Goal: Information Seeking & Learning: Learn about a topic

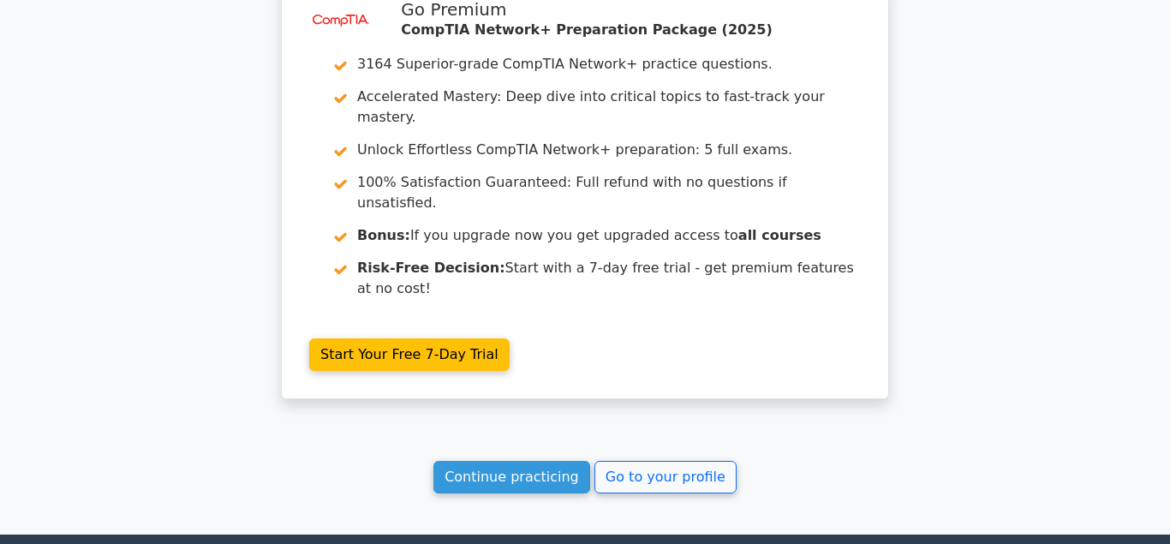
scroll to position [2792, 0]
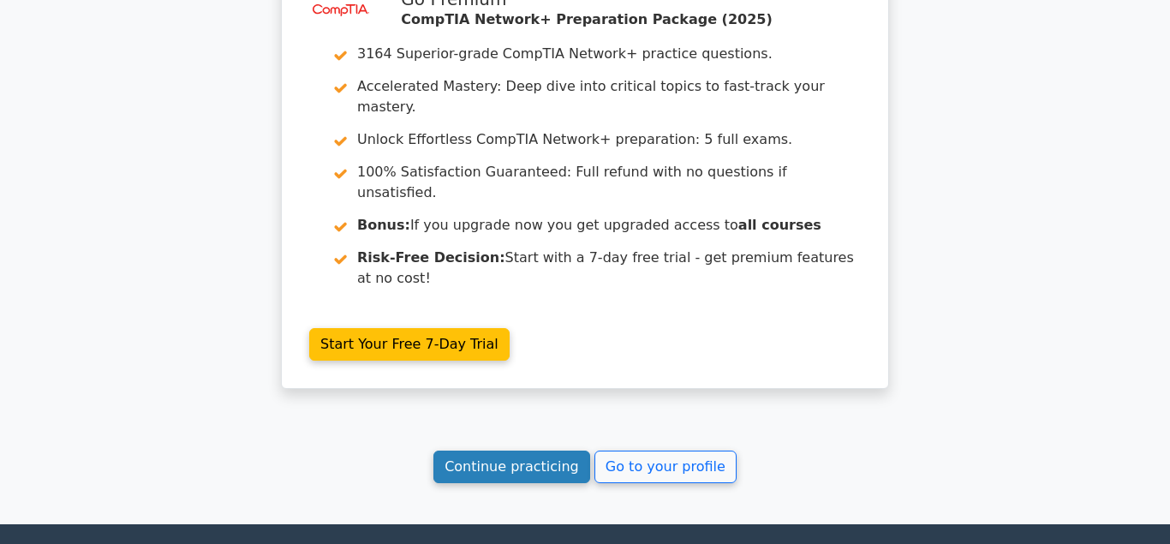
click at [488, 451] on link "Continue practicing" at bounding box center [511, 467] width 157 height 33
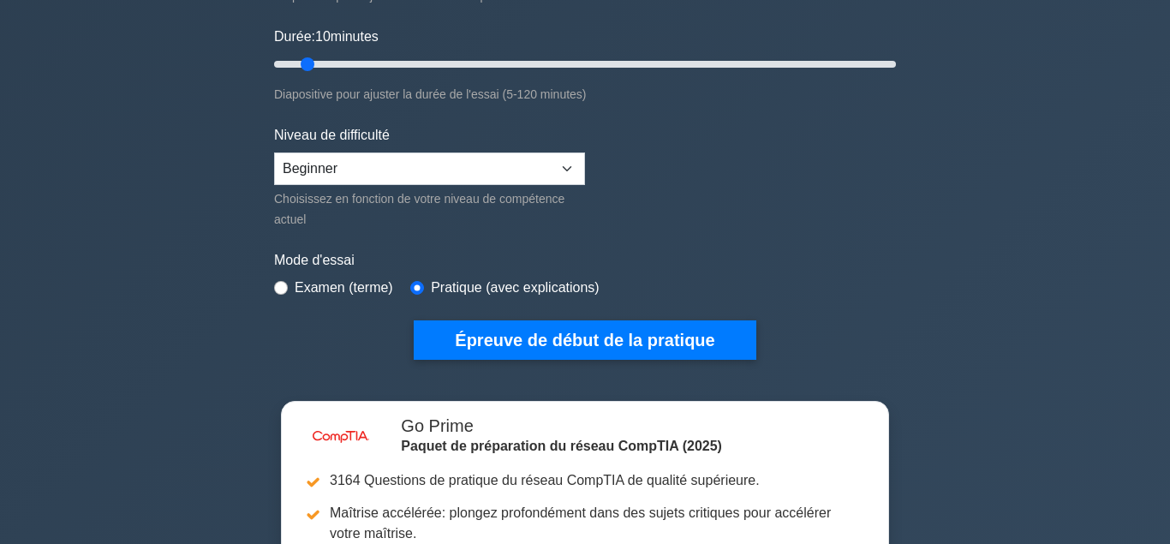
scroll to position [349, 0]
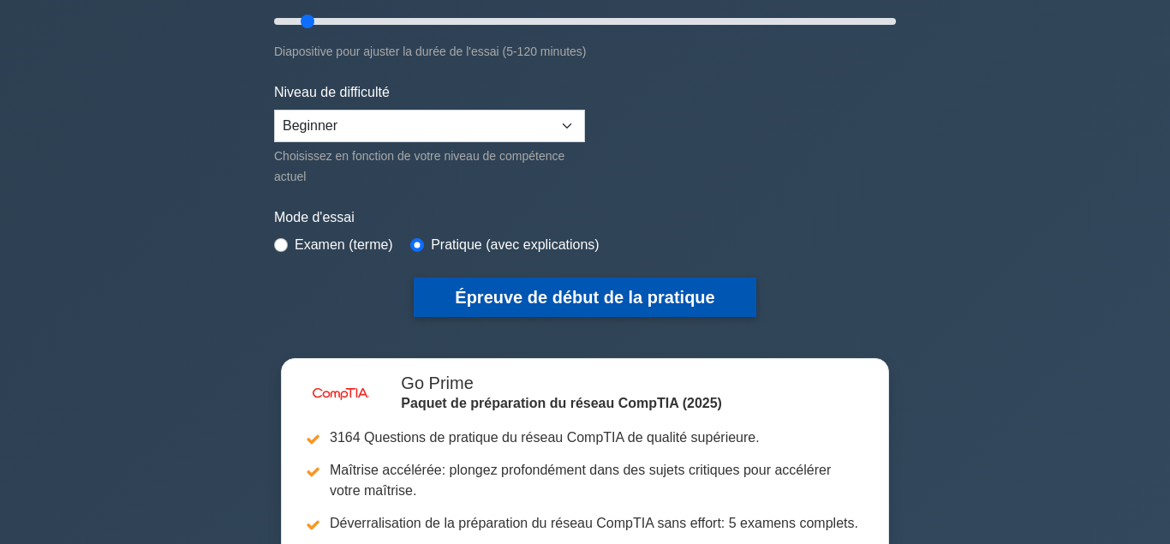
click at [563, 301] on button "Épreuve de début de la pratique" at bounding box center [585, 297] width 342 height 39
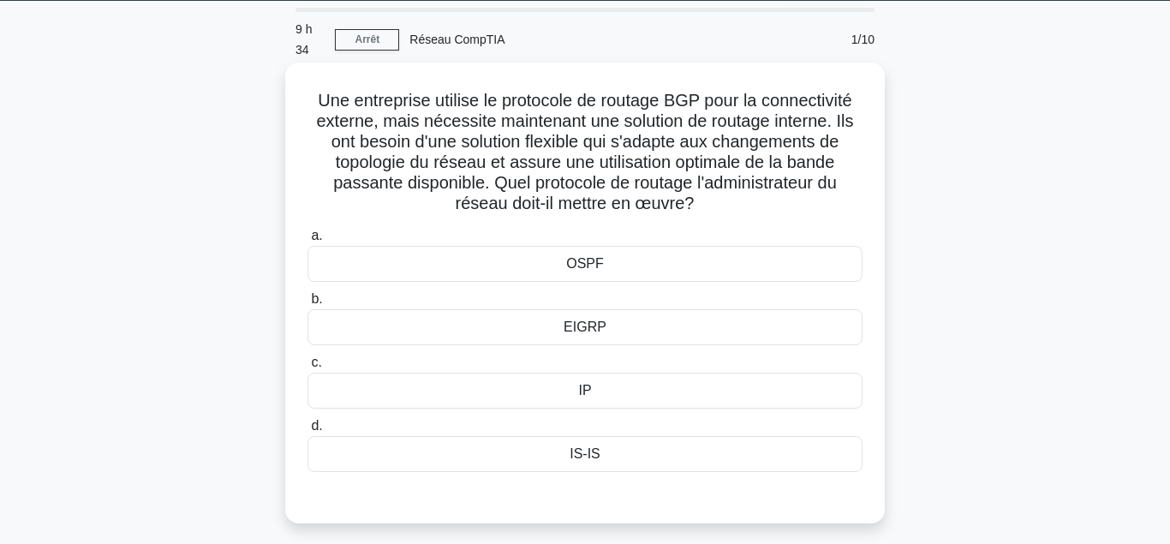
scroll to position [87, 0]
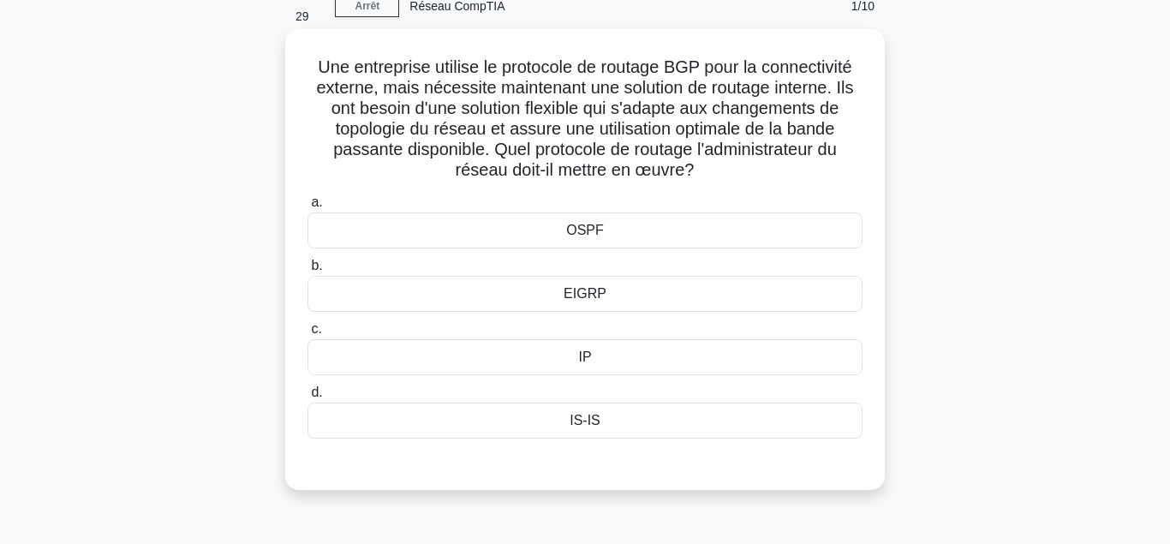
click at [583, 291] on div "EIGRP" at bounding box center [585, 294] width 555 height 36
click at [308, 272] on input "b. EIGRP" at bounding box center [308, 265] width 0 height 11
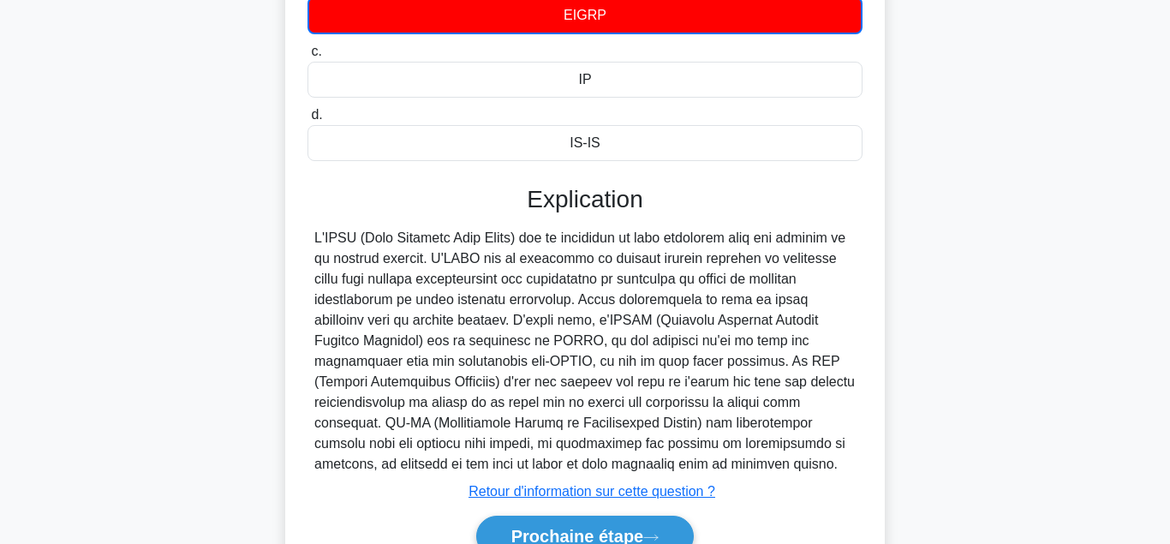
scroll to position [433, 0]
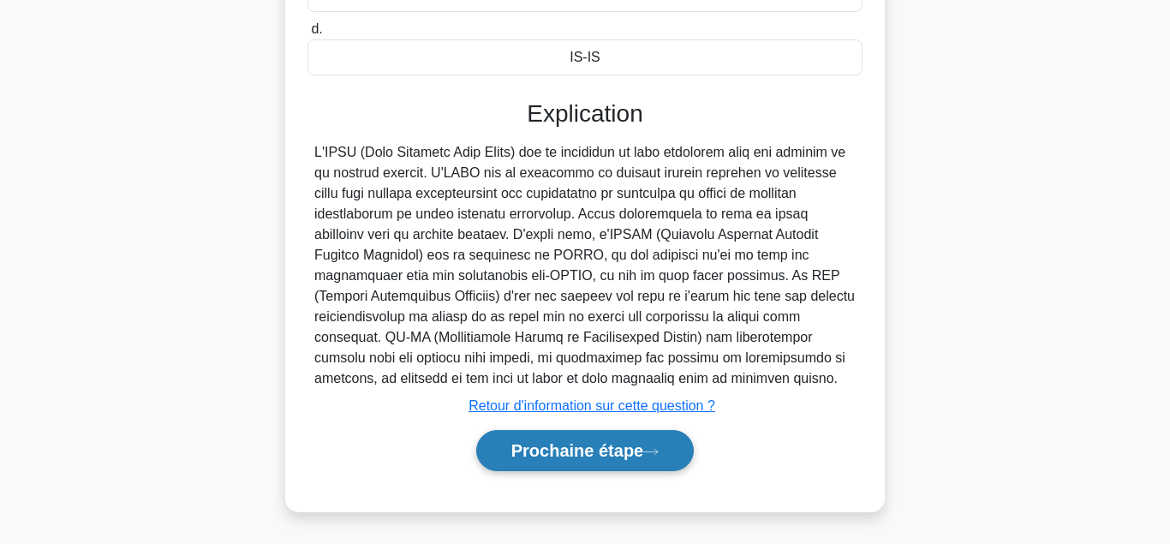
click at [595, 451] on button "Prochaine étape" at bounding box center [585, 450] width 218 height 41
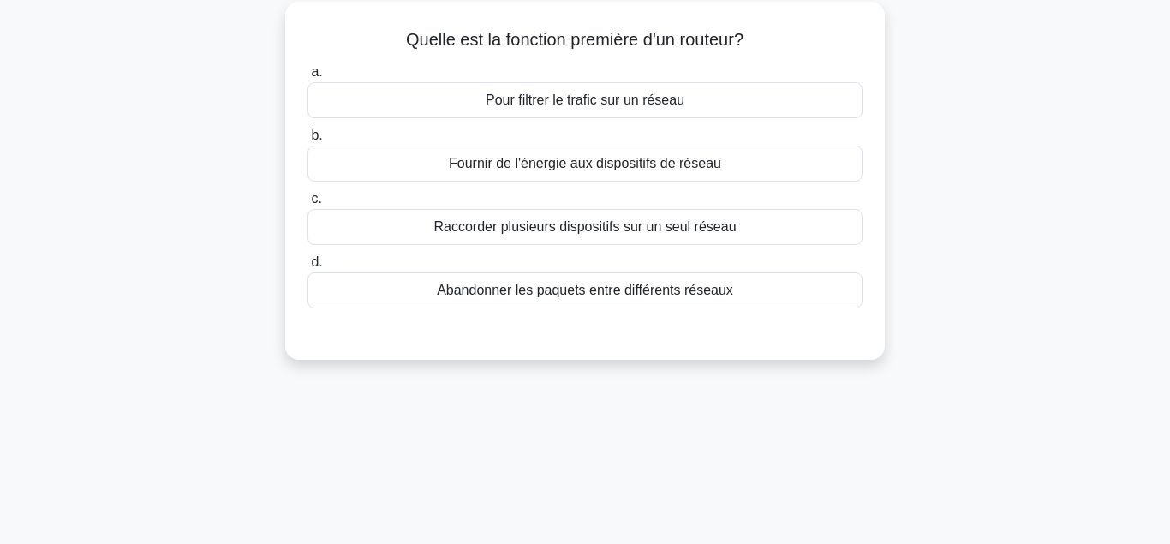
scroll to position [32, 0]
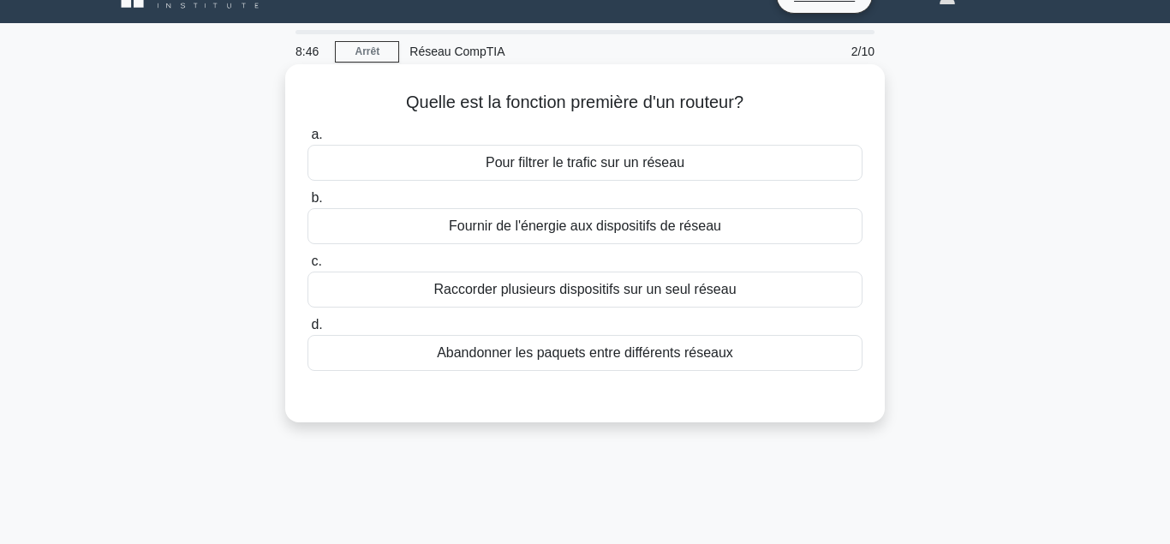
click at [505, 297] on div "Raccorder plusieurs dispositifs sur un seul réseau" at bounding box center [585, 290] width 555 height 36
click at [308, 267] on input "c. Raccorder plusieurs dispositifs sur un seul réseau" at bounding box center [308, 261] width 0 height 11
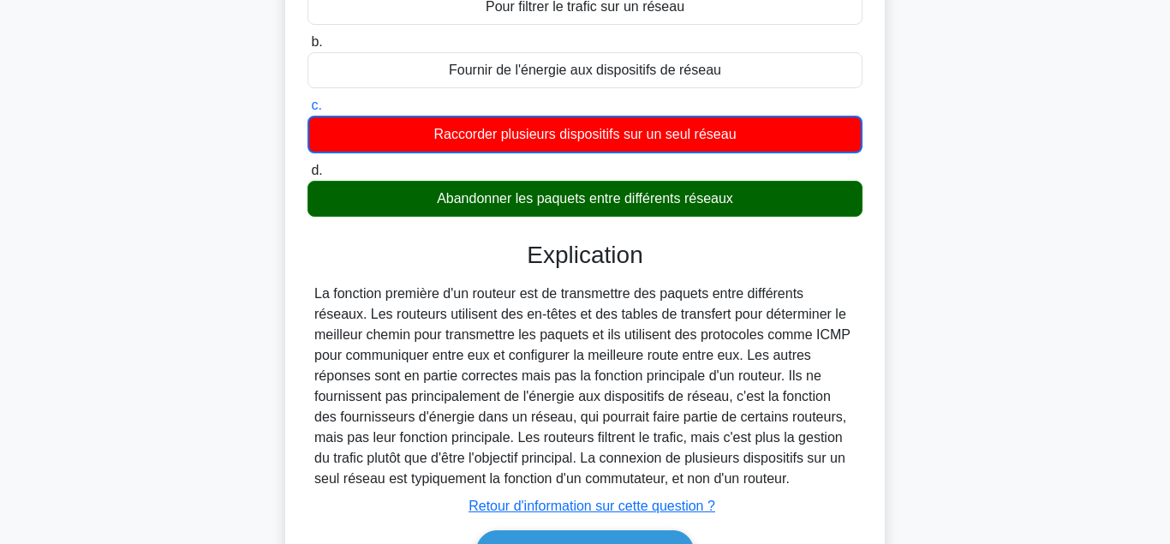
scroll to position [206, 0]
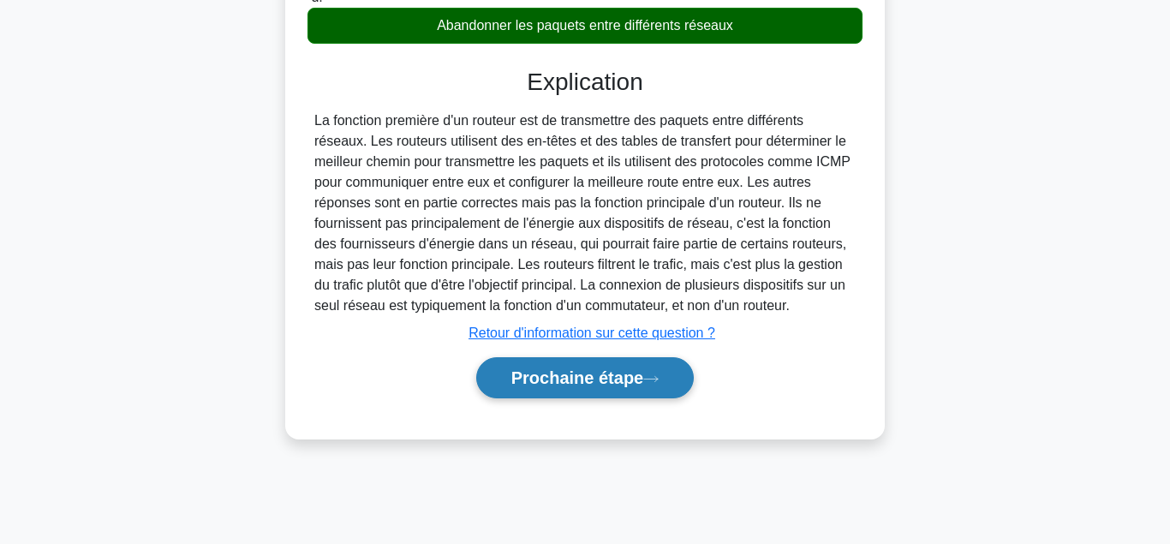
click at [585, 370] on button "Prochaine étape" at bounding box center [585, 377] width 218 height 41
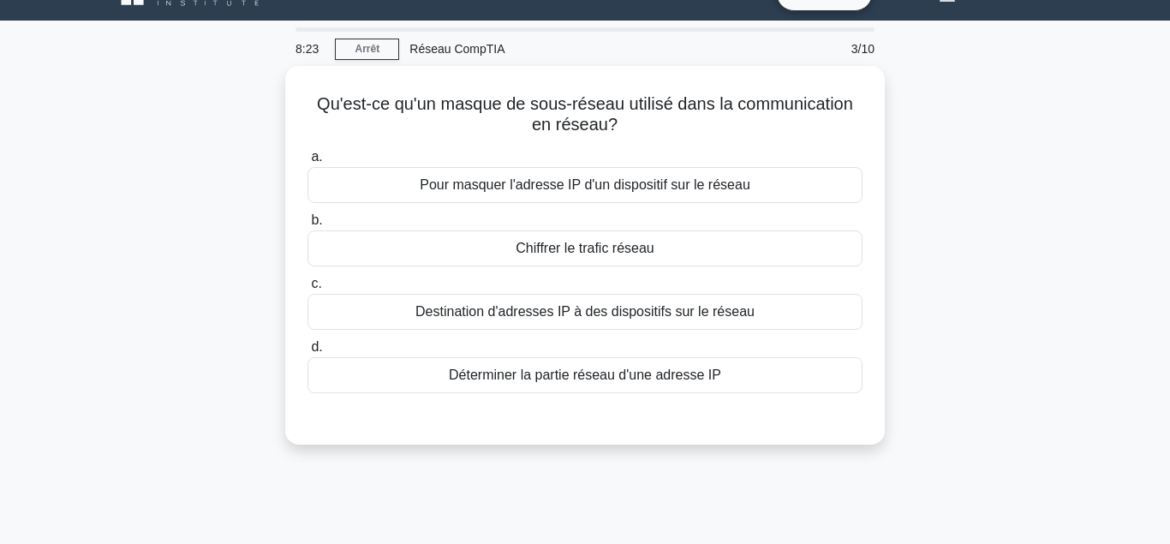
scroll to position [32, 0]
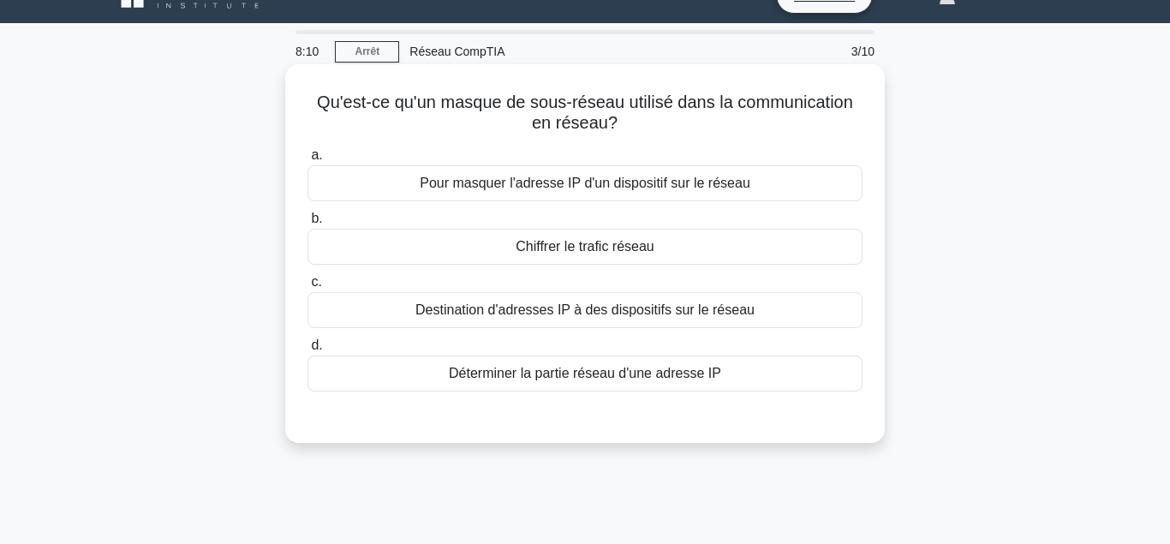
click at [590, 380] on div "Déterminer la partie réseau d'une adresse IP" at bounding box center [585, 373] width 555 height 36
click at [308, 351] on input "d. Déterminer la partie réseau d'une adresse IP" at bounding box center [308, 345] width 0 height 11
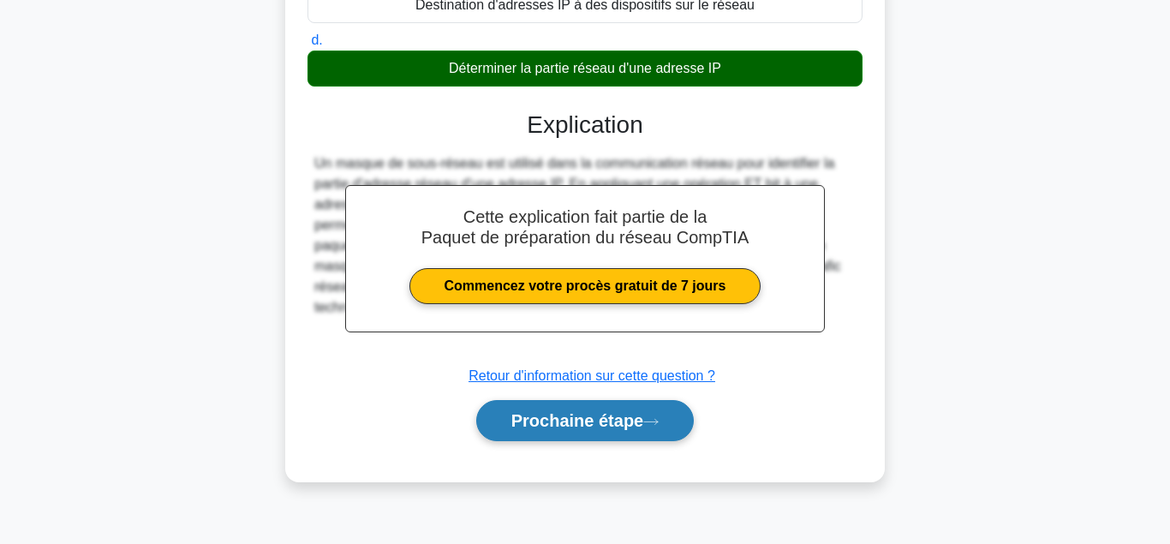
scroll to position [381, 0]
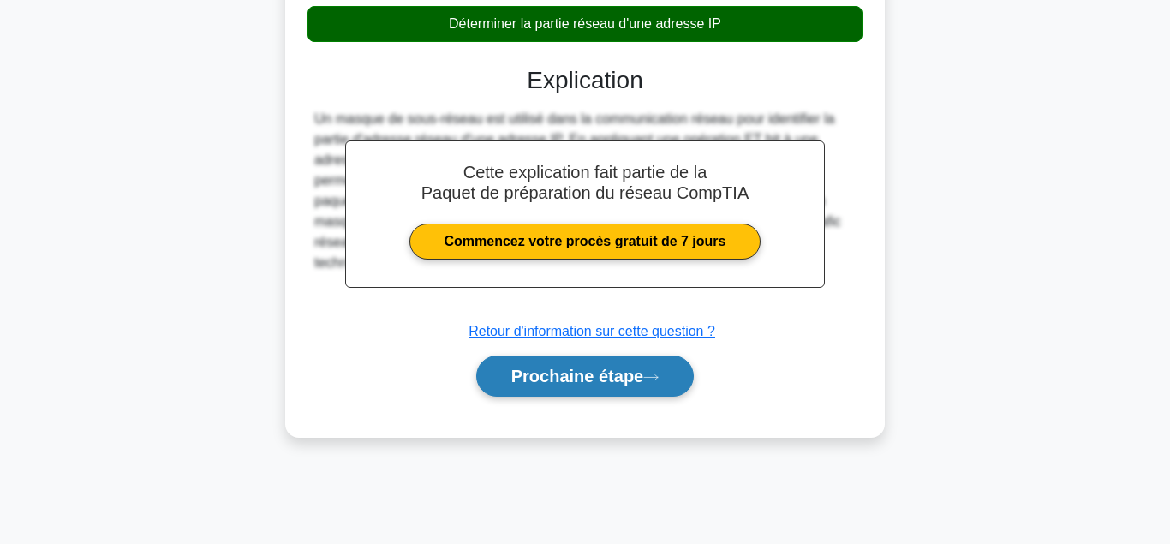
click at [594, 371] on button "Prochaine étape" at bounding box center [585, 375] width 218 height 41
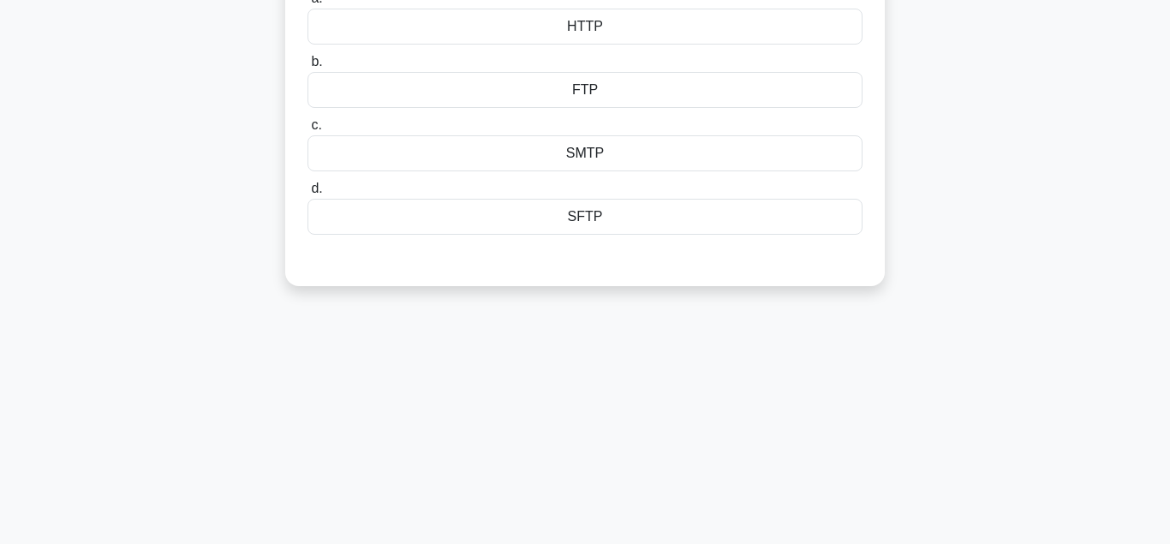
scroll to position [0, 0]
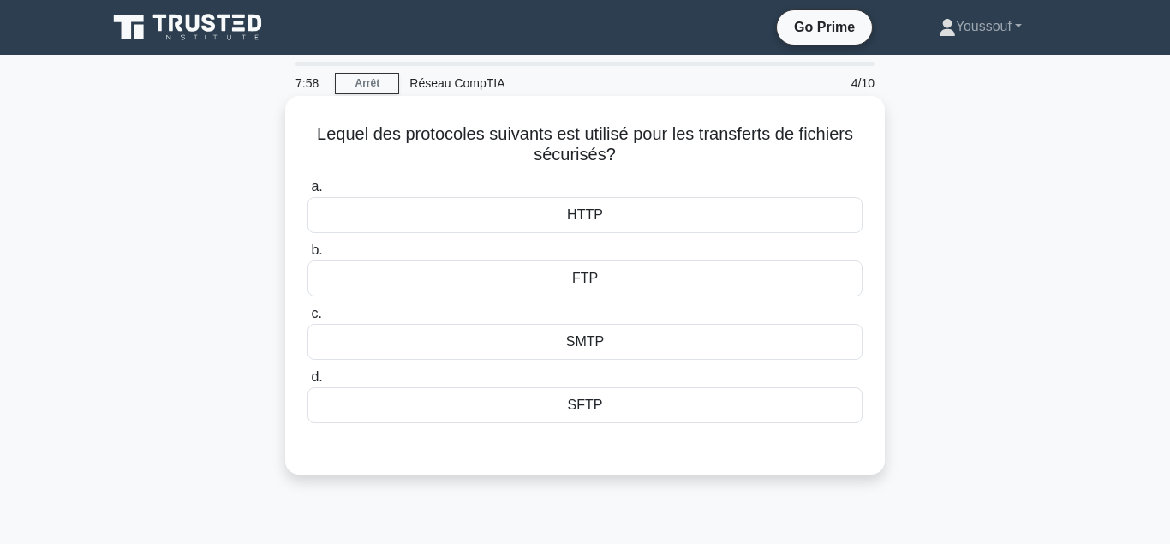
click at [594, 405] on div "SFTP" at bounding box center [585, 405] width 555 height 36
click at [308, 383] on input "d. SFTP" at bounding box center [308, 377] width 0 height 11
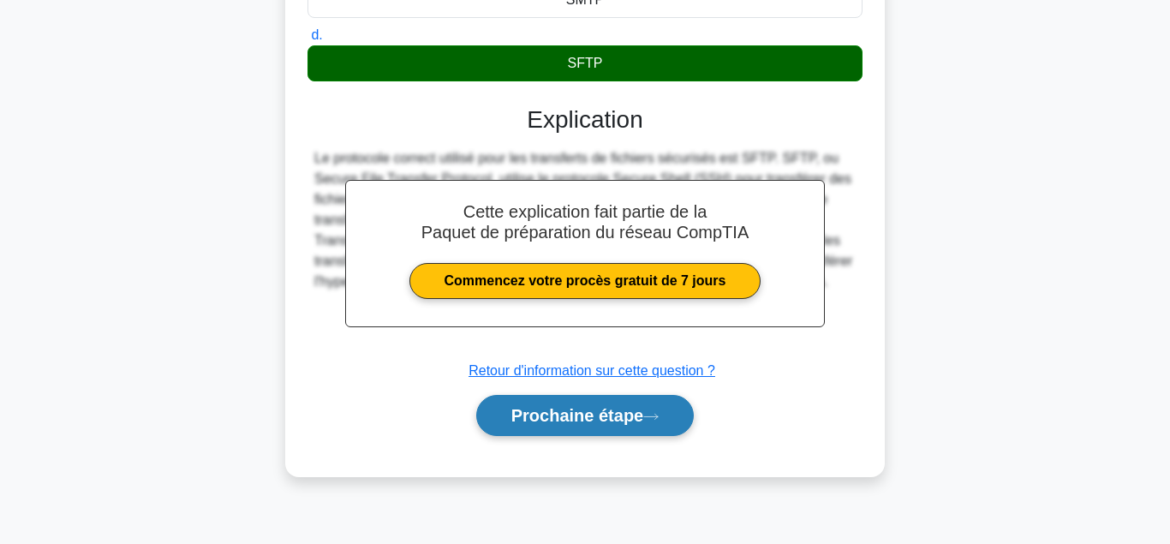
scroll to position [381, 0]
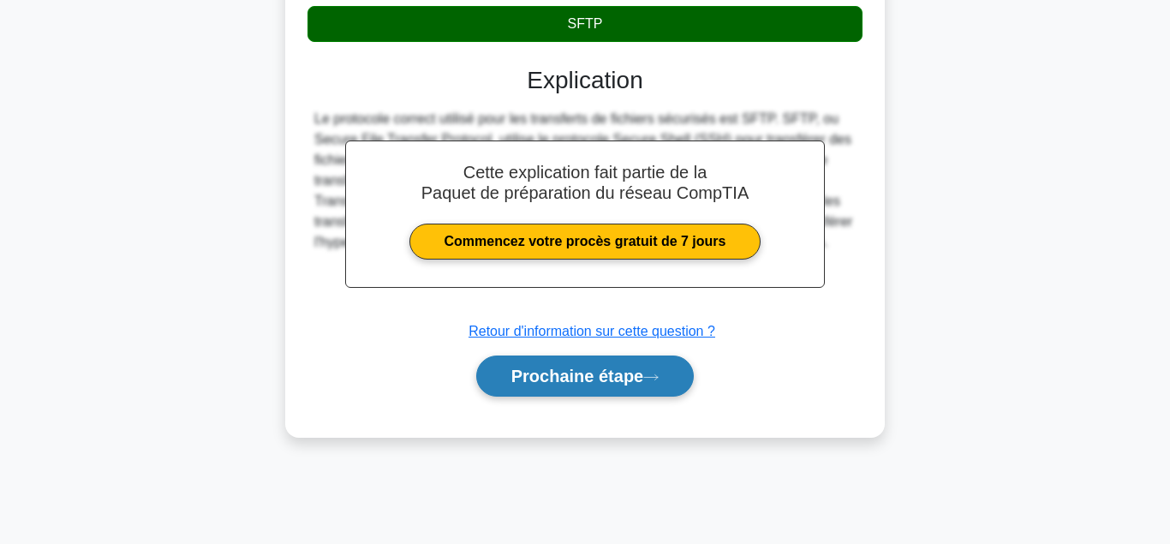
click at [595, 385] on button "Prochaine étape" at bounding box center [585, 375] width 218 height 41
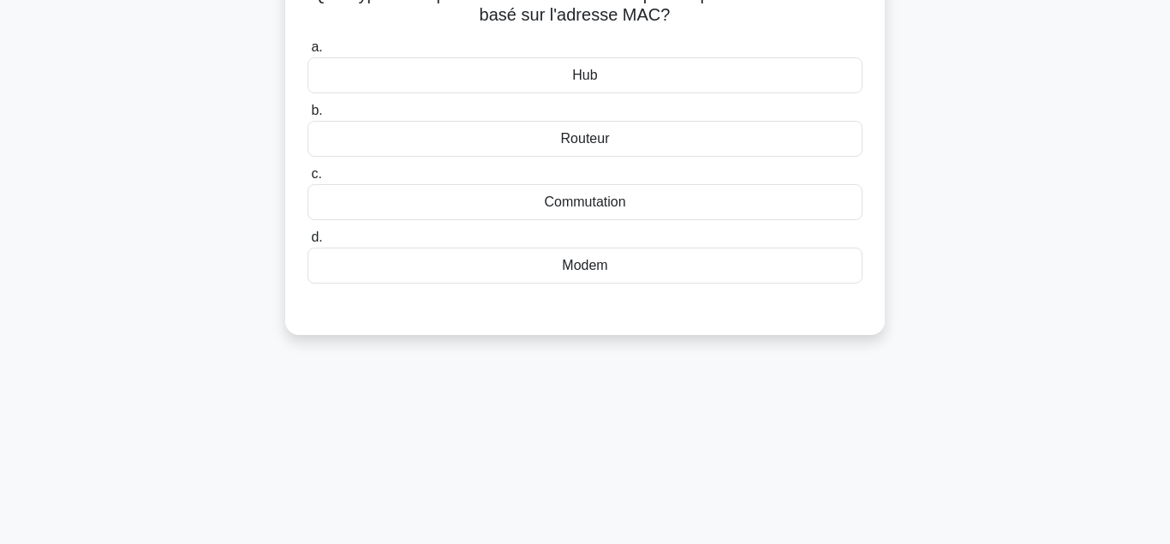
scroll to position [119, 0]
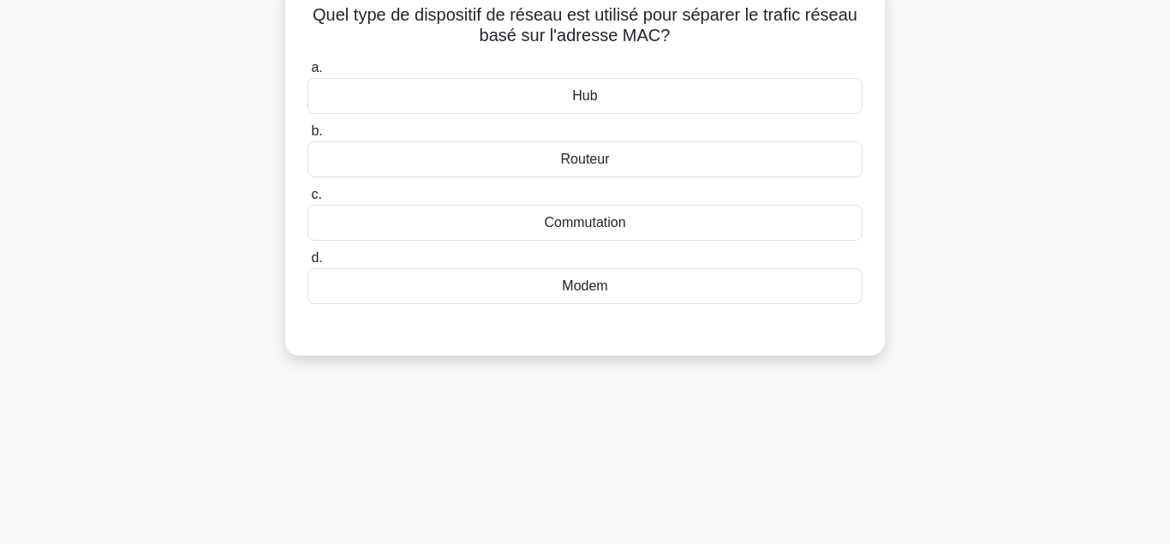
click at [554, 307] on div "a. Hub b. Routeur" at bounding box center [585, 181] width 576 height 254
click at [592, 96] on div "Hub" at bounding box center [585, 96] width 555 height 36
click at [308, 74] on input "a. Hub" at bounding box center [308, 68] width 0 height 11
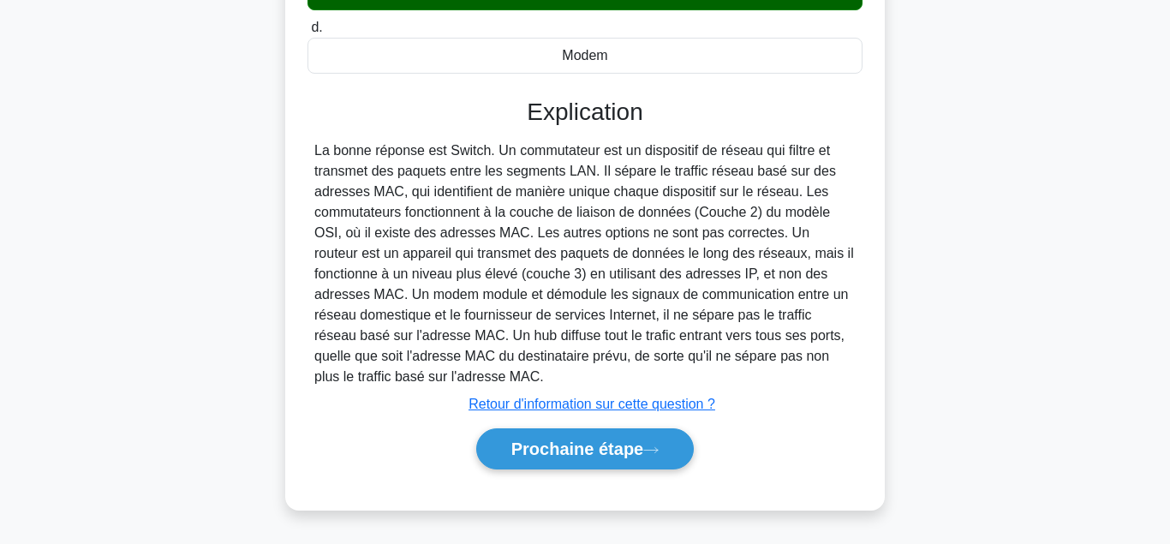
scroll to position [381, 0]
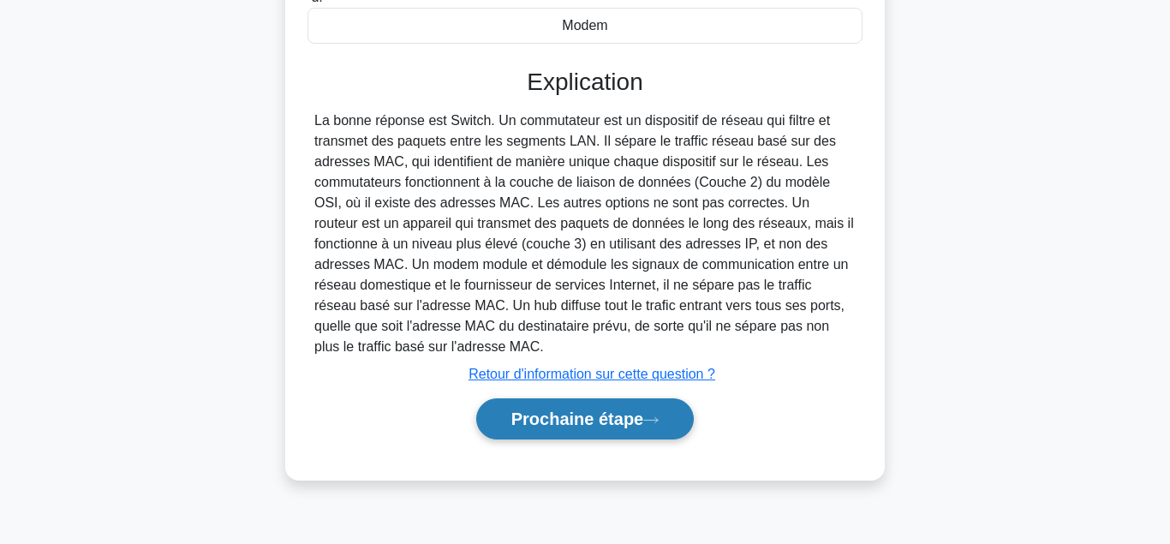
click at [582, 420] on button "Prochaine étape" at bounding box center [585, 418] width 218 height 41
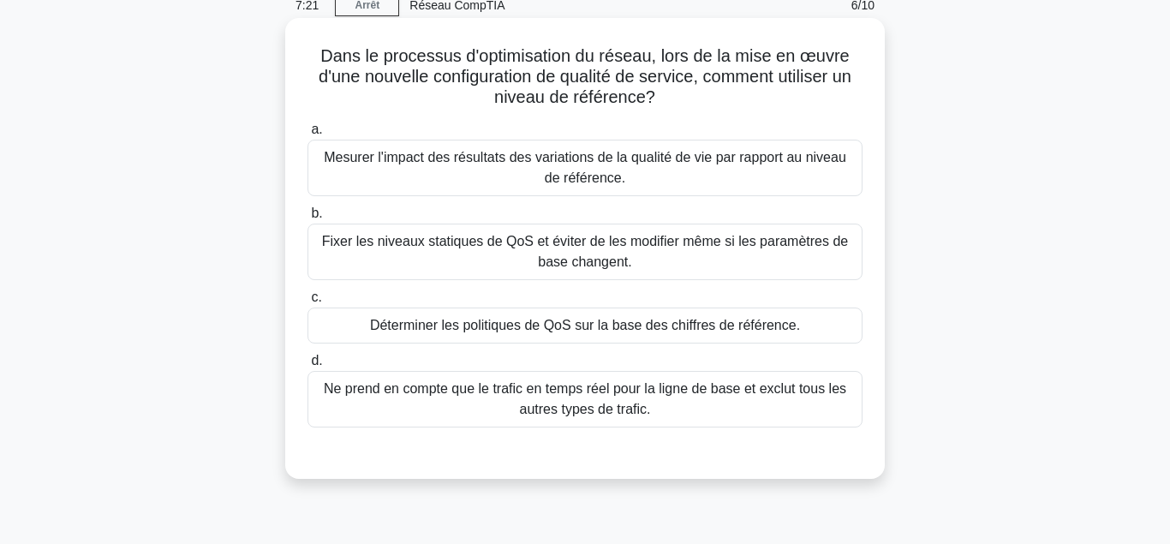
scroll to position [32, 0]
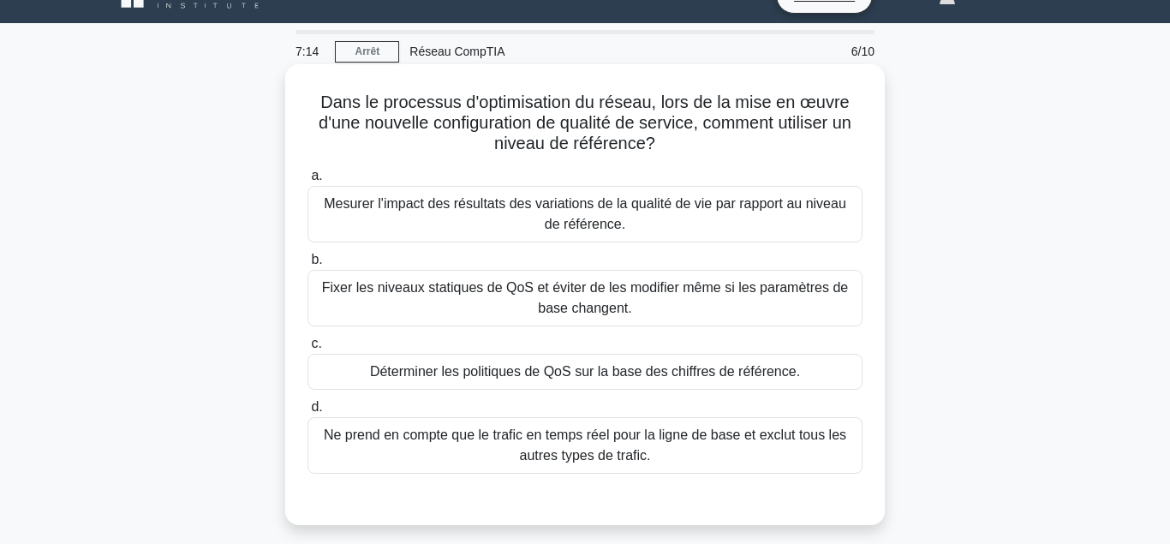
click at [573, 312] on div "Fixer les niveaux statiques de QoS et éviter de les modifier même si les paramè…" at bounding box center [585, 298] width 555 height 57
click at [308, 266] on input "b. Fixer les niveaux statiques de QoS et éviter de les modifier même si les par…" at bounding box center [308, 259] width 0 height 11
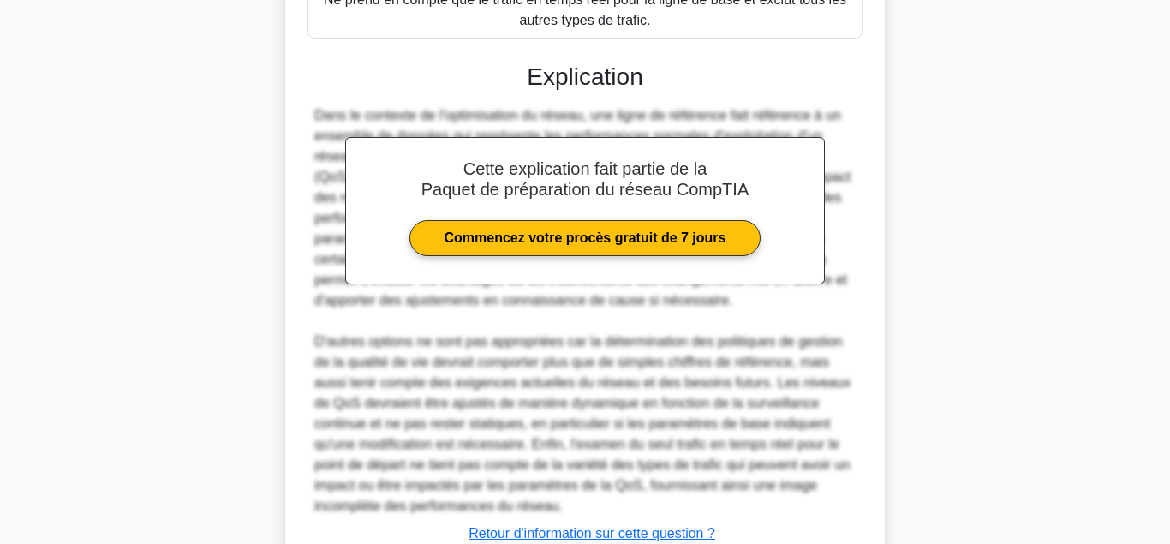
scroll to position [598, 0]
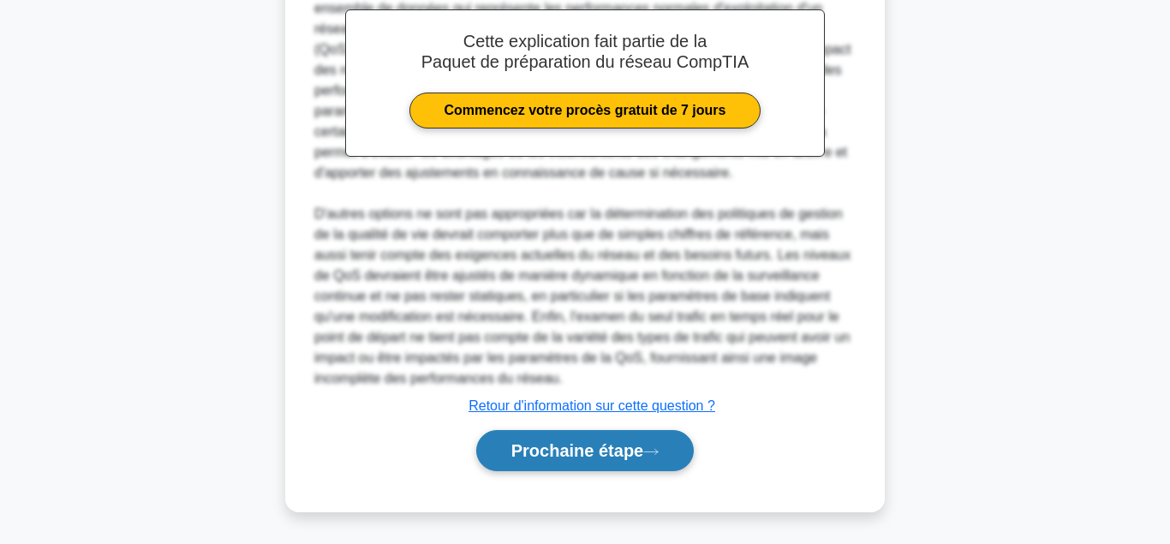
click at [559, 445] on button "Prochaine étape" at bounding box center [585, 450] width 218 height 41
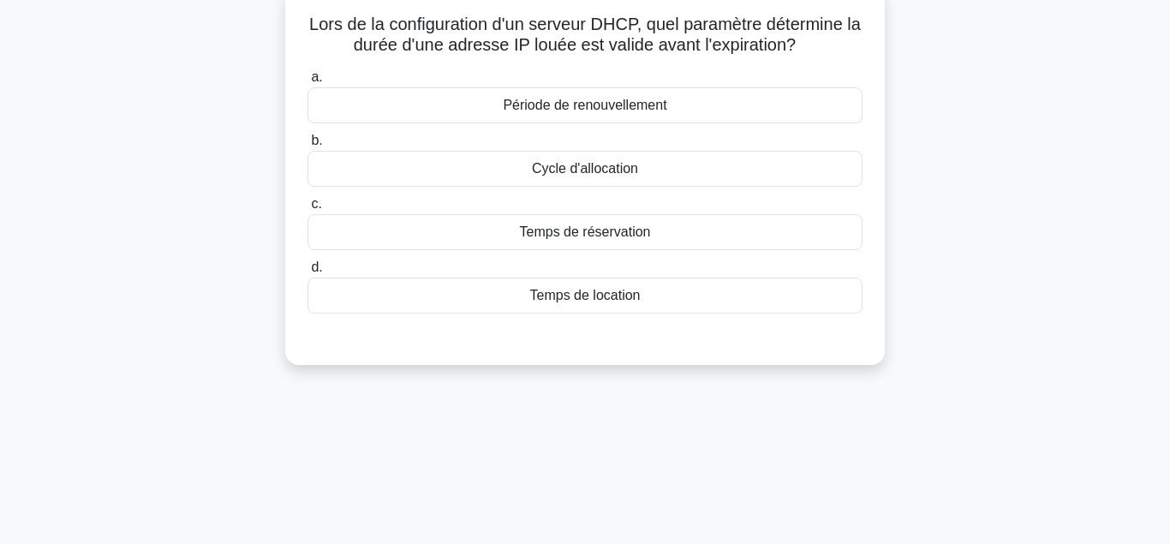
scroll to position [0, 0]
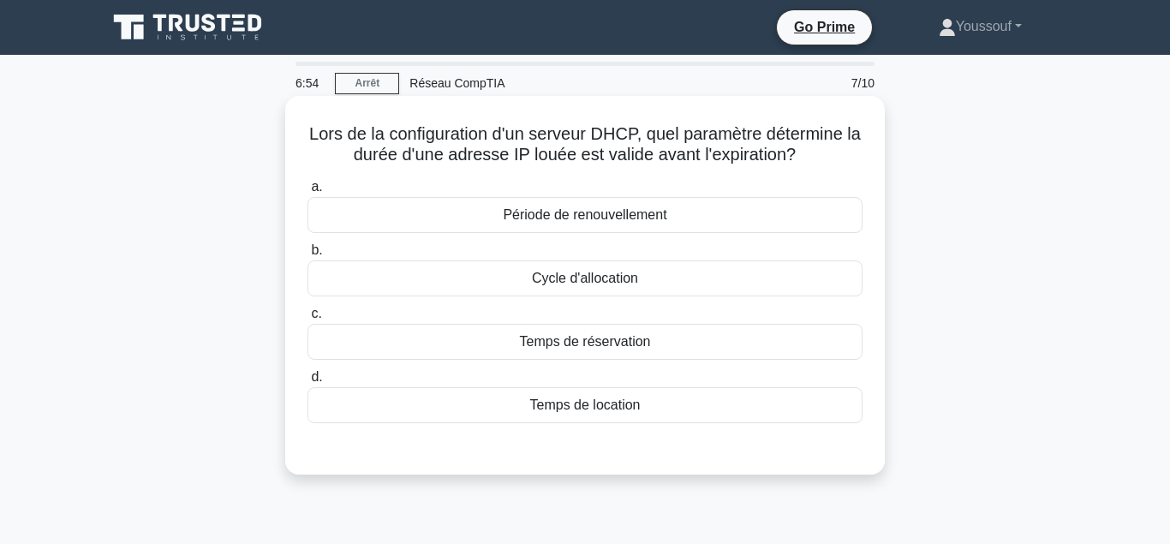
click at [586, 411] on div "Temps de location" at bounding box center [585, 405] width 555 height 36
click at [308, 383] on input "d. Temps de location" at bounding box center [308, 377] width 0 height 11
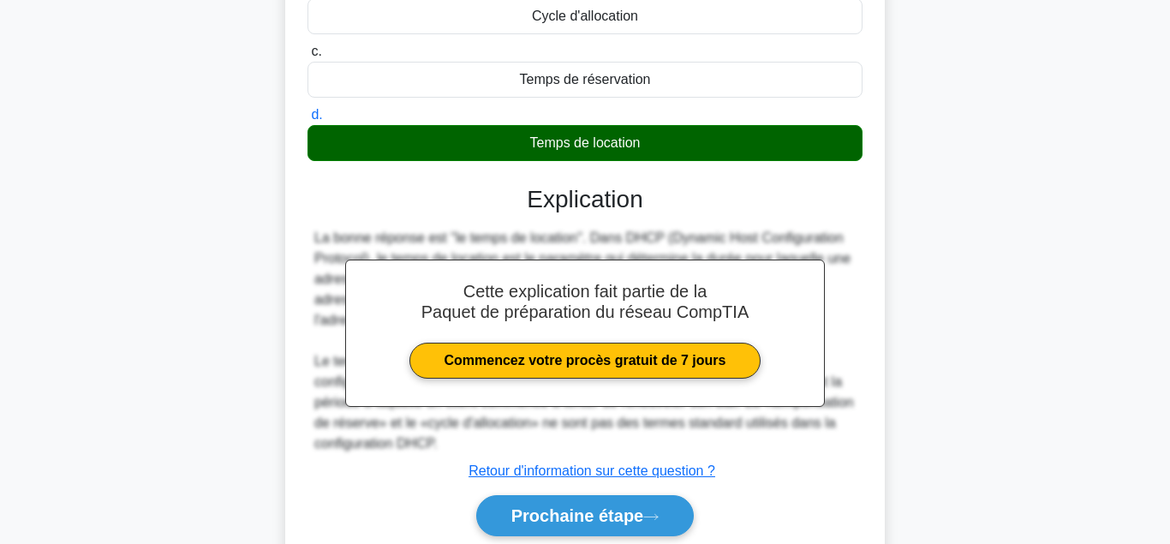
scroll to position [381, 0]
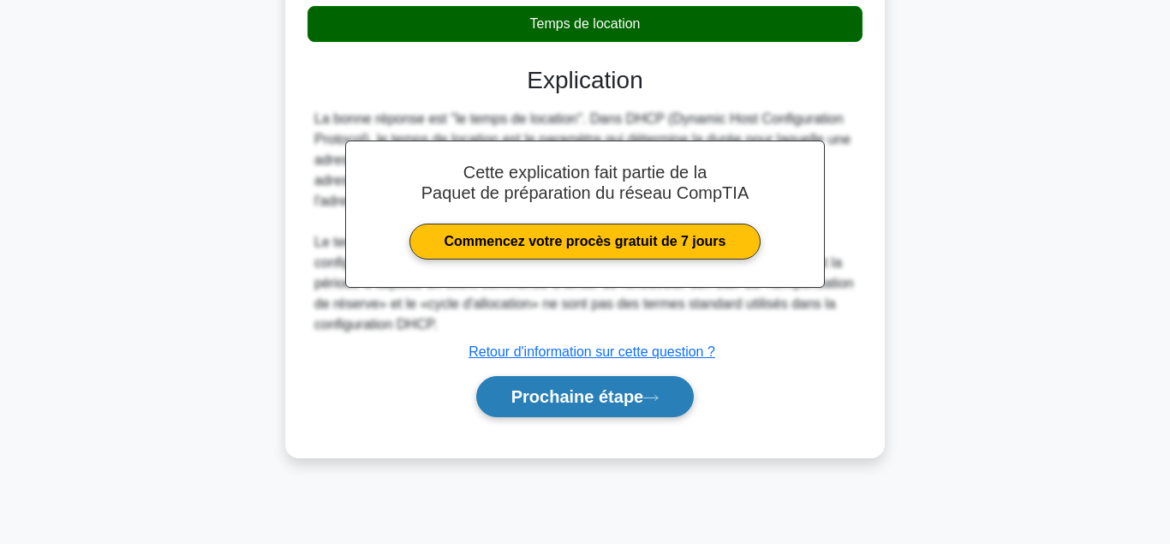
click at [588, 403] on button "Prochaine étape" at bounding box center [585, 396] width 218 height 41
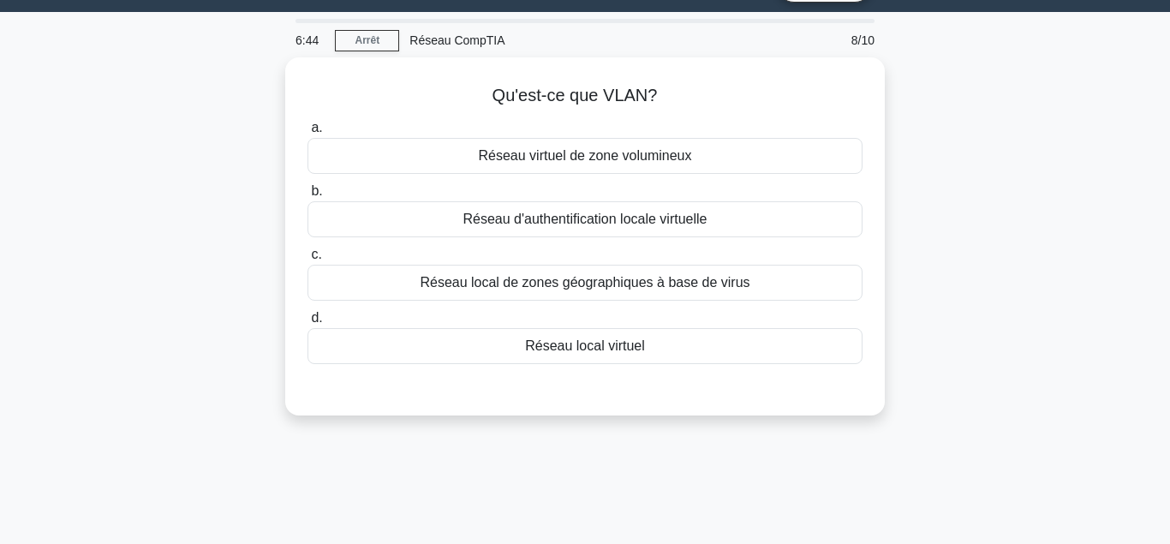
scroll to position [0, 0]
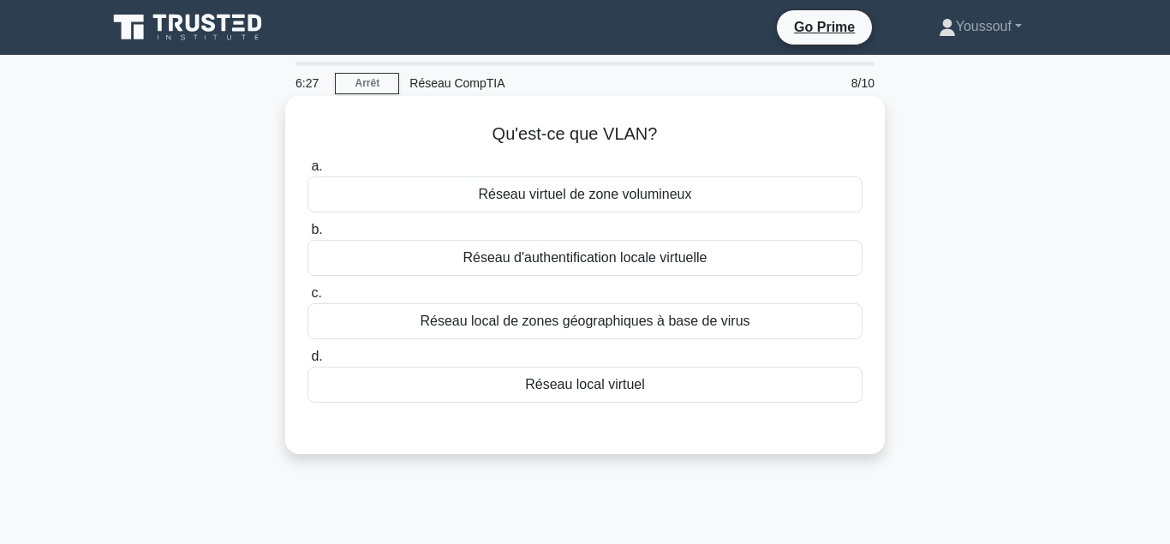
click at [593, 391] on div "Réseau local virtuel" at bounding box center [585, 385] width 555 height 36
click at [308, 362] on input "d. Réseau local virtuel" at bounding box center [308, 356] width 0 height 11
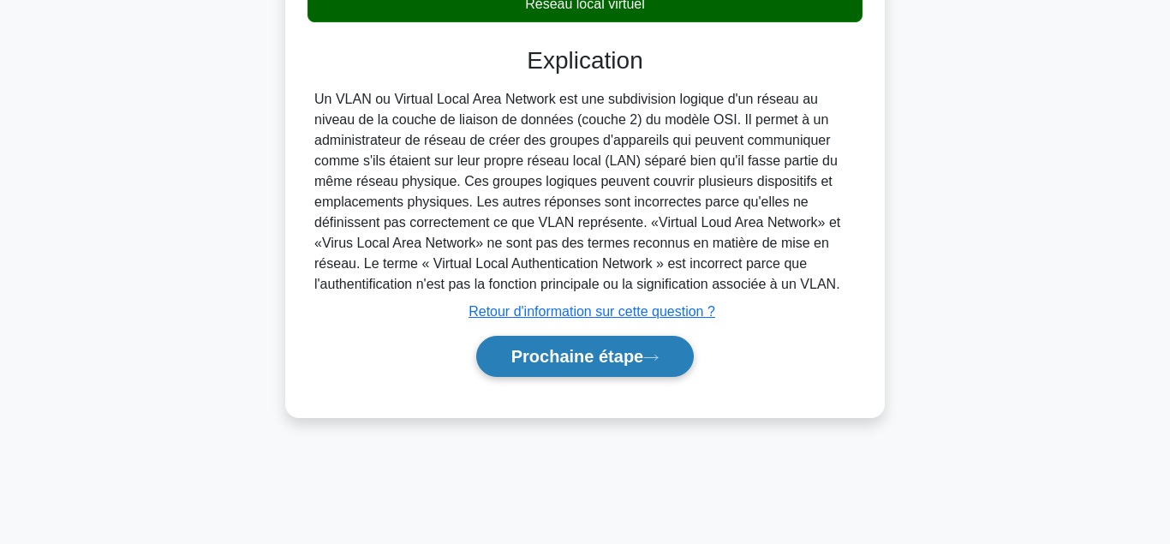
scroll to position [381, 0]
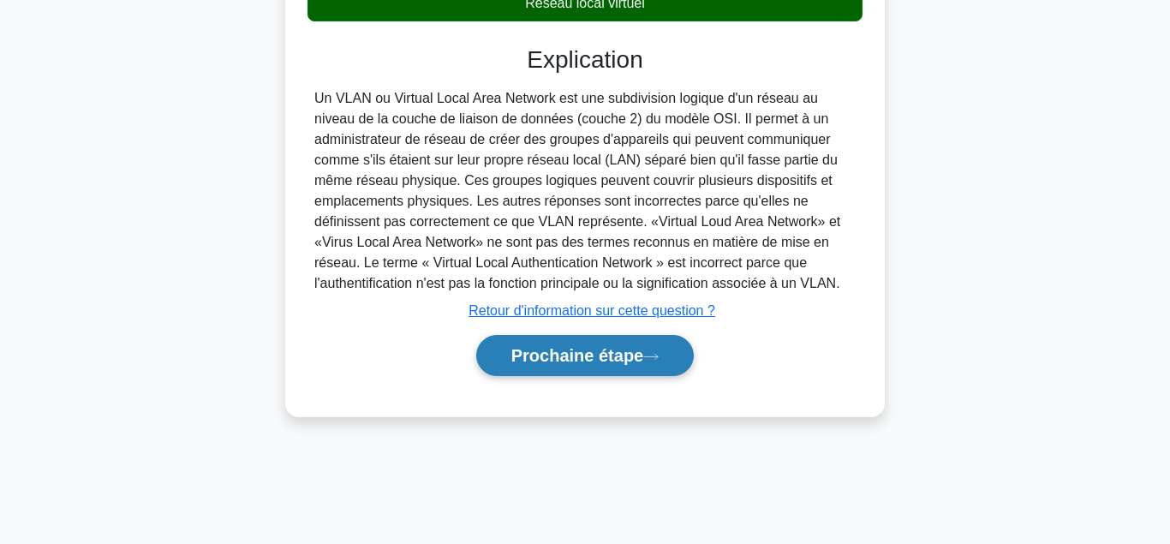
click at [568, 343] on button "Prochaine étape" at bounding box center [585, 355] width 218 height 41
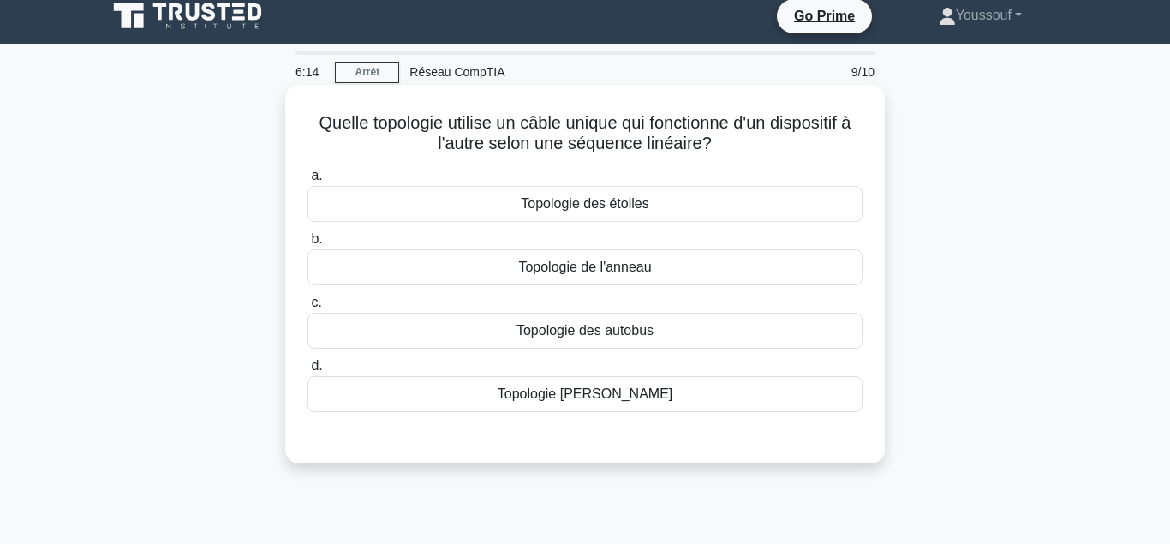
scroll to position [0, 0]
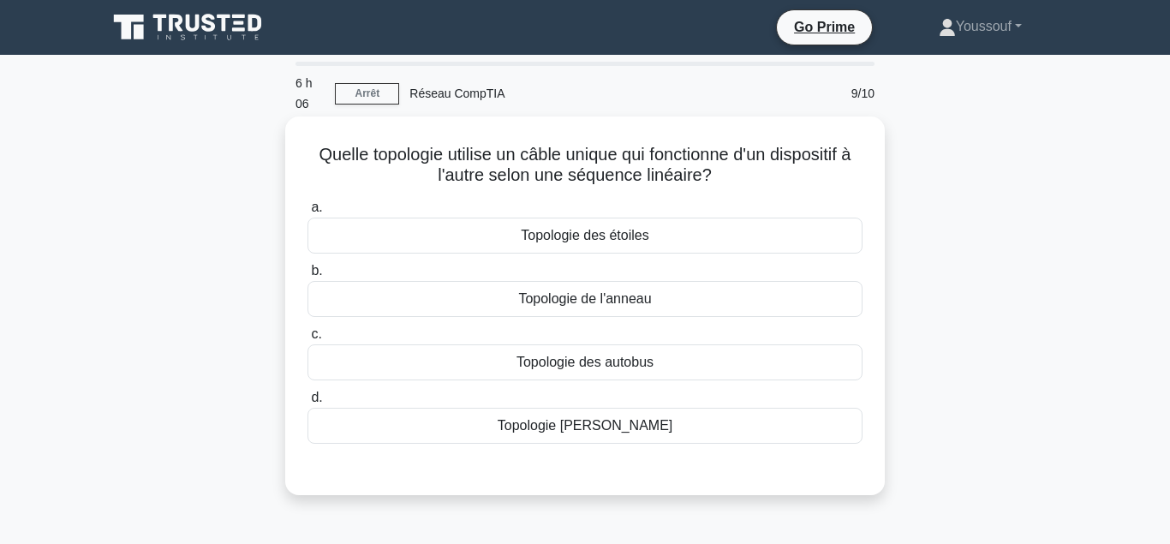
click at [588, 349] on div "Topologie des autobus" at bounding box center [585, 362] width 555 height 36
click at [308, 340] on input "c. Topologie des autobus" at bounding box center [308, 334] width 0 height 11
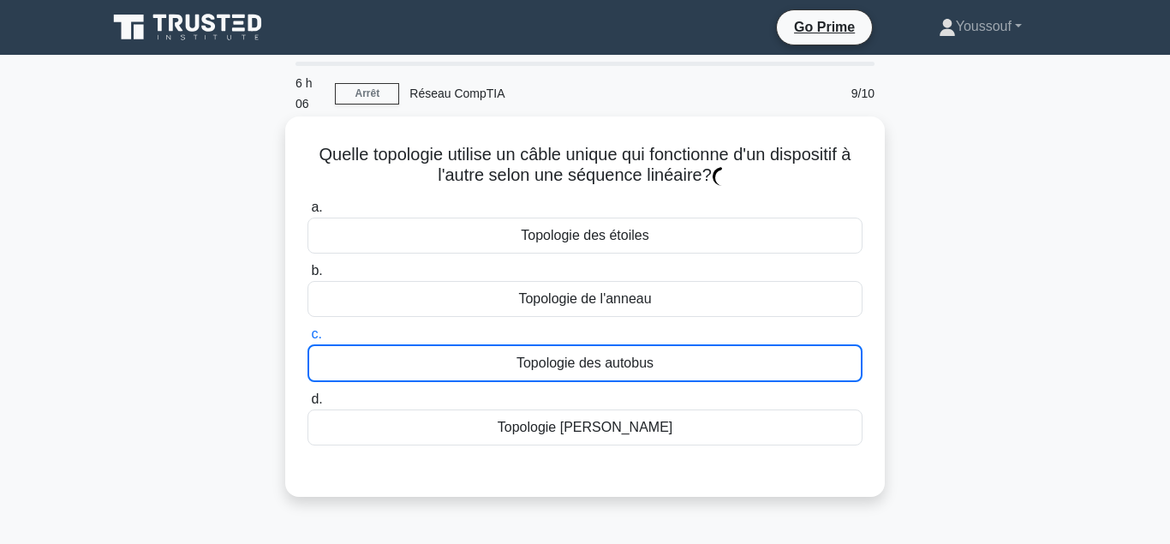
click at [588, 349] on div "Topologie des autobus" at bounding box center [585, 363] width 555 height 38
click at [308, 340] on input "c. Topologie des autobus" at bounding box center [308, 334] width 0 height 11
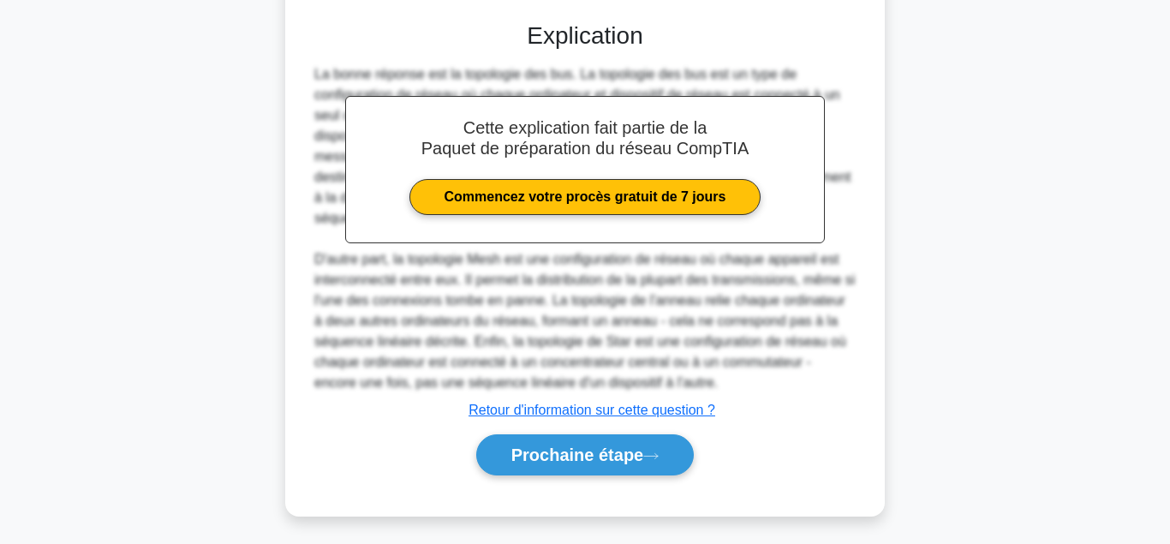
scroll to position [432, 0]
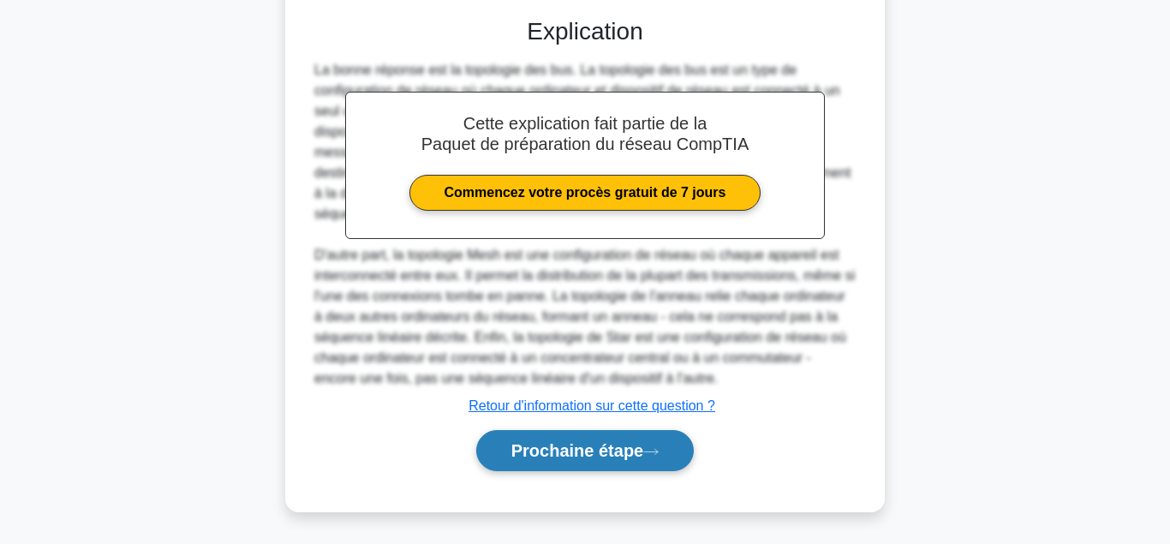
click at [584, 431] on button "Prochaine étape" at bounding box center [585, 450] width 218 height 41
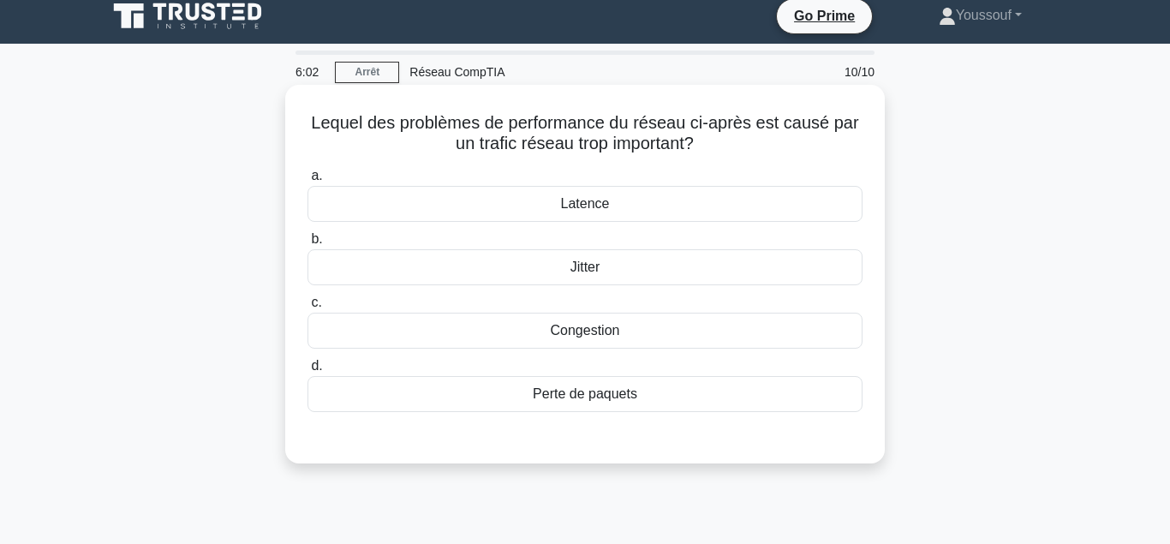
scroll to position [0, 0]
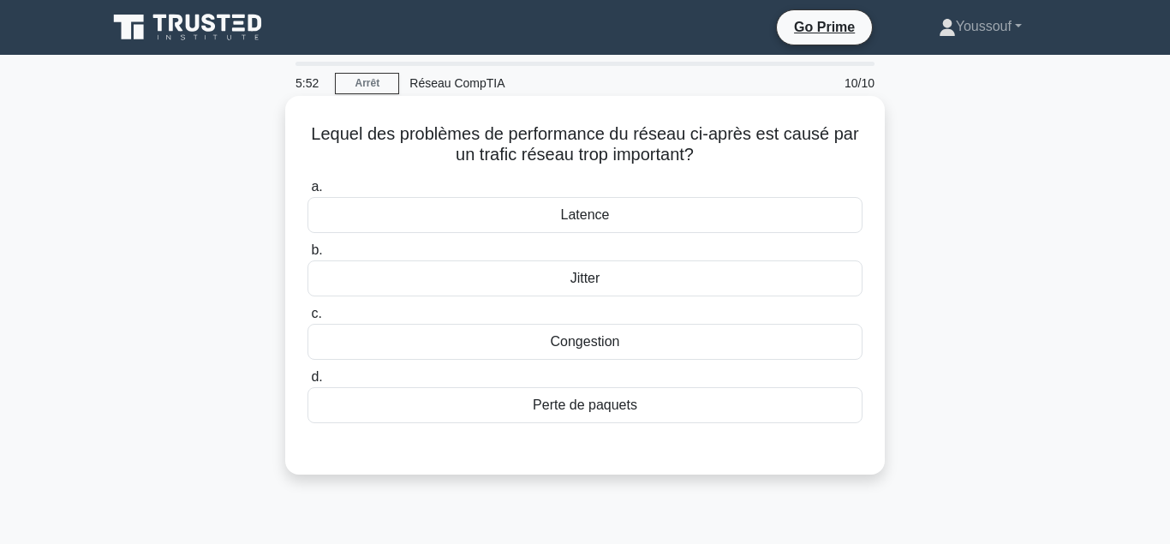
click at [582, 347] on div "Congestion" at bounding box center [585, 342] width 555 height 36
click at [308, 320] on input "c. Congestion" at bounding box center [308, 313] width 0 height 11
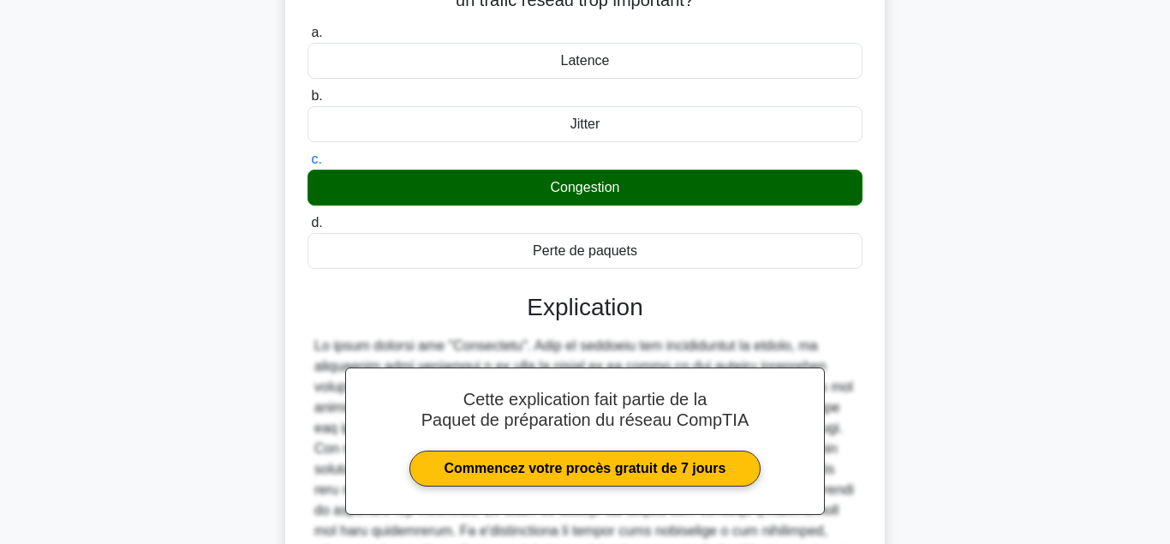
scroll to position [381, 0]
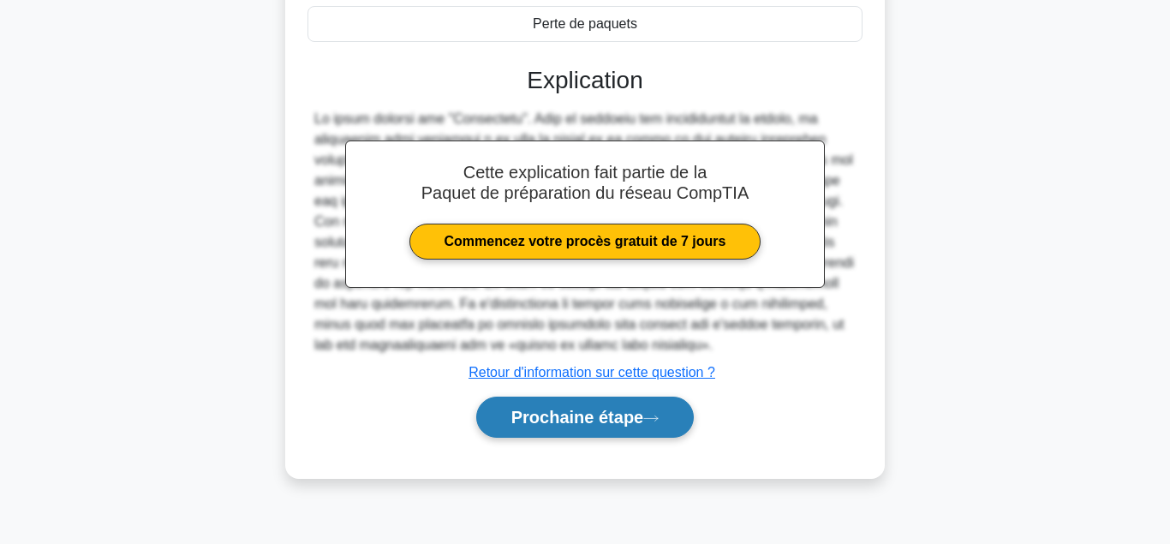
click at [595, 417] on button "Prochaine étape" at bounding box center [585, 417] width 218 height 41
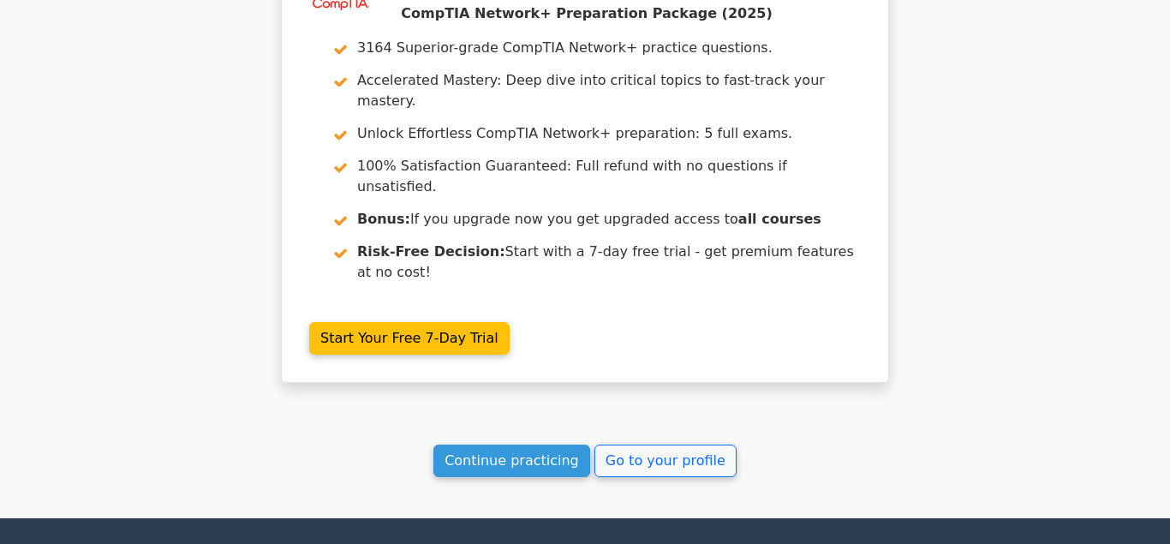
scroll to position [2961, 0]
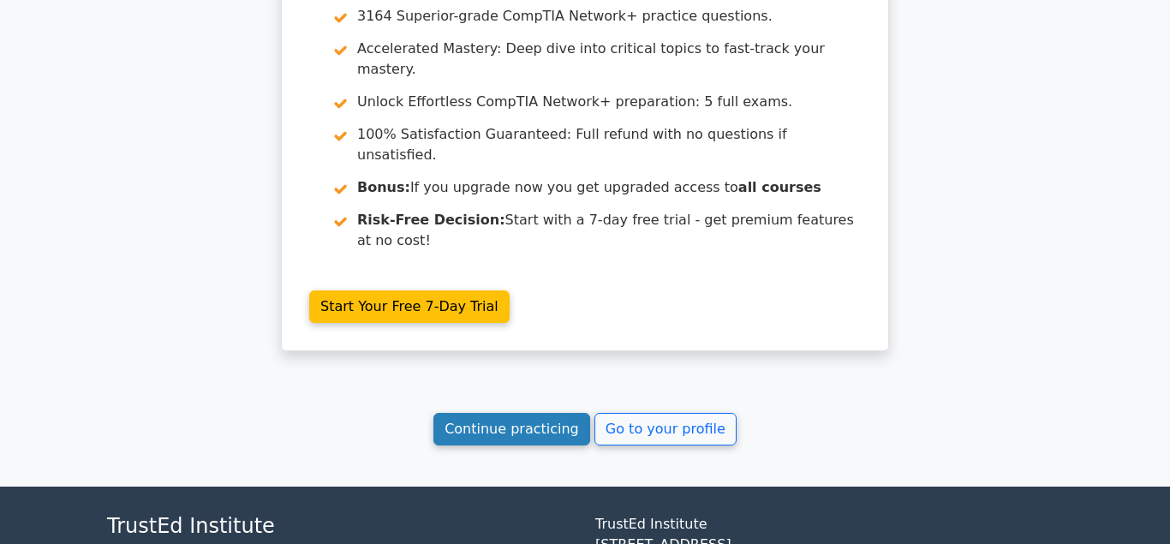
click at [529, 413] on link "Continue practicing" at bounding box center [511, 429] width 157 height 33
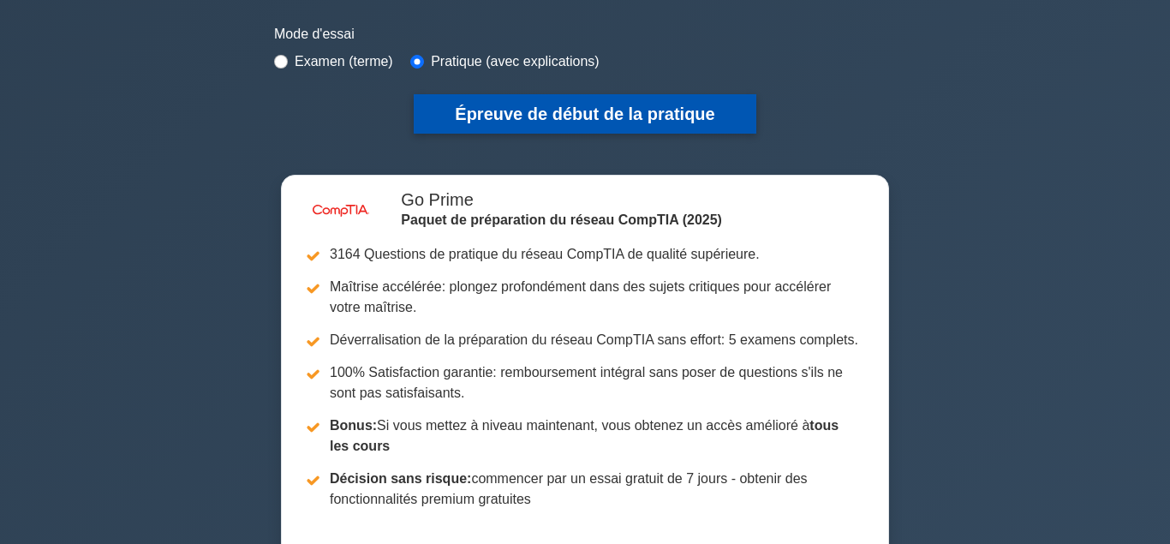
scroll to position [437, 0]
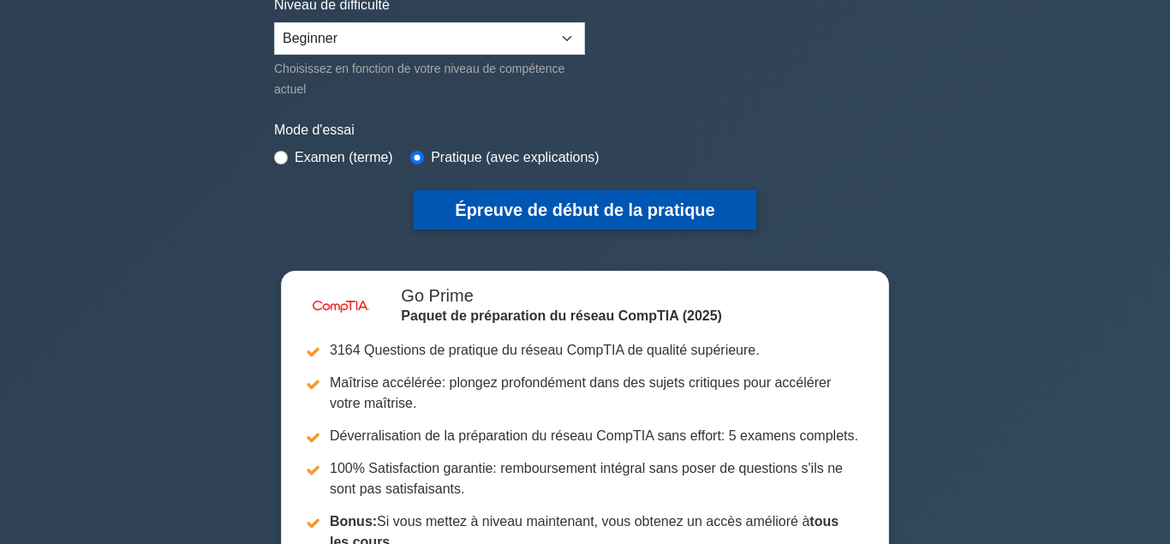
click at [595, 208] on button "Épreuve de début de la pratique" at bounding box center [585, 209] width 342 height 39
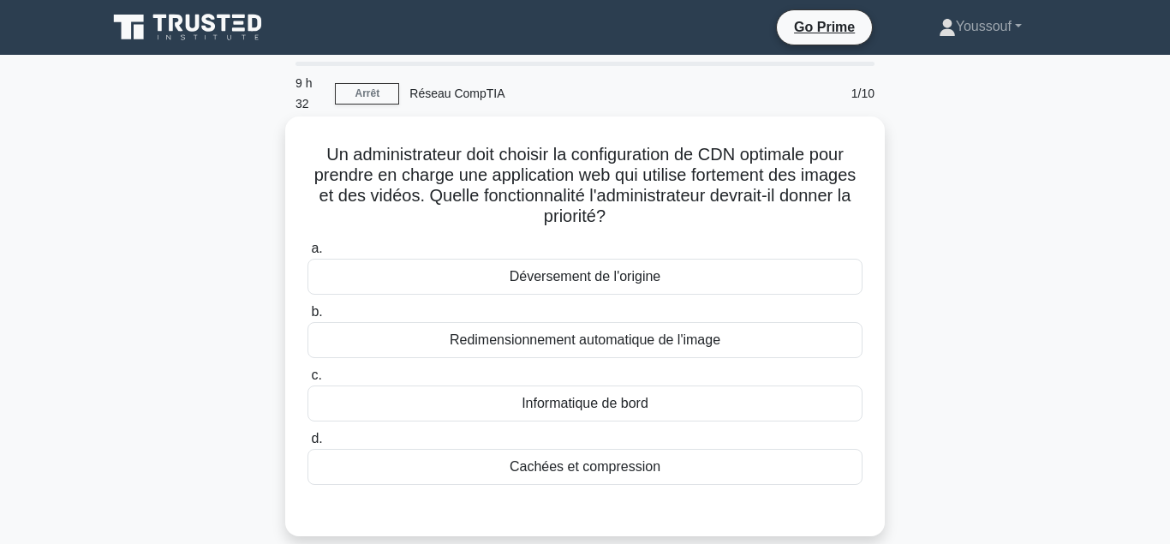
click at [544, 341] on div "Redimensionnement automatique de l'image" at bounding box center [585, 340] width 555 height 36
click at [308, 318] on input "b. Redimensionnement automatique de l'image" at bounding box center [308, 312] width 0 height 11
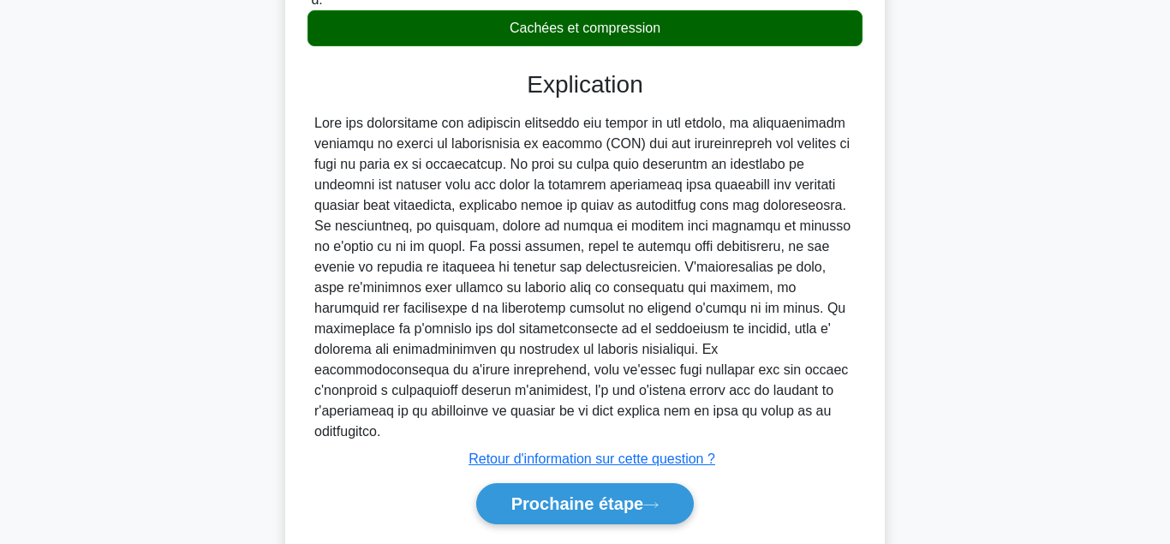
scroll to position [454, 0]
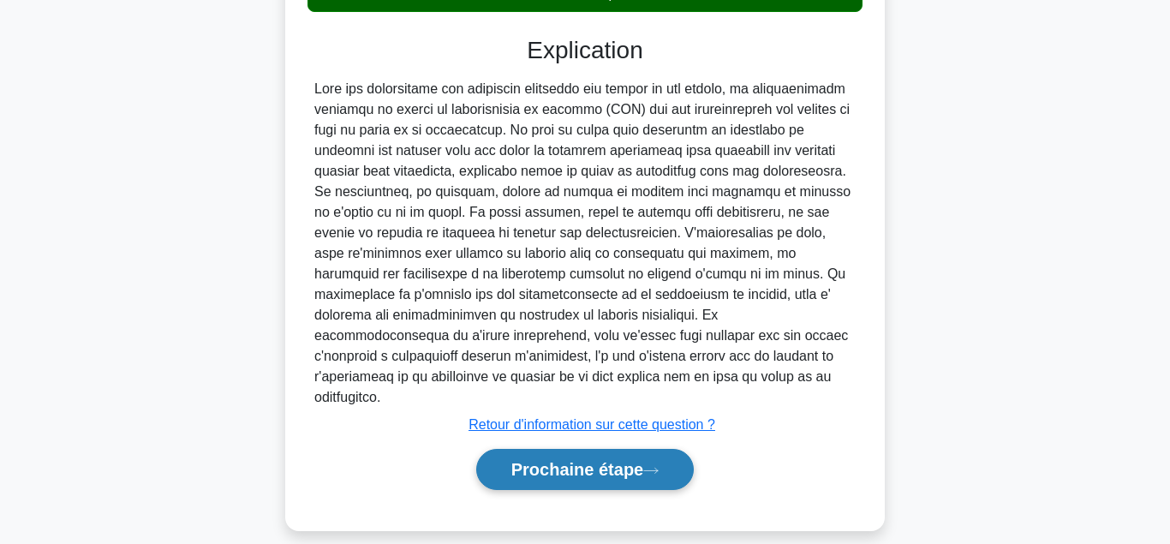
click at [593, 449] on button "Prochaine étape" at bounding box center [585, 469] width 218 height 41
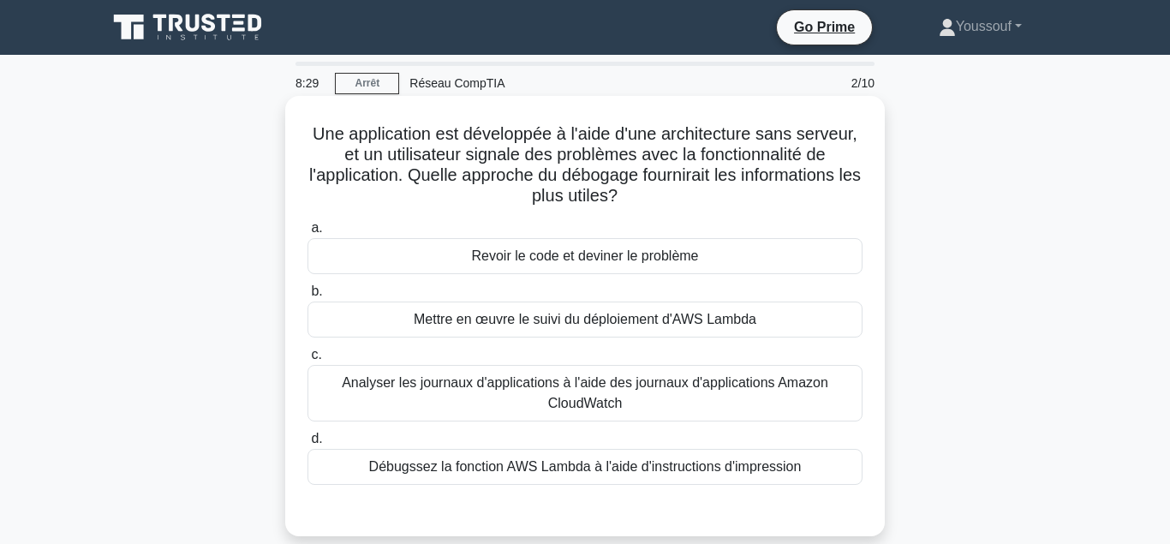
scroll to position [87, 0]
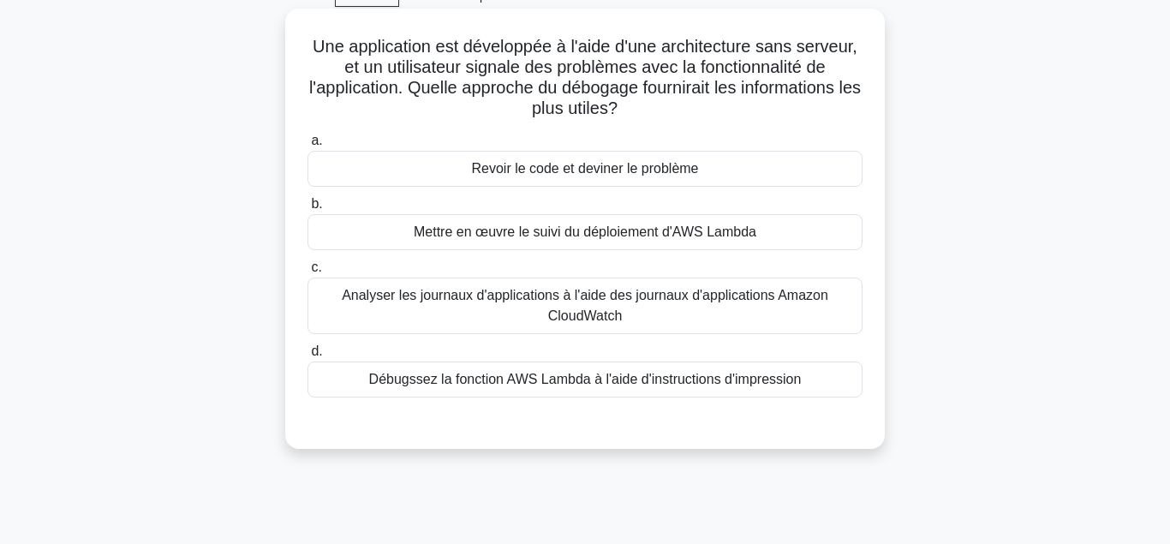
click at [564, 328] on div "Analyser les journaux d'applications à l'aide des journaux d'applications Amazo…" at bounding box center [585, 306] width 555 height 57
click at [308, 273] on input "c. Analyser les journaux d'applications à l'aide des journaux d'applications Am…" at bounding box center [308, 267] width 0 height 11
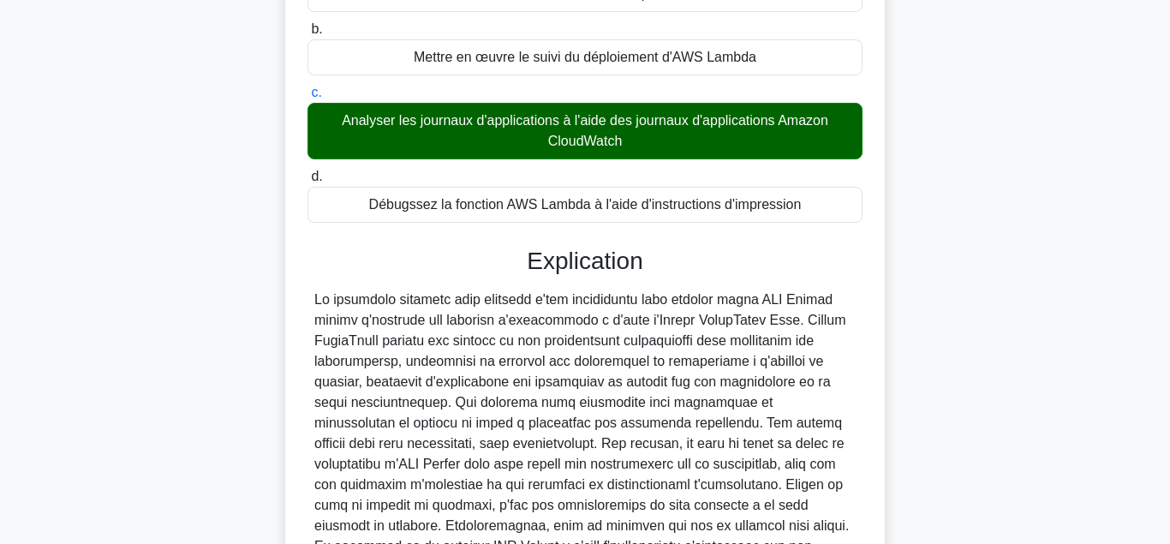
scroll to position [262, 0]
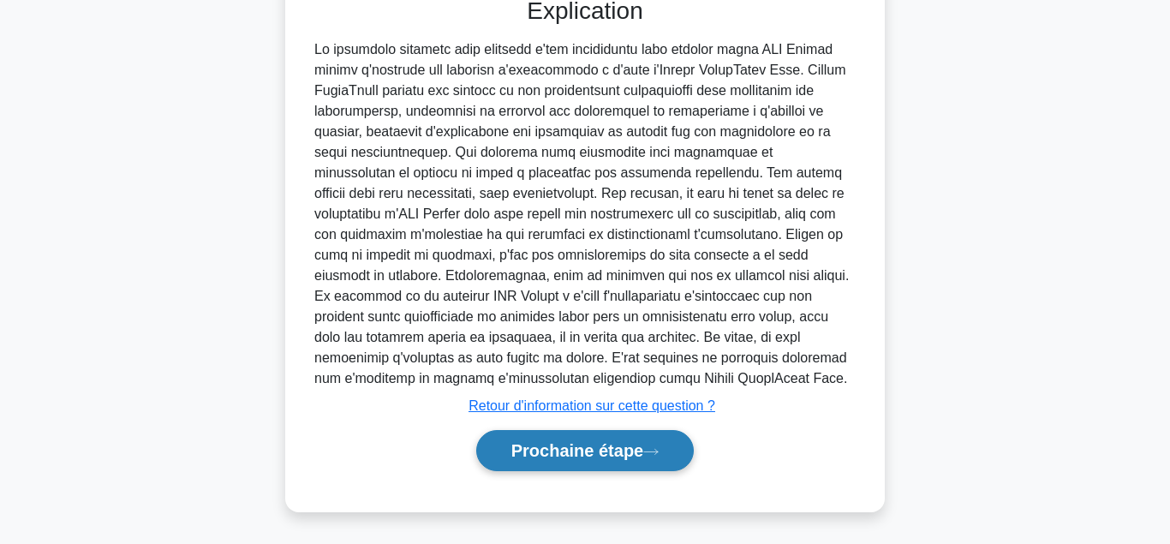
click at [526, 445] on button "Prochaine étape" at bounding box center [585, 450] width 218 height 41
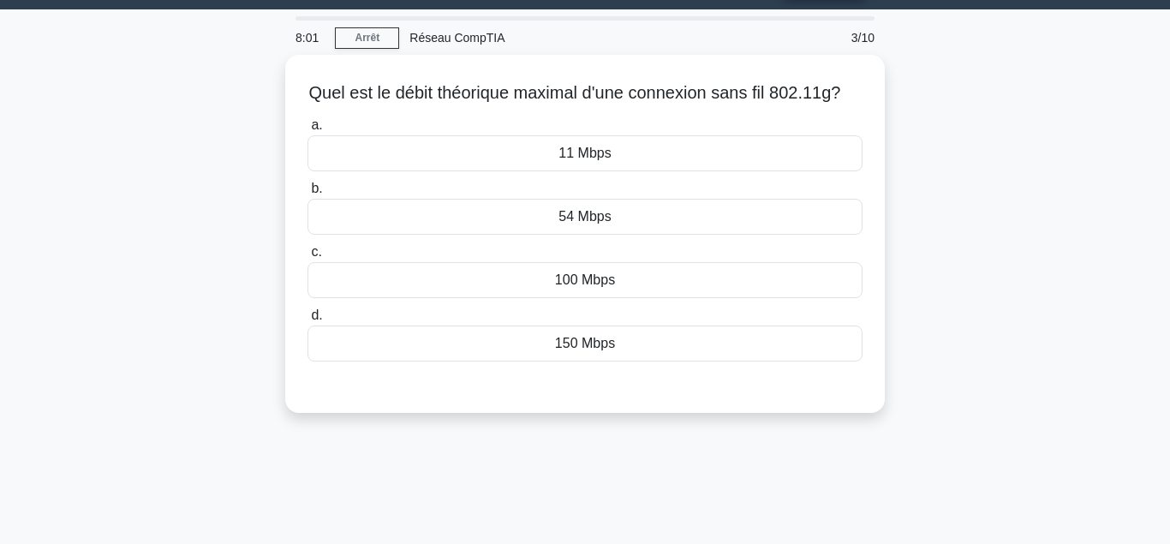
scroll to position [11, 0]
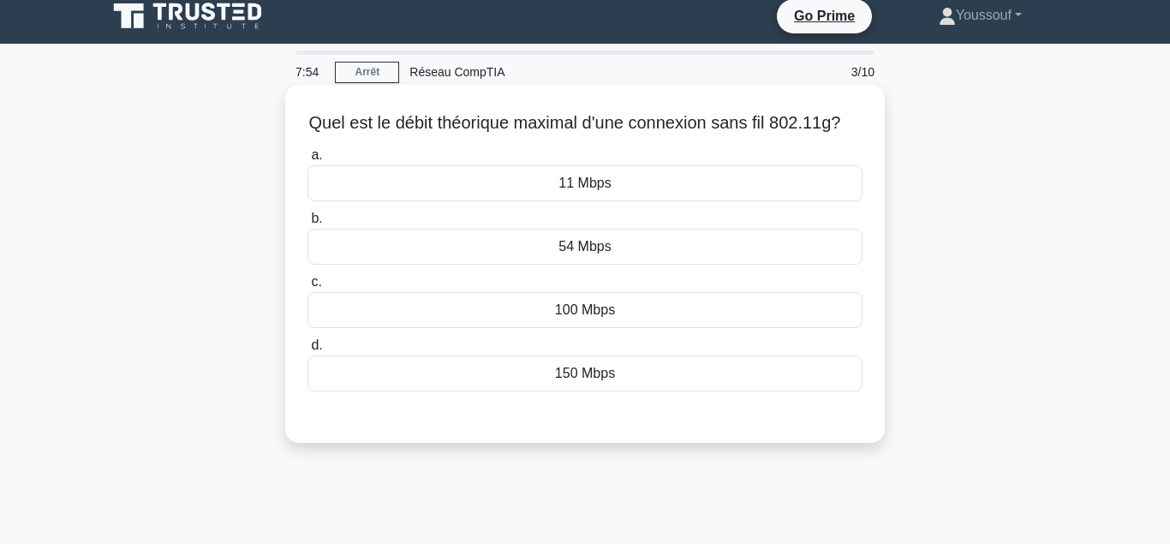
click at [575, 321] on div "100 Mbps" at bounding box center [585, 310] width 555 height 36
click at [308, 288] on input "c. 100 Mbps" at bounding box center [308, 282] width 0 height 11
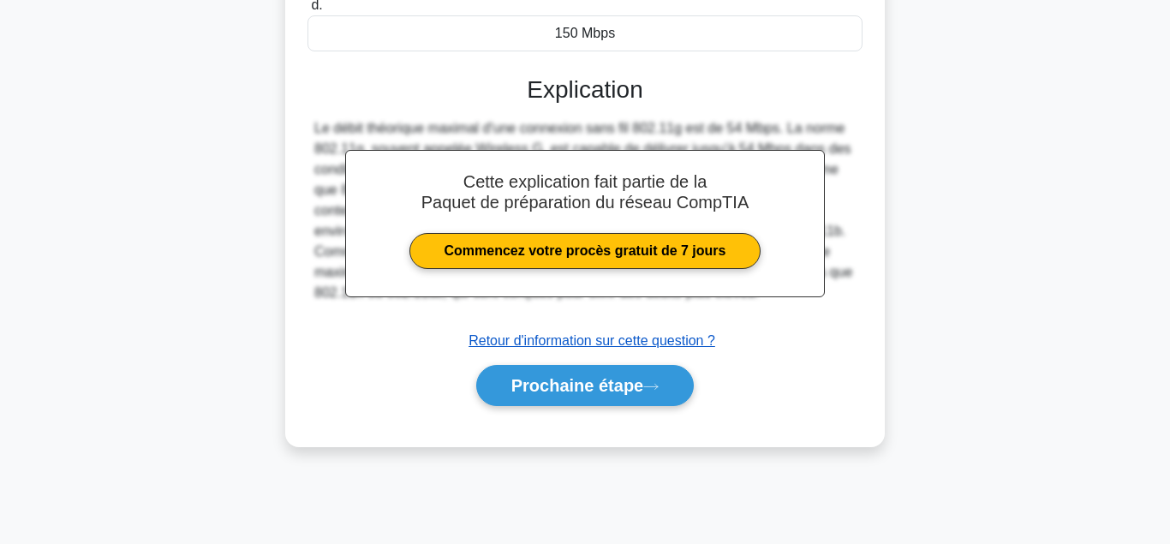
scroll to position [381, 0]
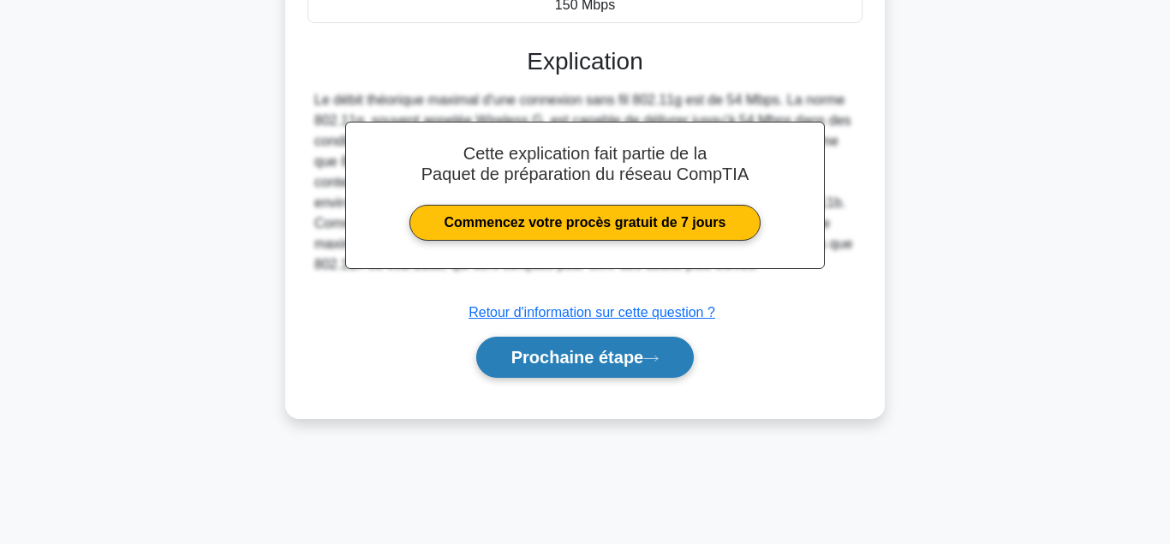
click at [612, 343] on button "Prochaine étape" at bounding box center [585, 357] width 218 height 41
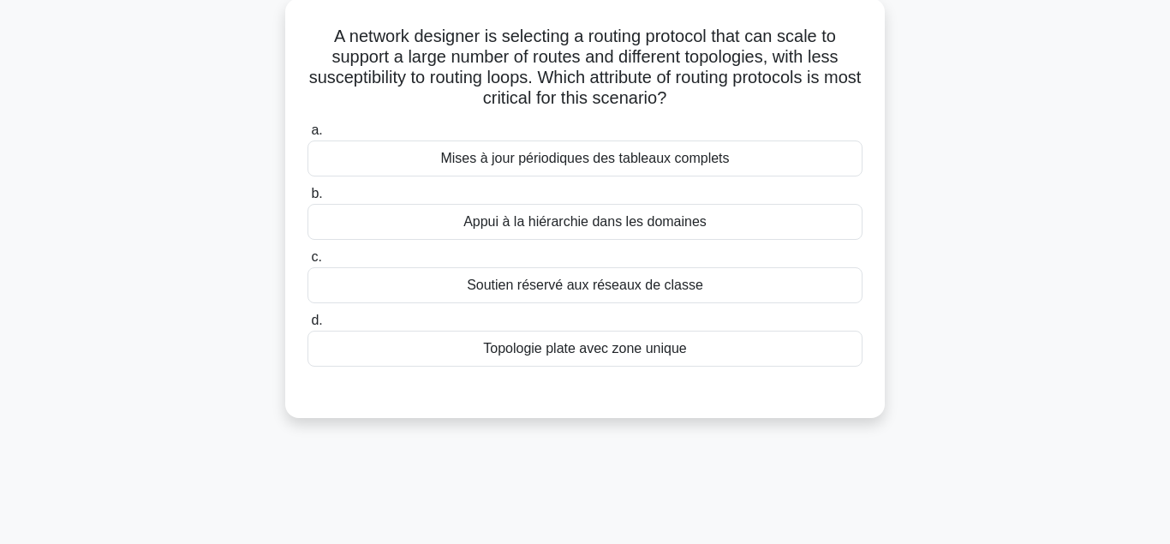
scroll to position [32, 0]
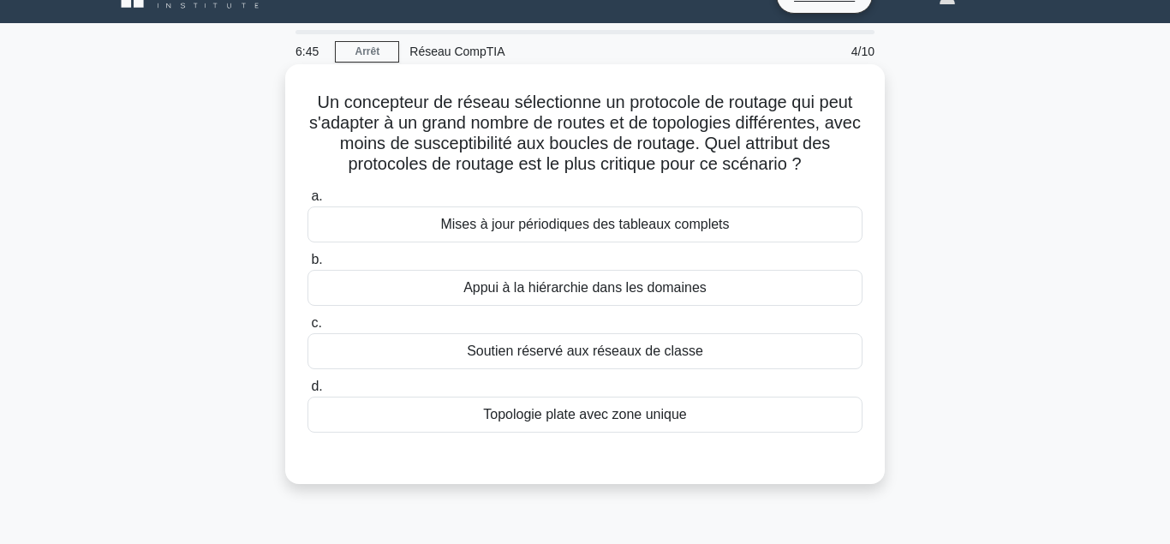
click at [585, 296] on div "Appui à la hiérarchie dans les domaines" at bounding box center [585, 288] width 555 height 36
click at [308, 266] on input "b. Appui à la hiérarchie dans les domaines" at bounding box center [308, 259] width 0 height 11
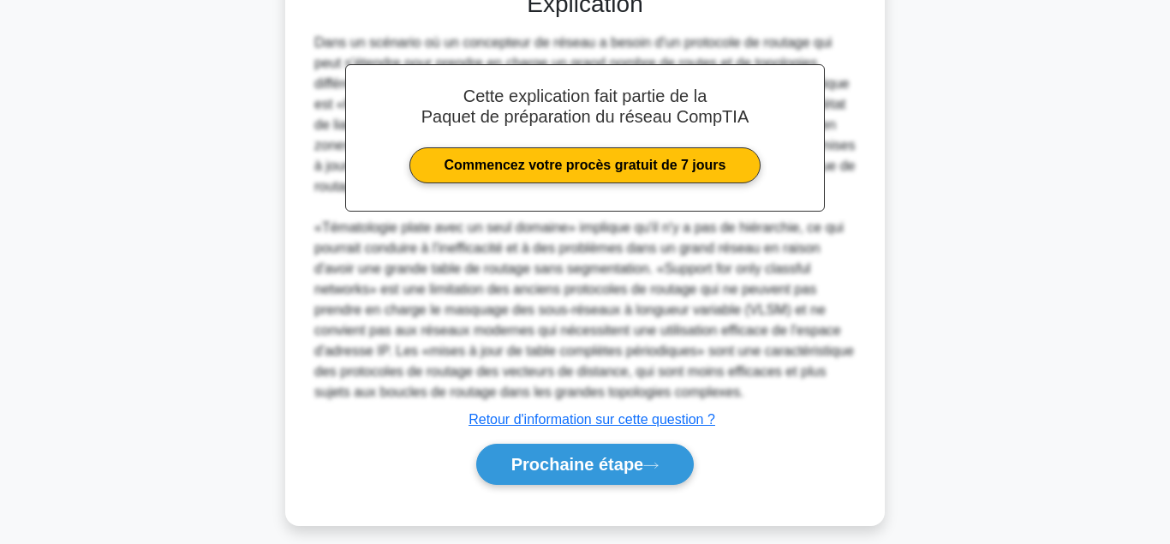
scroll to position [514, 0]
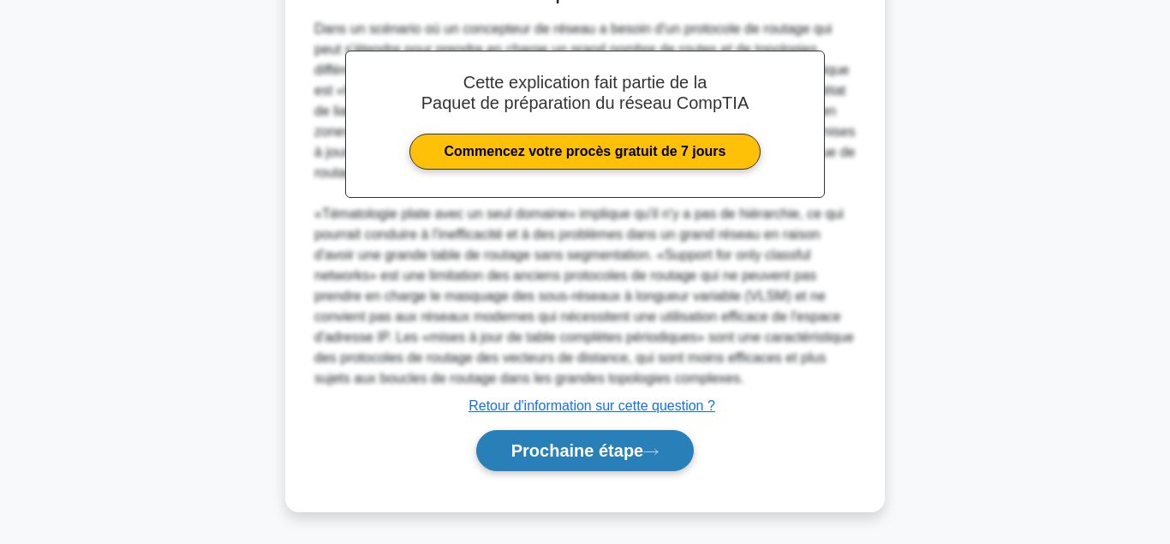
click at [620, 451] on button "Prochaine étape" at bounding box center [585, 450] width 218 height 41
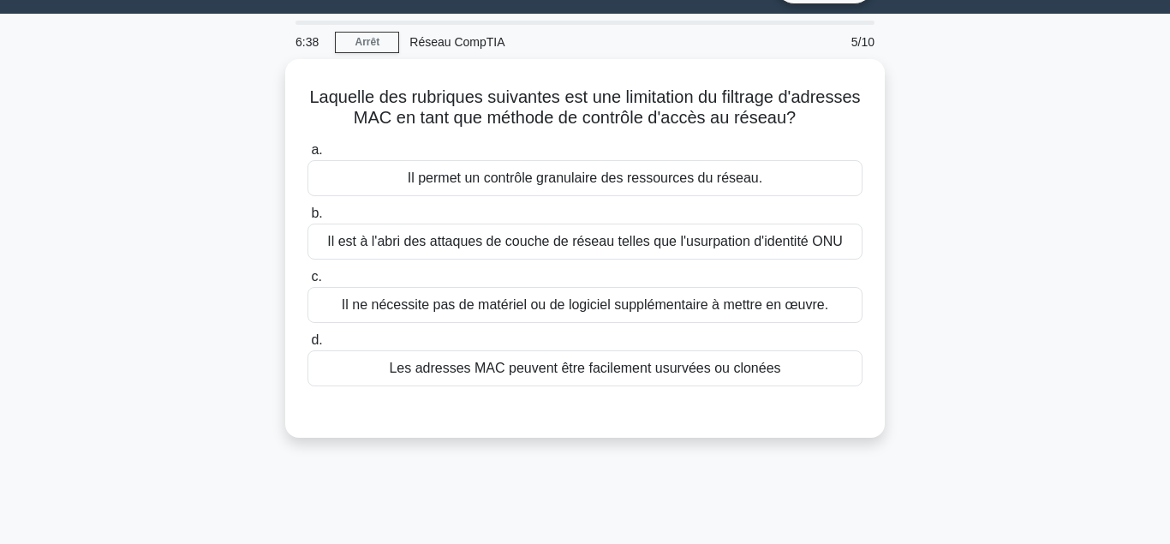
scroll to position [0, 0]
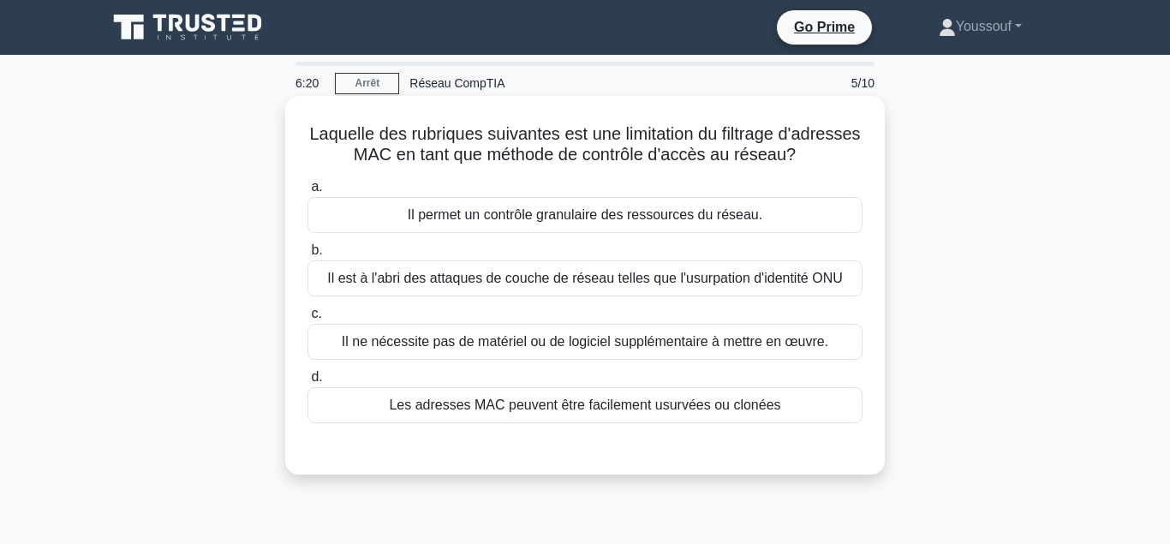
click at [594, 277] on div "Il est à l'abri des attaques de couche de réseau telles que l'usurpation d'iden…" at bounding box center [585, 278] width 555 height 36
click at [308, 256] on input "b. Il est à l'abri des attaques de couche de réseau telles que l'usurpation d'i…" at bounding box center [308, 250] width 0 height 11
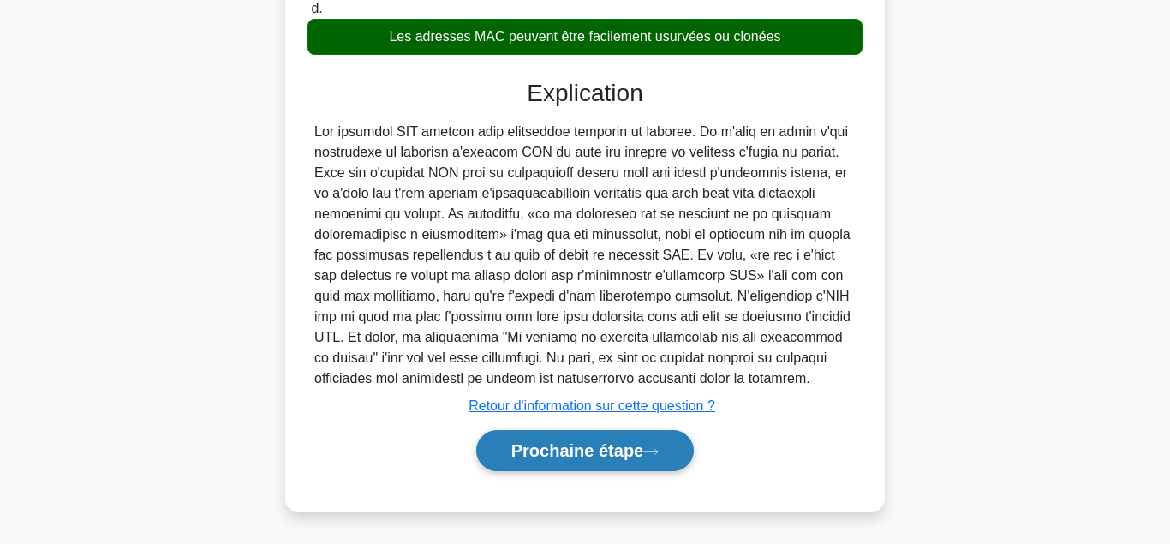
click at [606, 449] on button "Prochaine étape" at bounding box center [585, 450] width 218 height 41
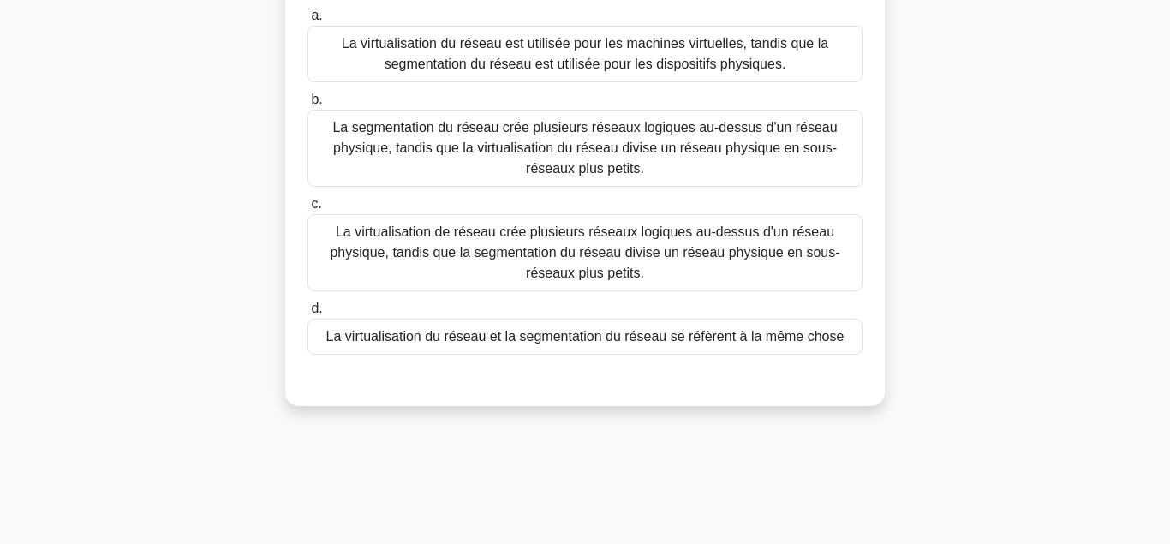
scroll to position [206, 0]
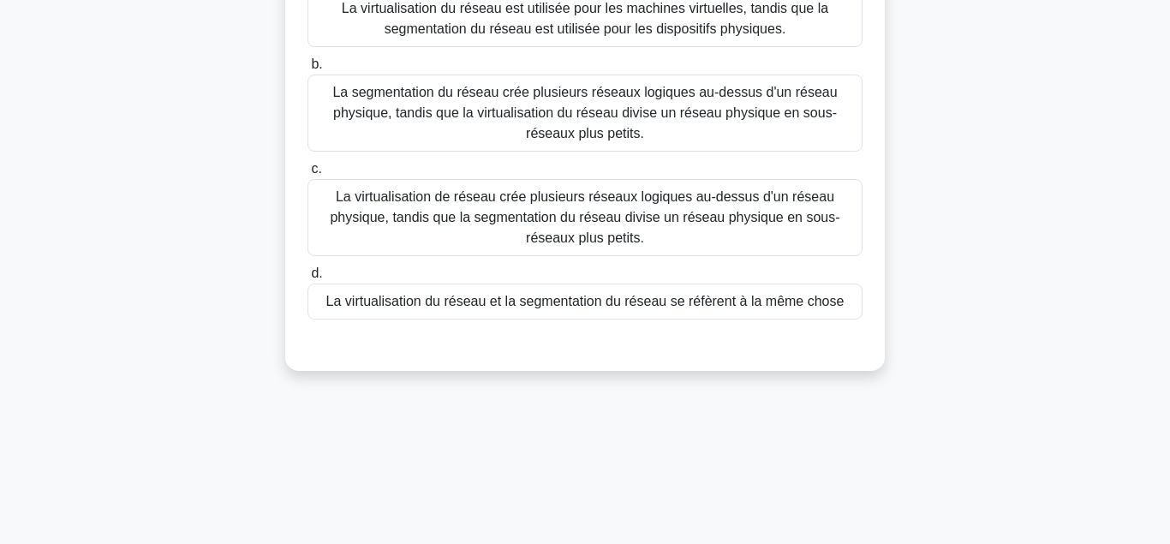
click at [570, 234] on div "La virtualisation de réseau crée plusieurs réseaux logiques au-dessus d'un rése…" at bounding box center [585, 217] width 555 height 77
click at [308, 175] on input "c. La virtualisation de réseau crée plusieurs réseaux logiques au-dessus d'un r…" at bounding box center [308, 169] width 0 height 11
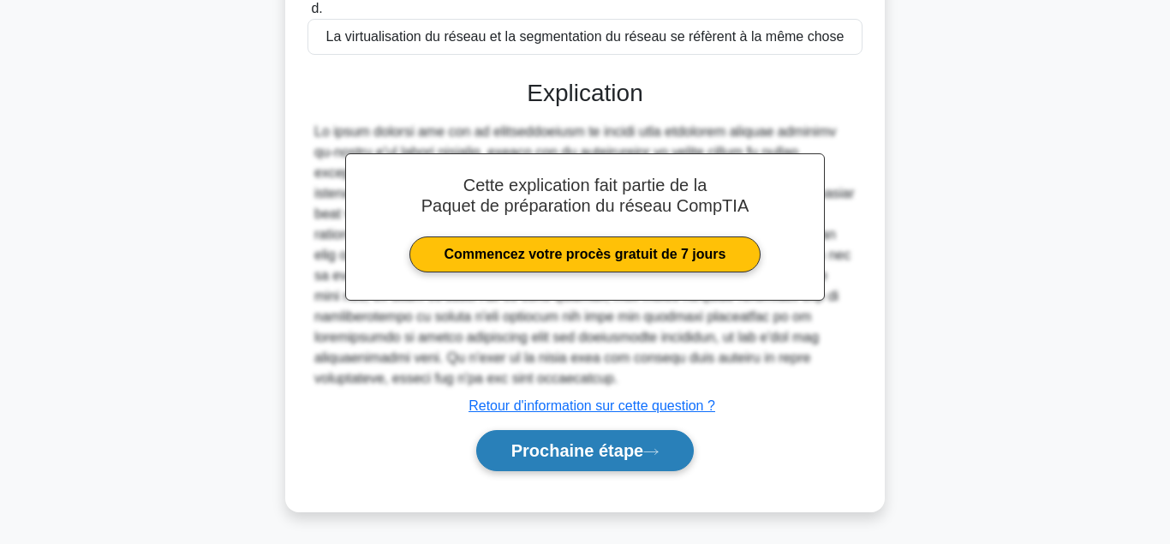
click at [564, 445] on button "Prochaine étape" at bounding box center [585, 450] width 218 height 41
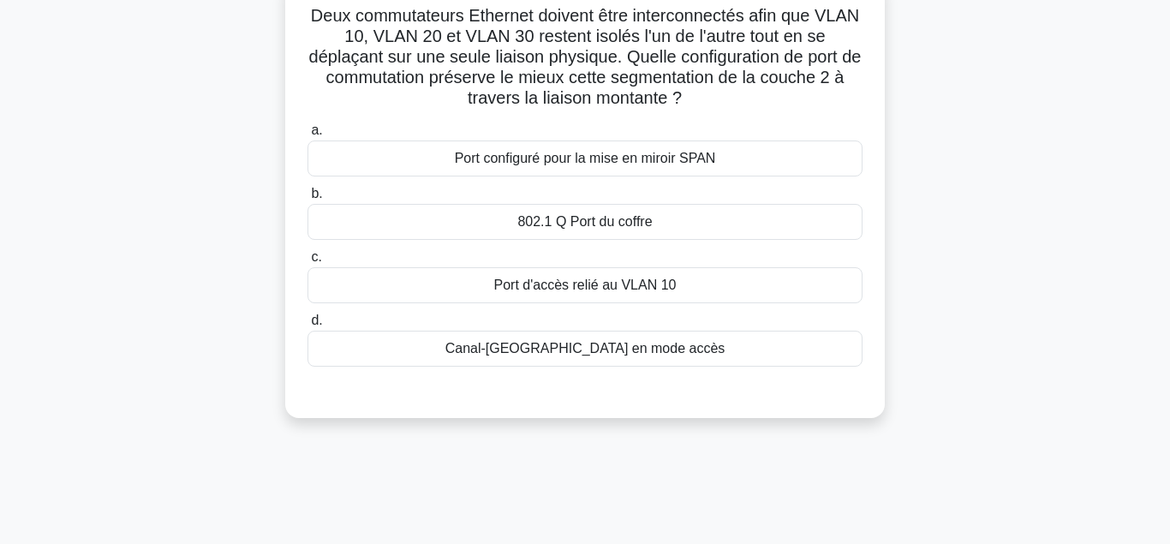
scroll to position [99, 0]
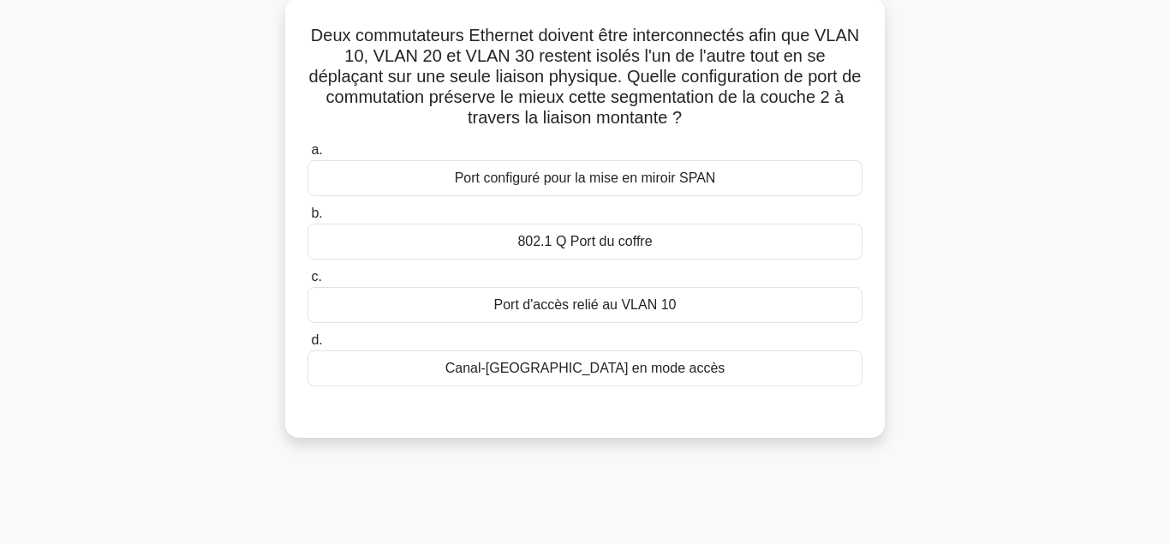
click at [584, 251] on div "802.1 Q Port du coffre" at bounding box center [585, 242] width 555 height 36
click at [308, 219] on input "b. 802.1 Q [GEOGRAPHIC_DATA]" at bounding box center [308, 213] width 0 height 11
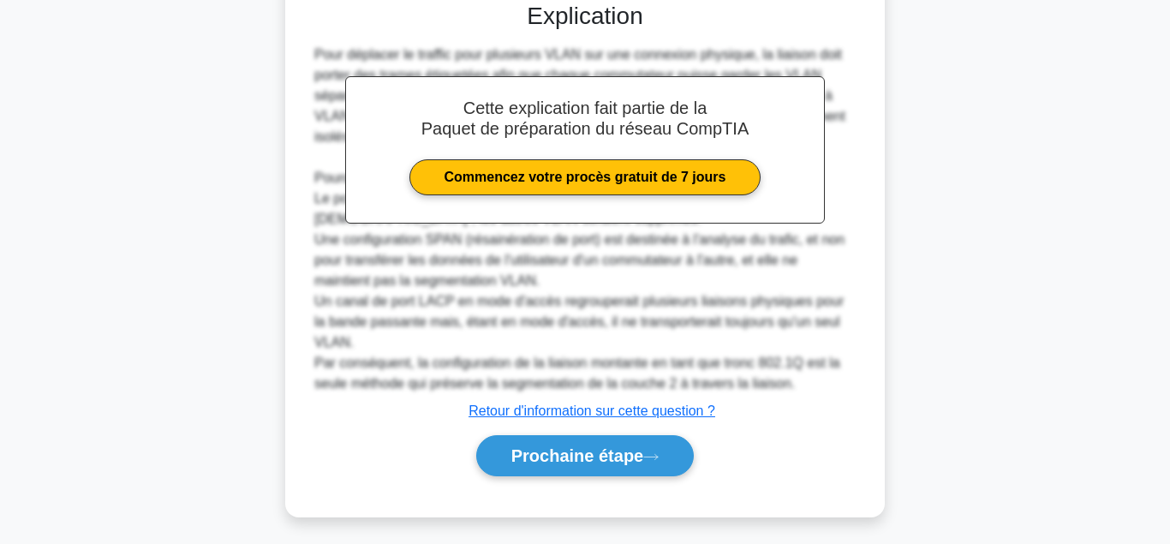
scroll to position [514, 0]
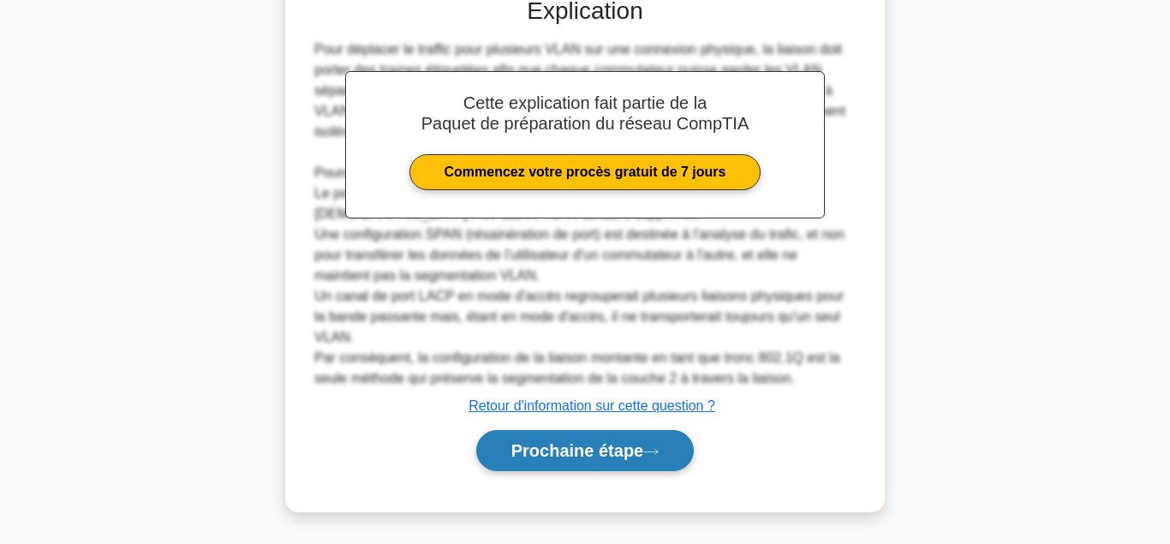
click at [597, 441] on button "Prochaine étape" at bounding box center [585, 450] width 218 height 41
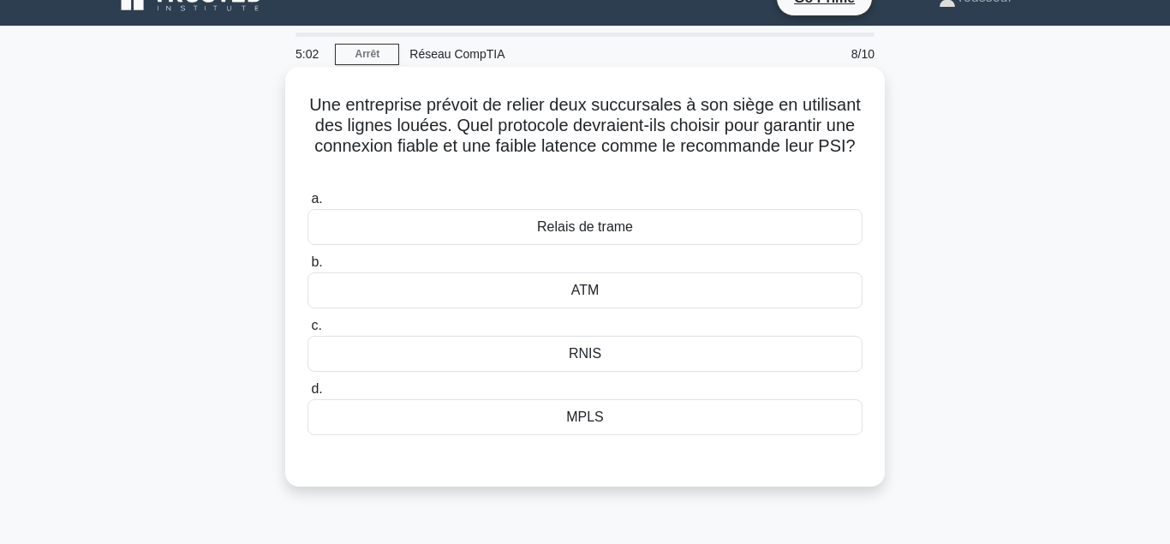
scroll to position [0, 0]
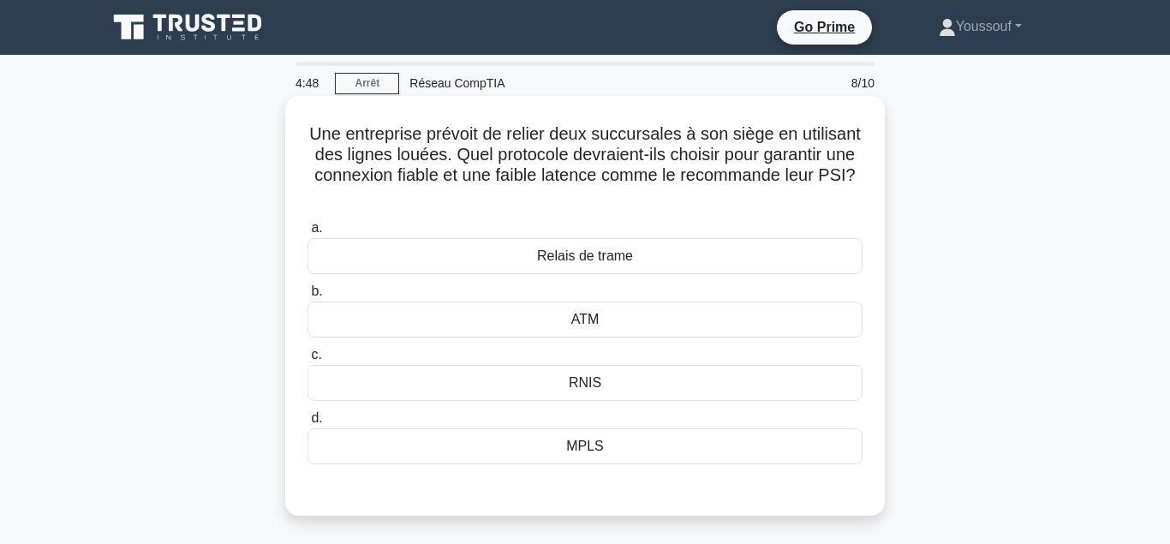
click at [620, 446] on div "MPLS" at bounding box center [585, 446] width 555 height 36
click at [576, 450] on div "MPLS" at bounding box center [585, 446] width 555 height 36
click at [308, 424] on input "d. MPLS" at bounding box center [308, 418] width 0 height 11
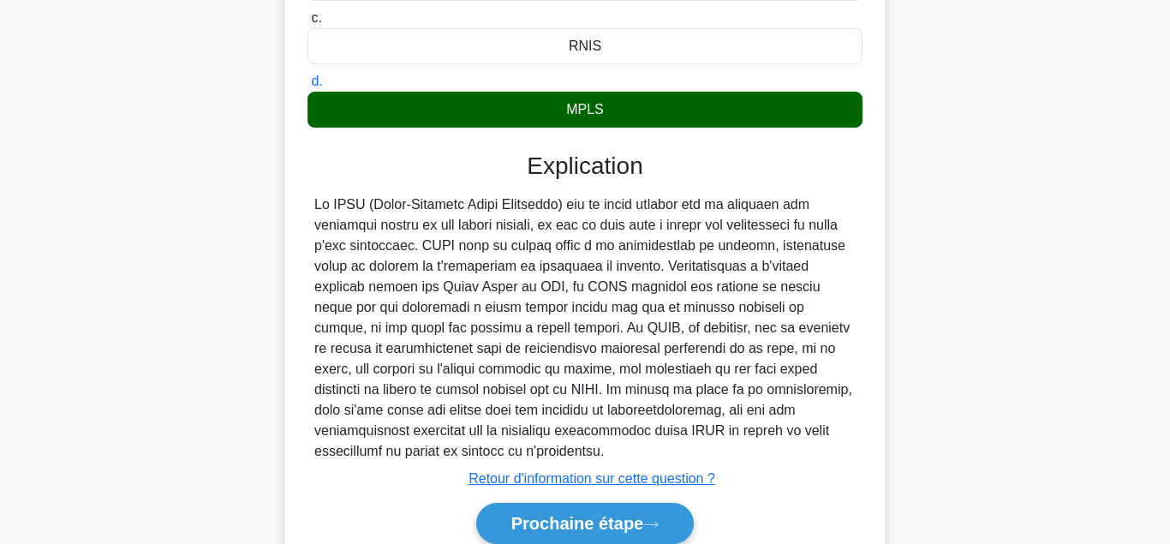
scroll to position [411, 0]
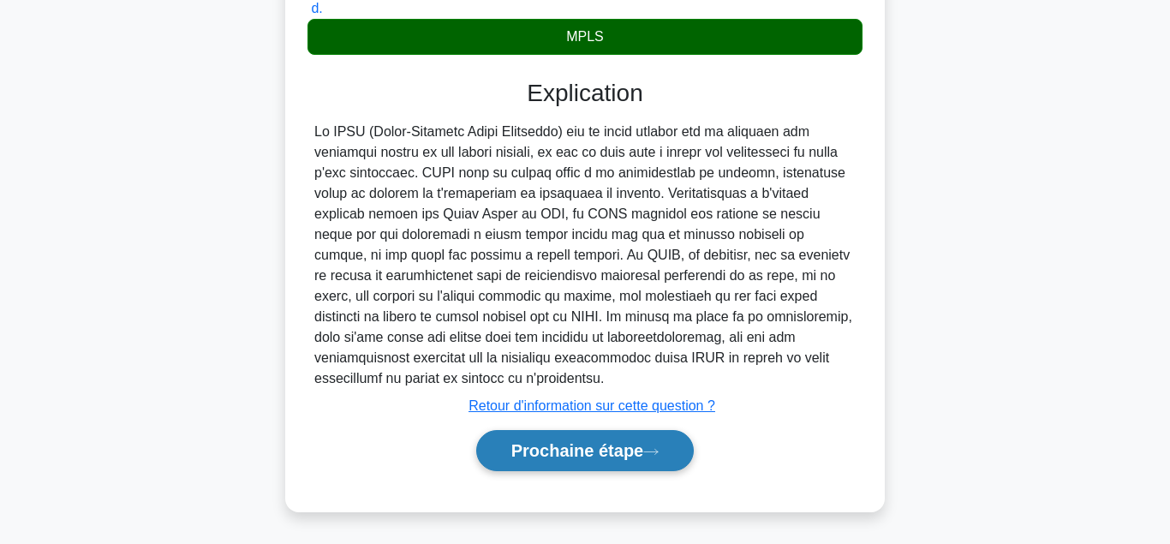
click at [588, 439] on button "Prochaine étape" at bounding box center [585, 450] width 218 height 41
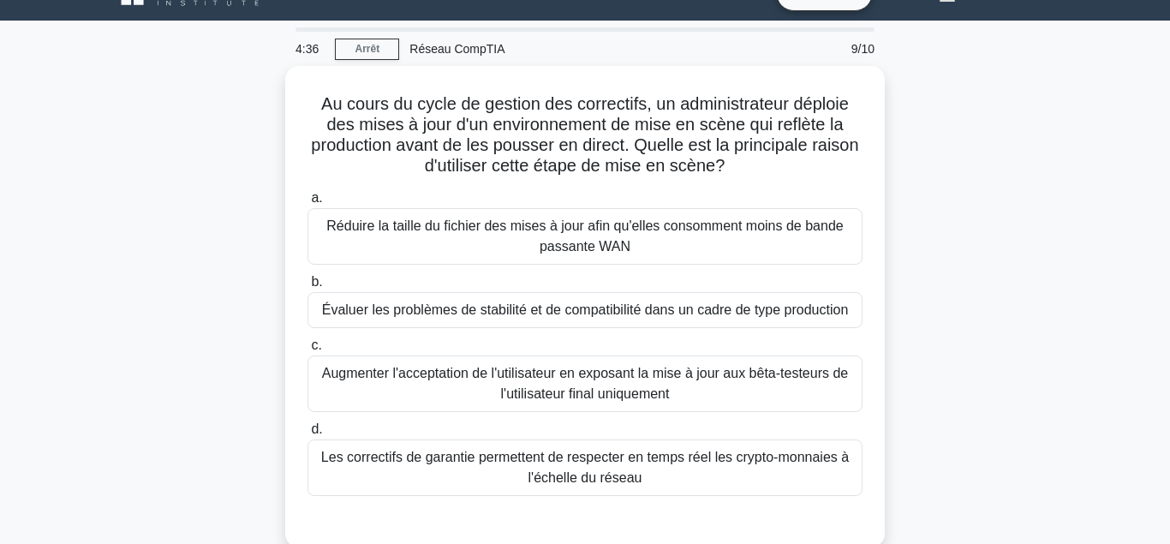
scroll to position [32, 0]
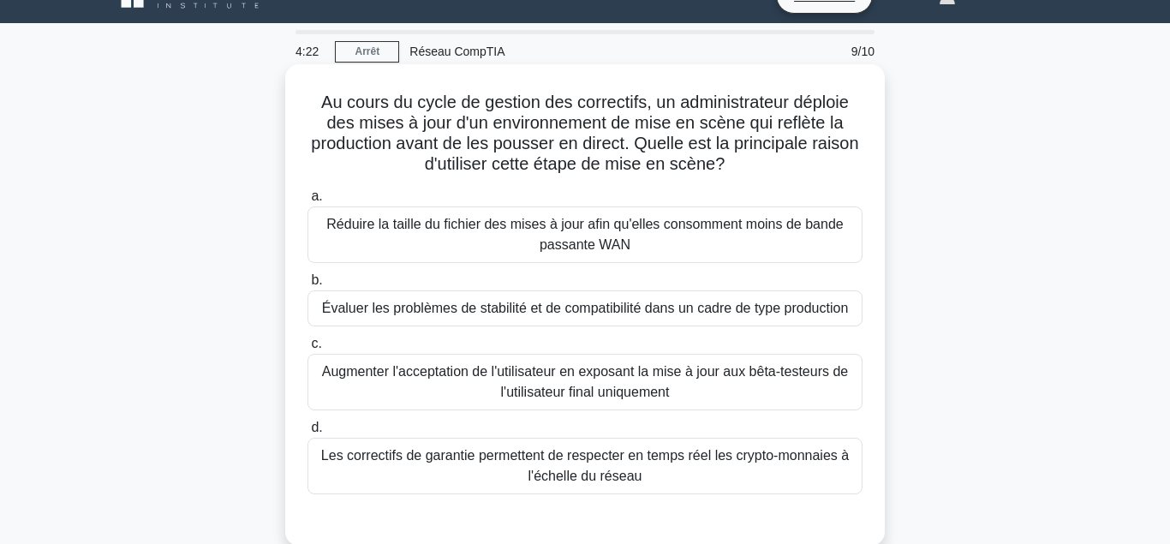
click at [535, 308] on div "Évaluer les problèmes de stabilité et de compatibilité dans un cadre de type pr…" at bounding box center [585, 308] width 555 height 36
click at [308, 286] on input "b. Évaluer les problèmes de stabilité et de compatibilité dans un cadre de type…" at bounding box center [308, 280] width 0 height 11
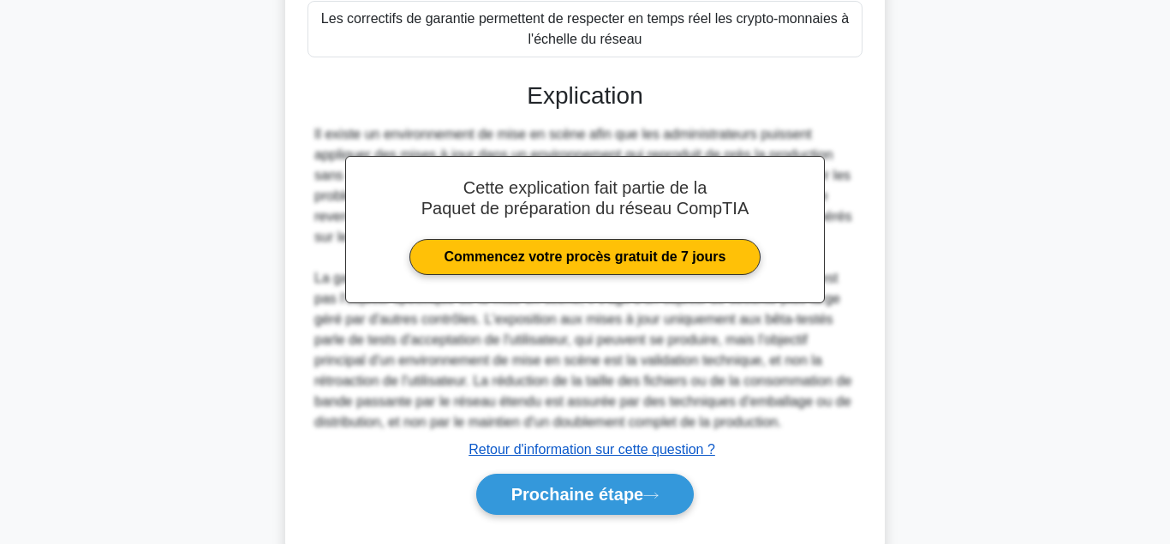
scroll to position [514, 0]
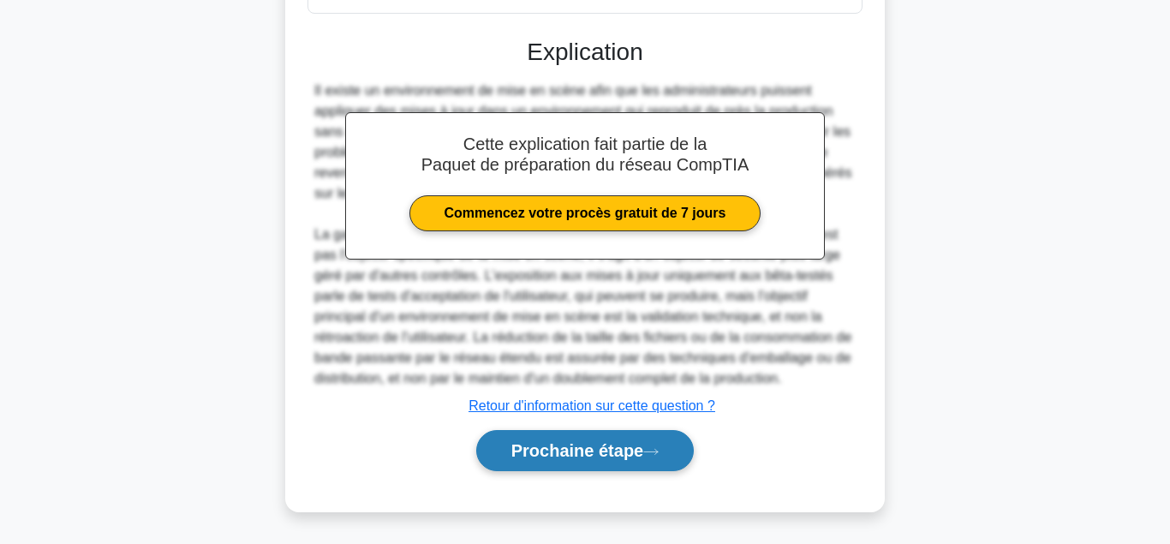
click at [564, 441] on button "Prochaine étape" at bounding box center [585, 450] width 218 height 41
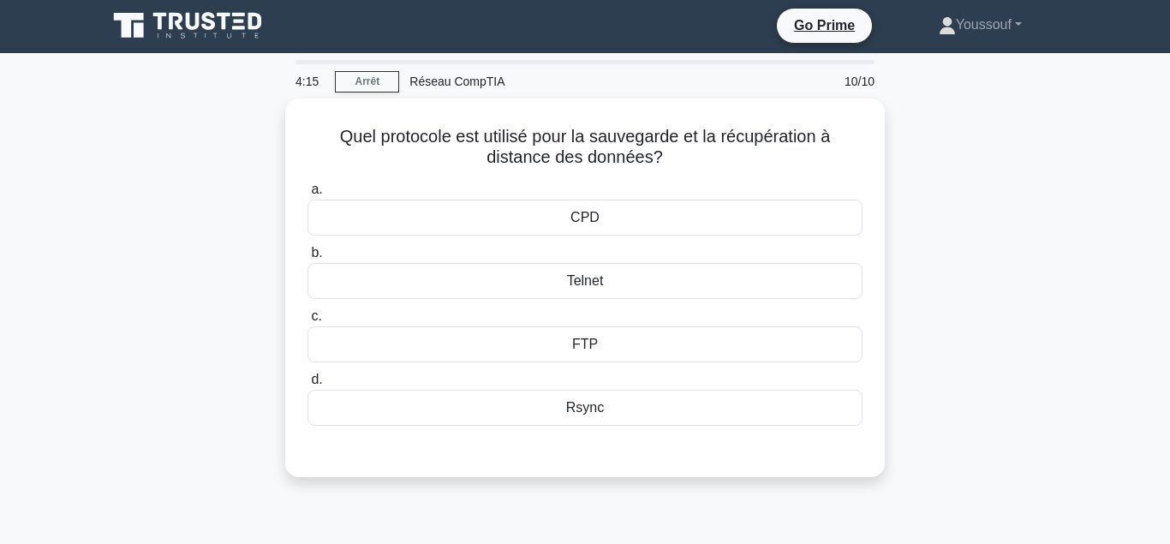
scroll to position [0, 0]
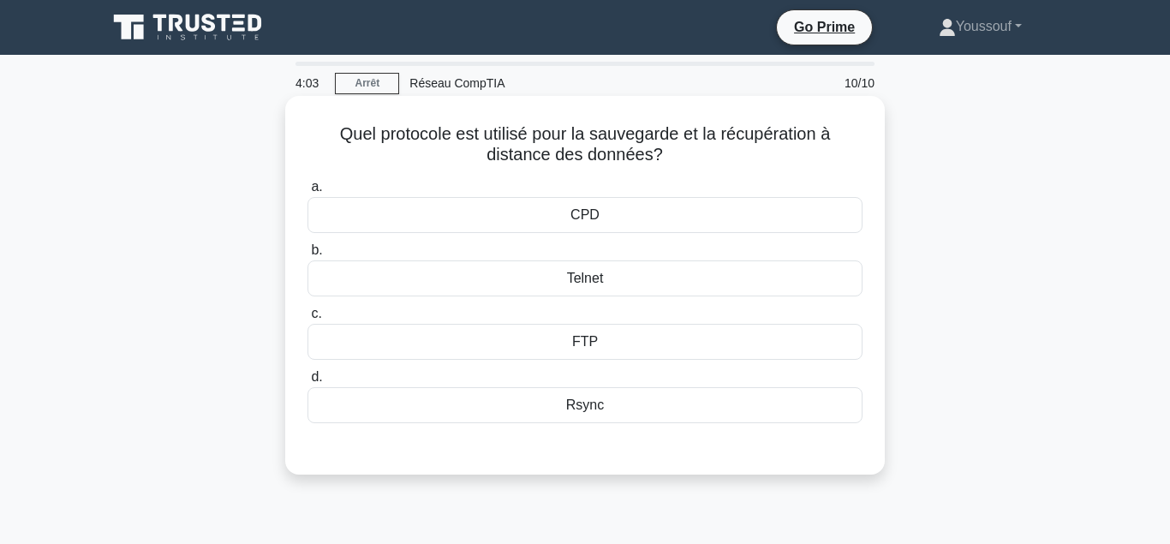
click at [590, 347] on div "FTP" at bounding box center [585, 342] width 555 height 36
click at [308, 320] on input "c. FTP" at bounding box center [308, 313] width 0 height 11
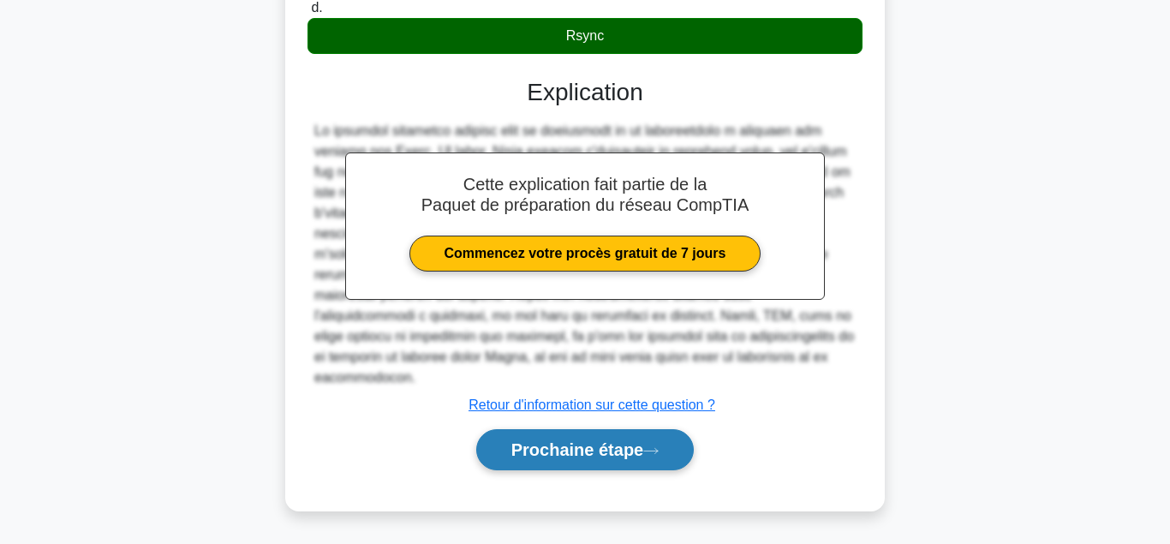
scroll to position [381, 0]
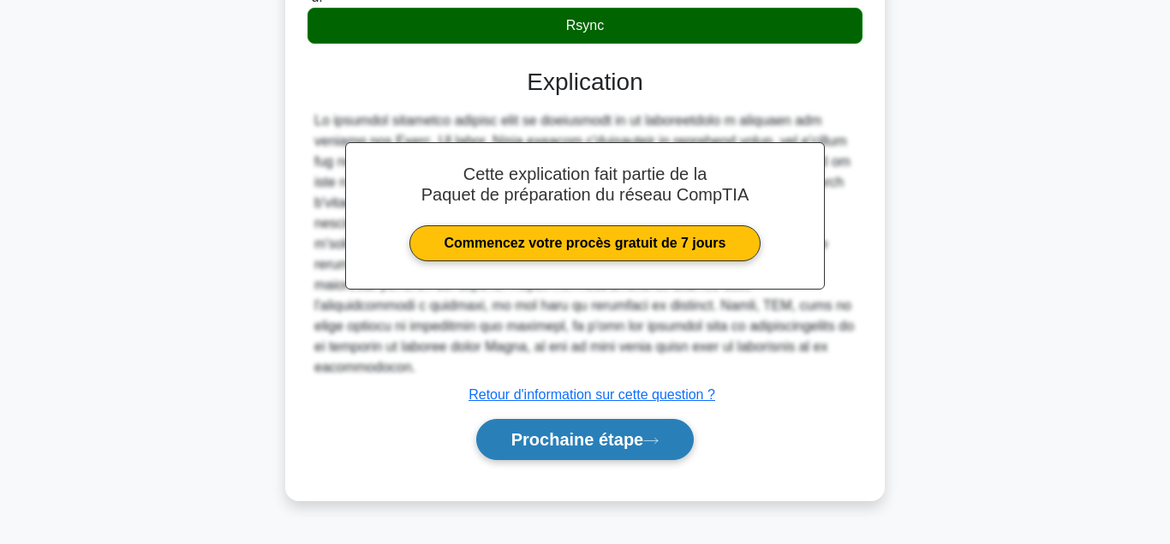
click at [611, 427] on button "Prochaine étape" at bounding box center [585, 439] width 218 height 41
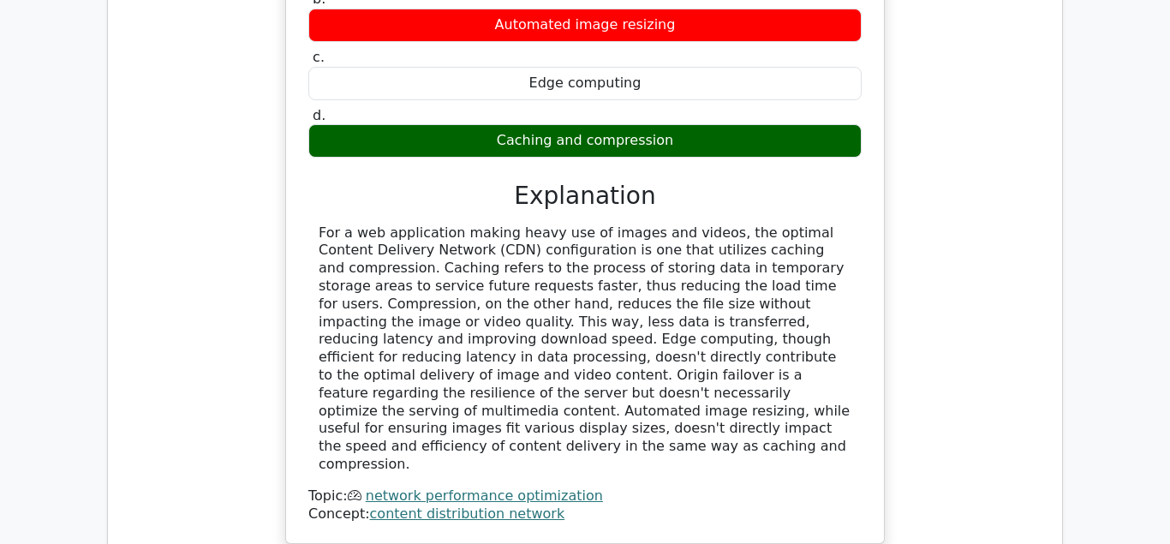
scroll to position [1485, 0]
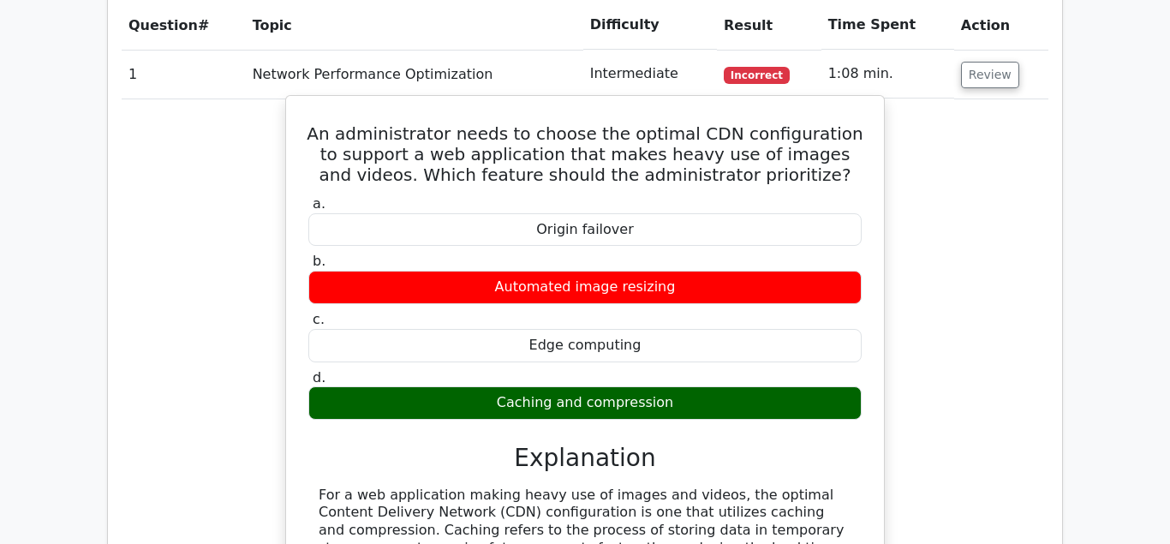
click at [552, 271] on div "Automated image resizing" at bounding box center [584, 287] width 553 height 33
click at [555, 271] on div "Automated image resizing" at bounding box center [584, 287] width 553 height 33
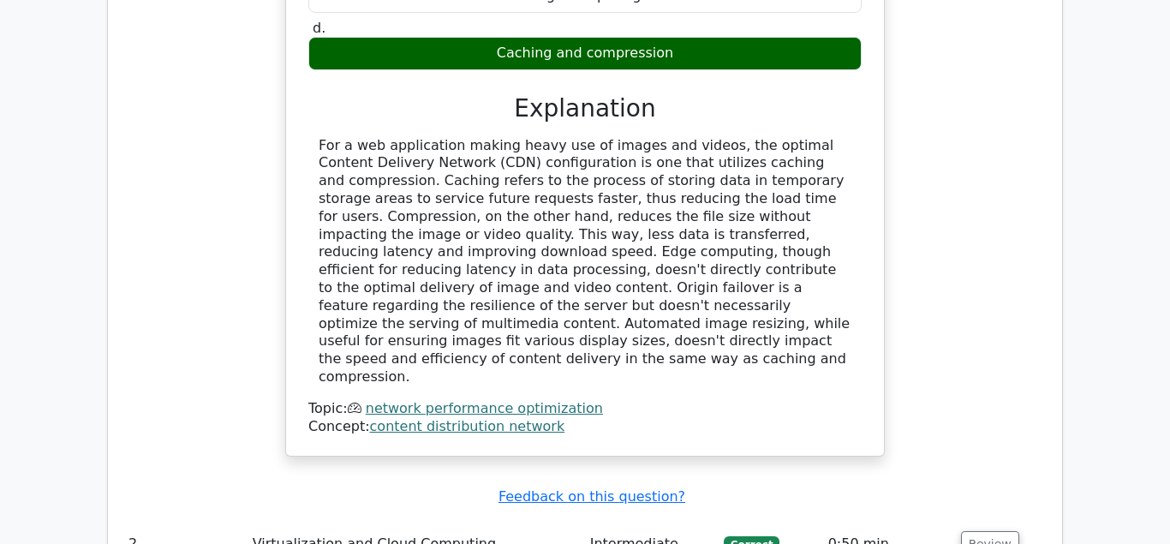
scroll to position [2097, 0]
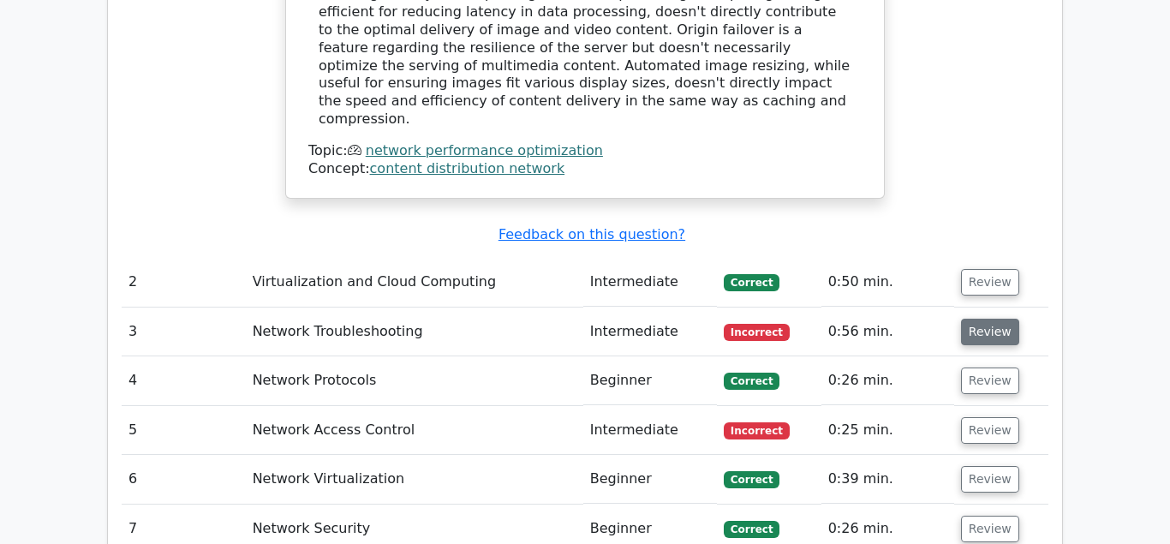
click at [984, 319] on button "Review" at bounding box center [990, 332] width 58 height 27
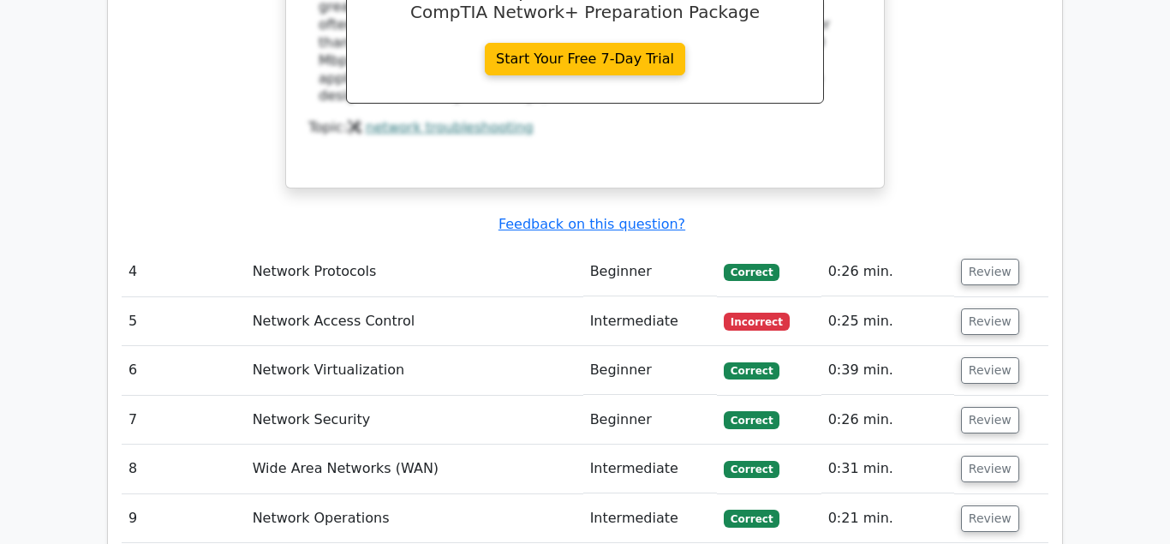
scroll to position [2971, 0]
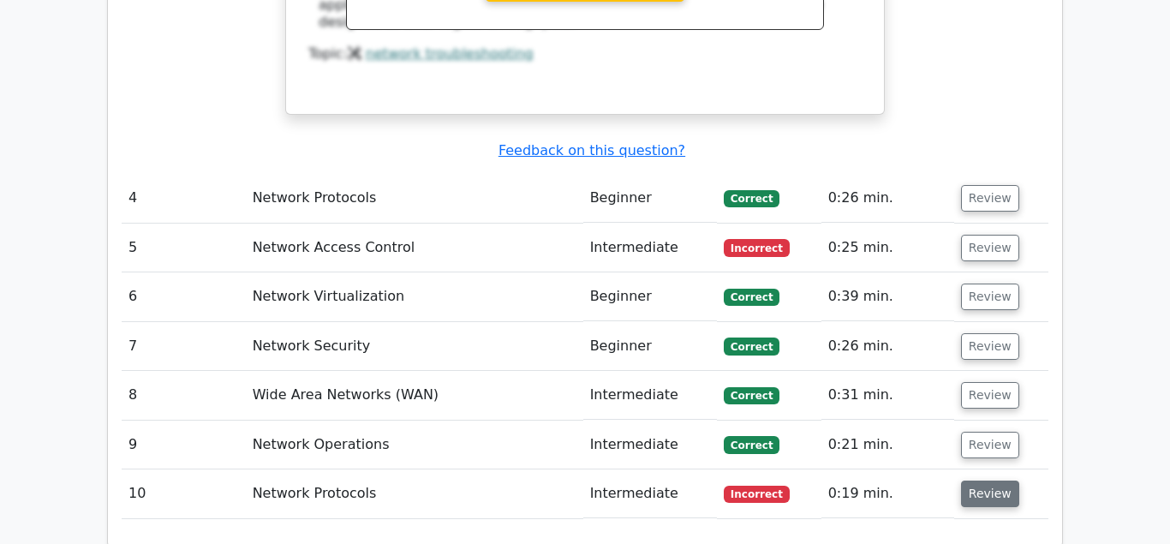
click at [977, 481] on button "Review" at bounding box center [990, 494] width 58 height 27
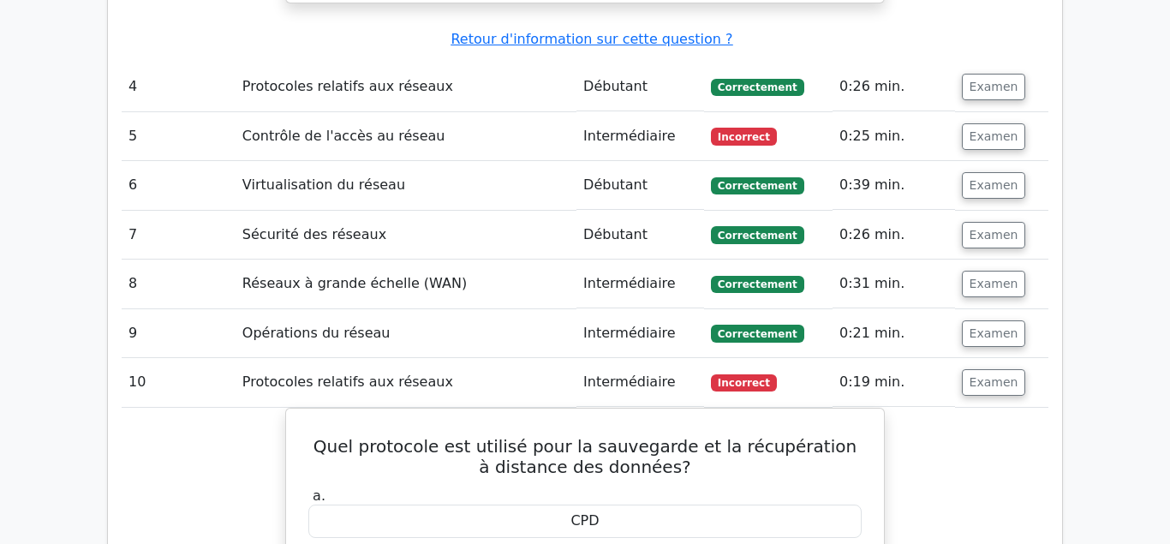
scroll to position [3037, 0]
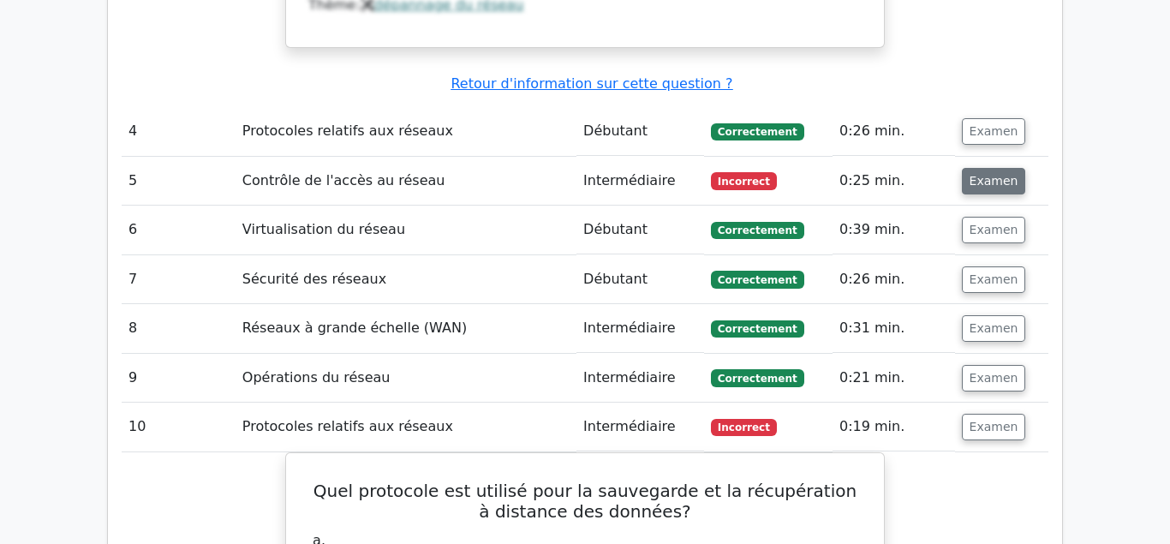
click at [991, 168] on button "Examen" at bounding box center [994, 181] width 64 height 27
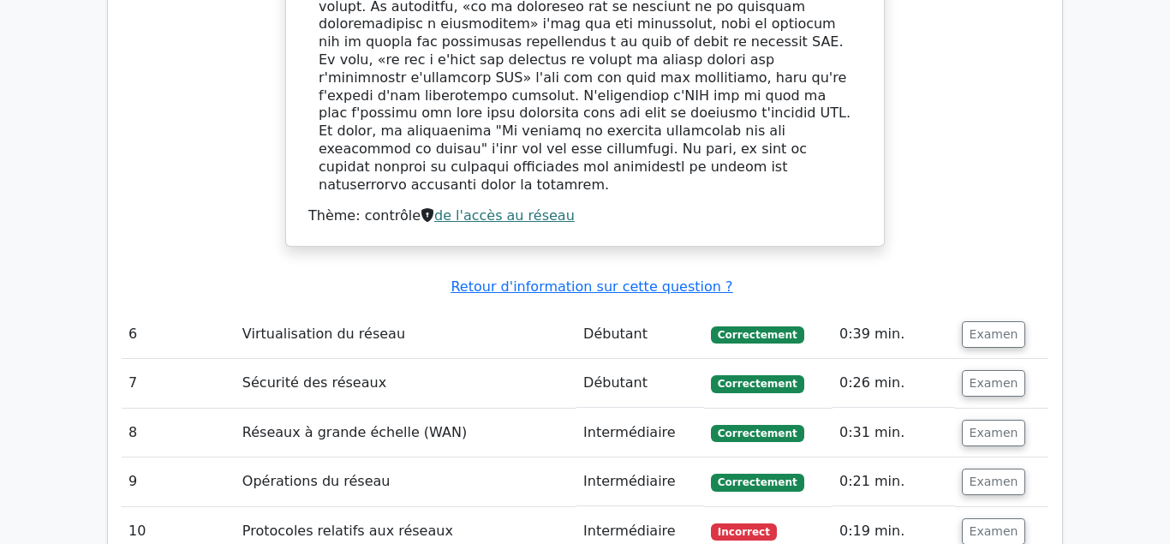
scroll to position [3824, 0]
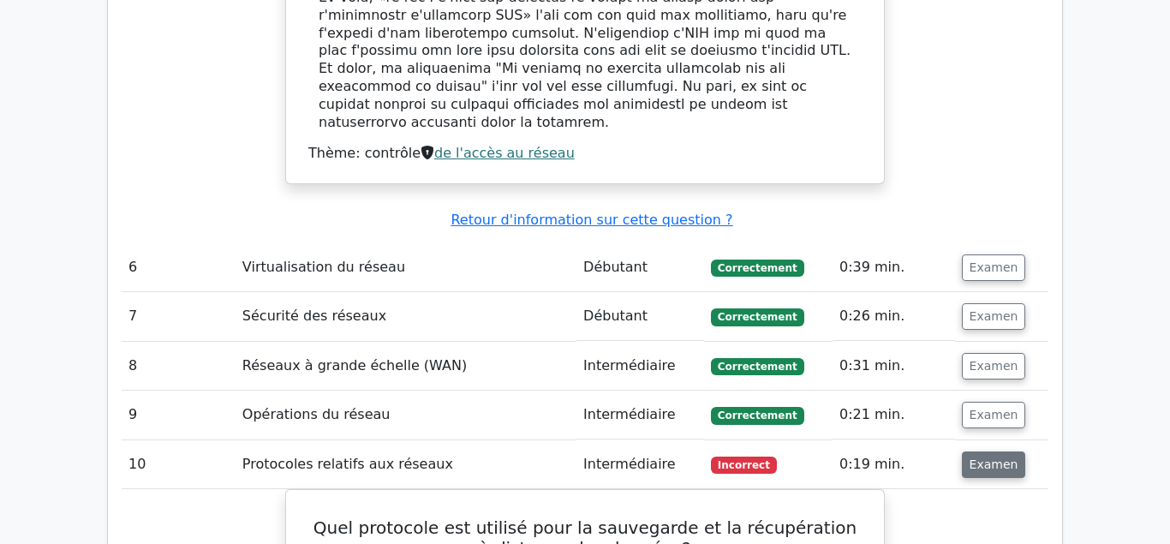
click at [982, 451] on button "Examen" at bounding box center [994, 464] width 64 height 27
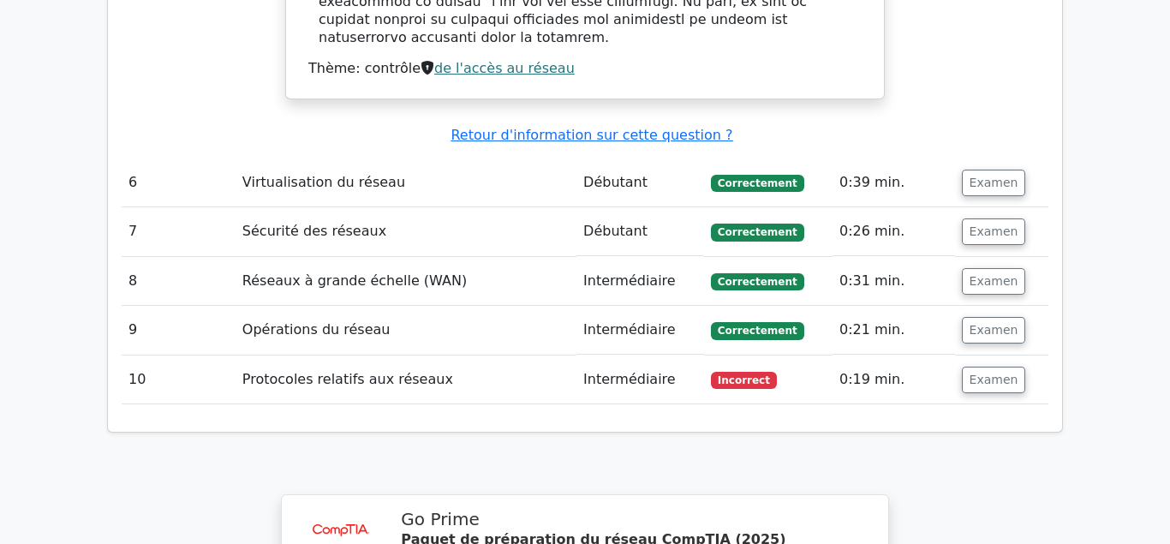
scroll to position [3911, 0]
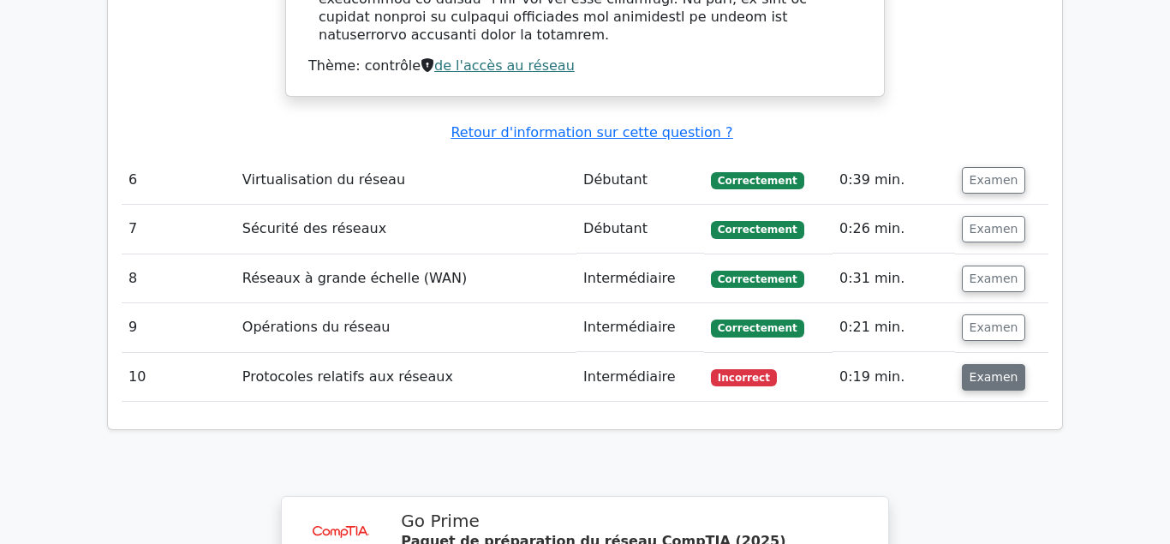
click at [980, 364] on button "Examen" at bounding box center [994, 377] width 64 height 27
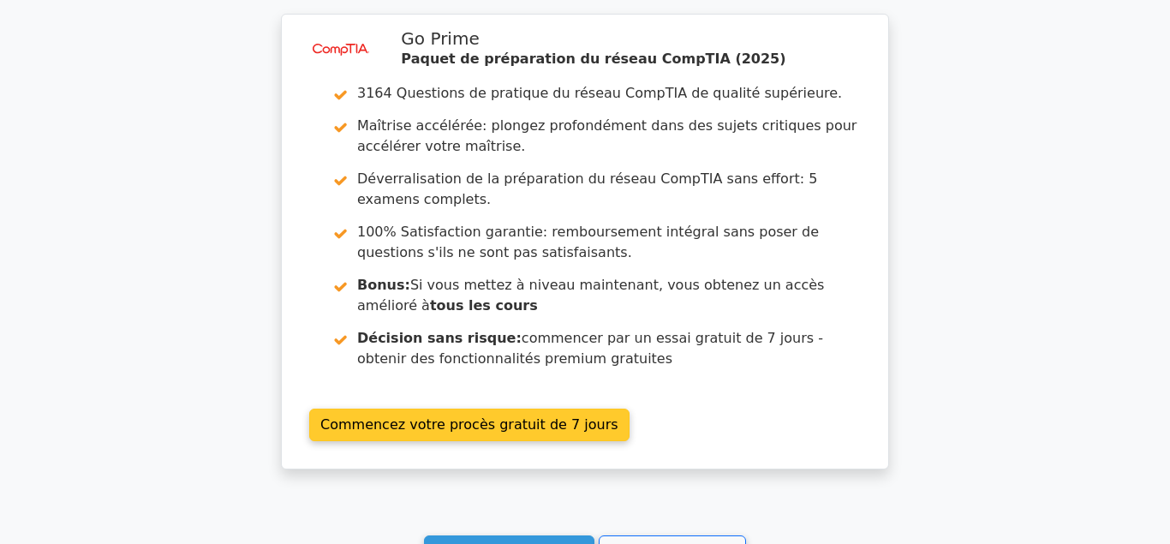
scroll to position [5232, 0]
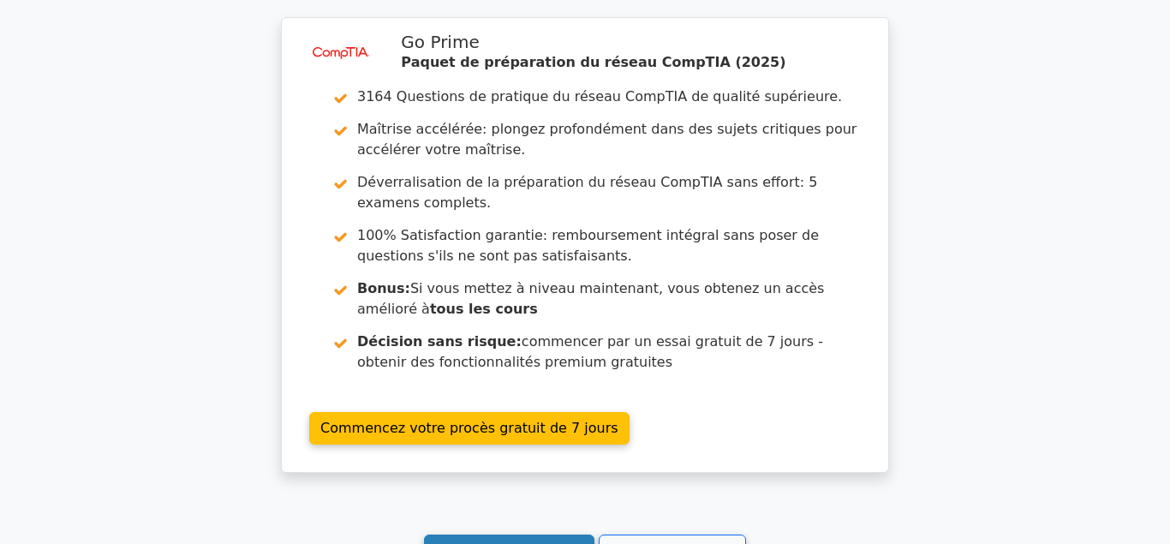
click at [522, 535] on link "Continuer à pratiquer" at bounding box center [509, 551] width 170 height 33
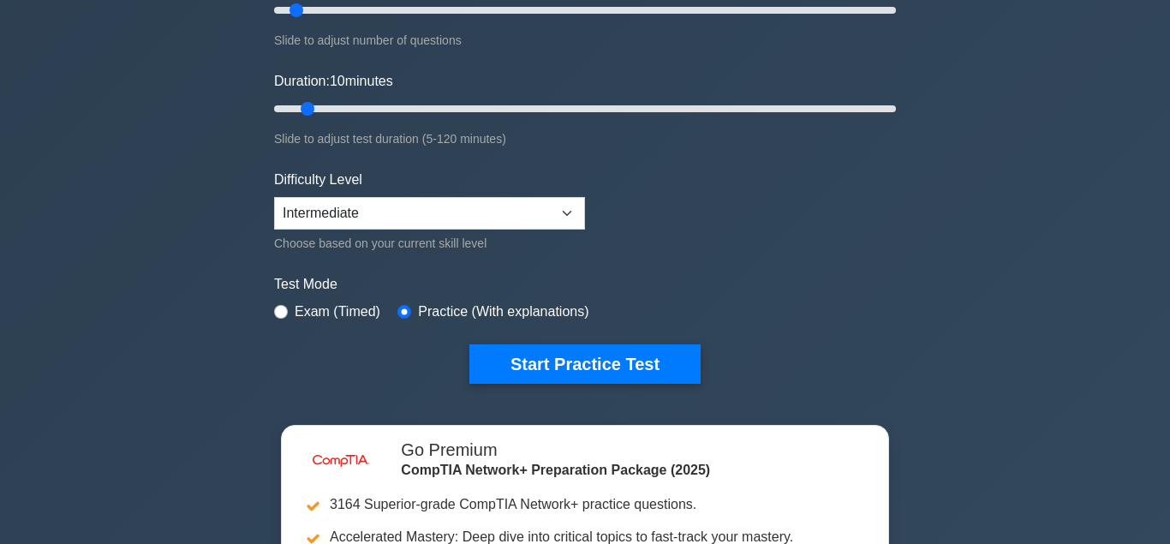
scroll to position [262, 0]
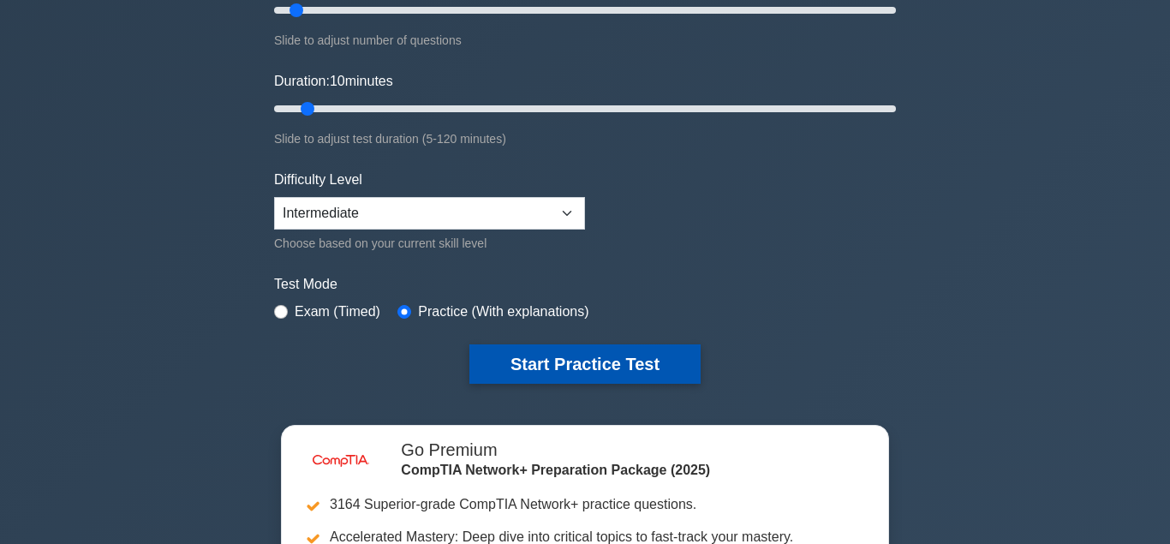
click at [528, 364] on button "Start Practice Test" at bounding box center [584, 363] width 231 height 39
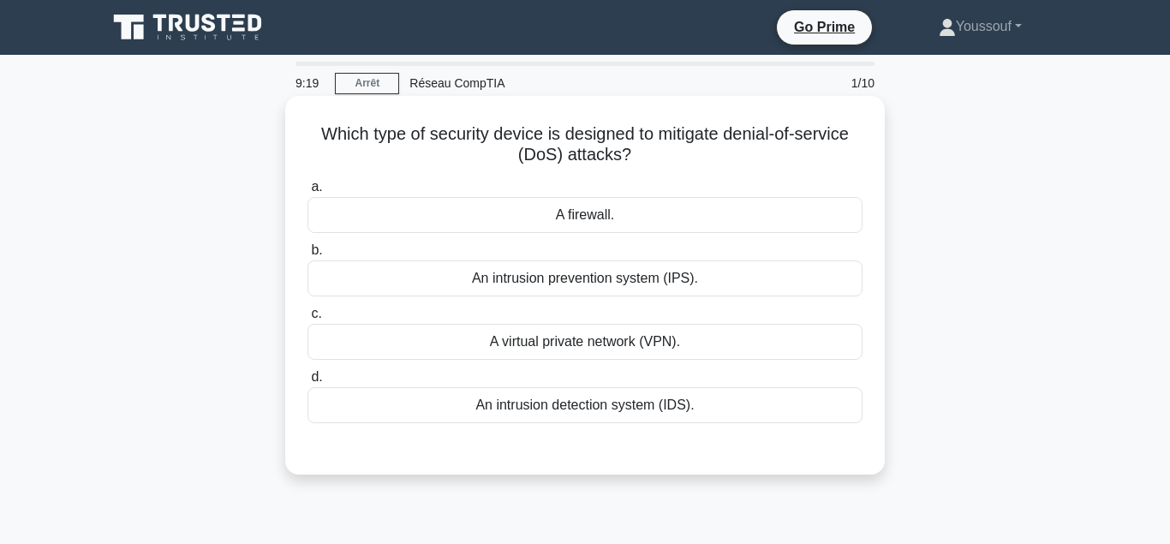
click at [623, 222] on div "A firewall." at bounding box center [585, 215] width 555 height 36
click at [308, 193] on input "a. A firewall." at bounding box center [308, 187] width 0 height 11
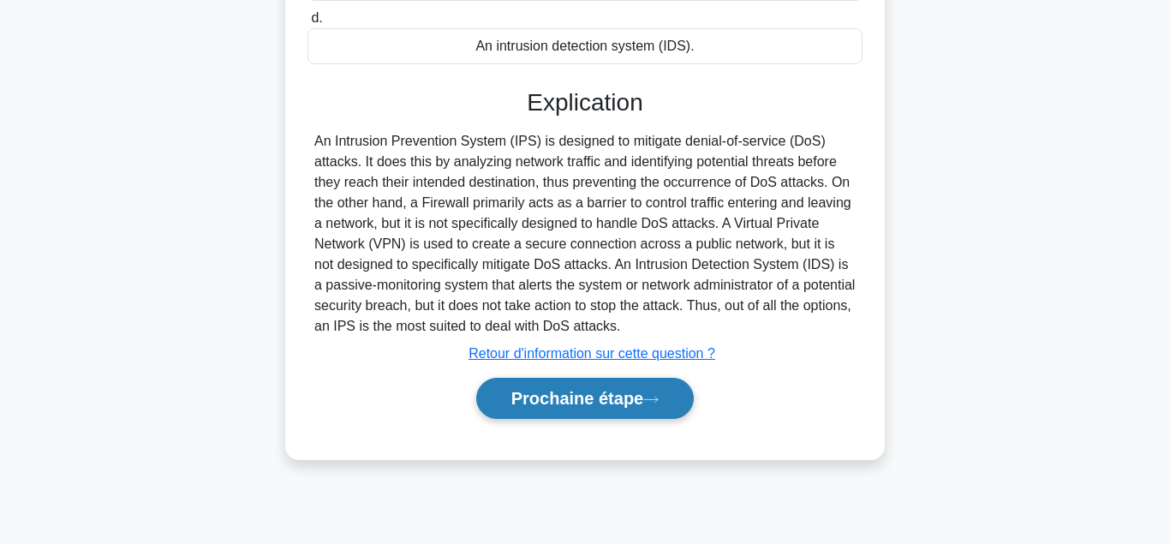
click at [606, 396] on button "Prochaine étape" at bounding box center [585, 398] width 218 height 41
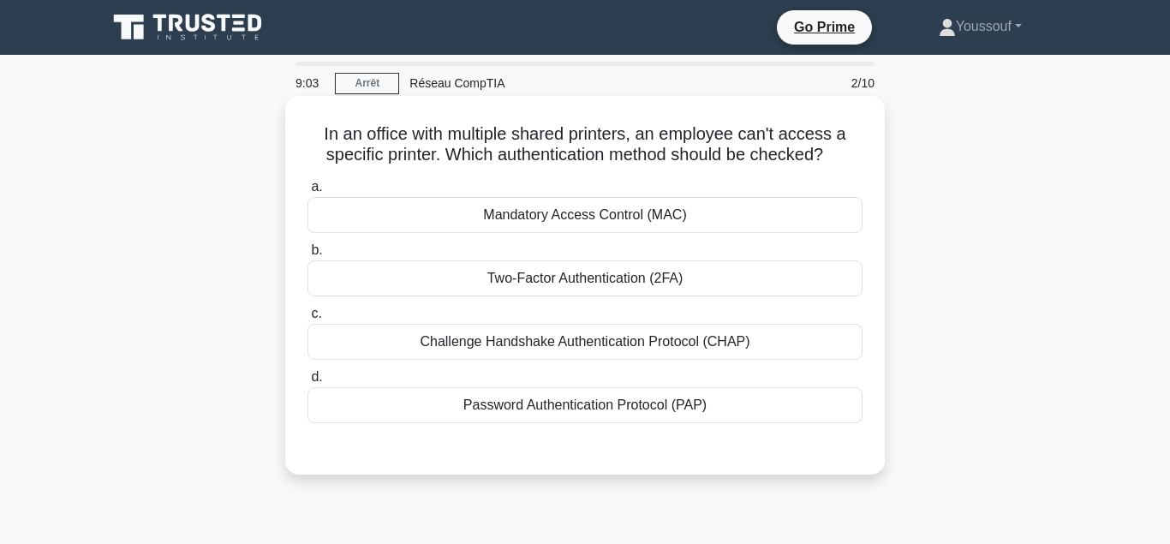
click at [588, 278] on div "Two-Factor Authentication (2FA)" at bounding box center [585, 278] width 555 height 36
click at [308, 256] on input "b. Two-Factor Authentication (2FA)" at bounding box center [308, 250] width 0 height 11
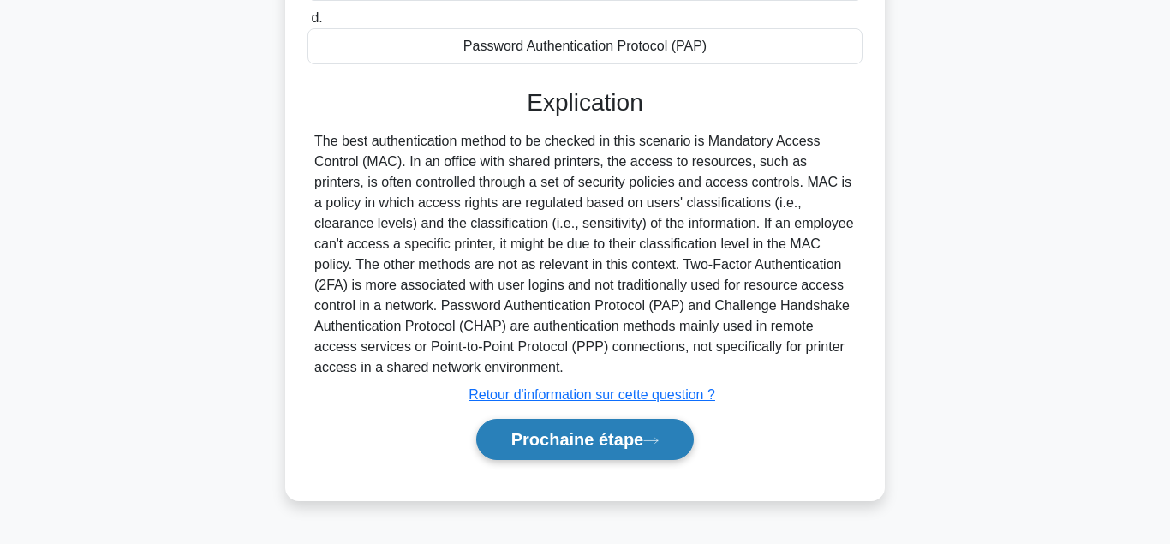
click at [620, 435] on button "Prochaine étape" at bounding box center [585, 439] width 218 height 41
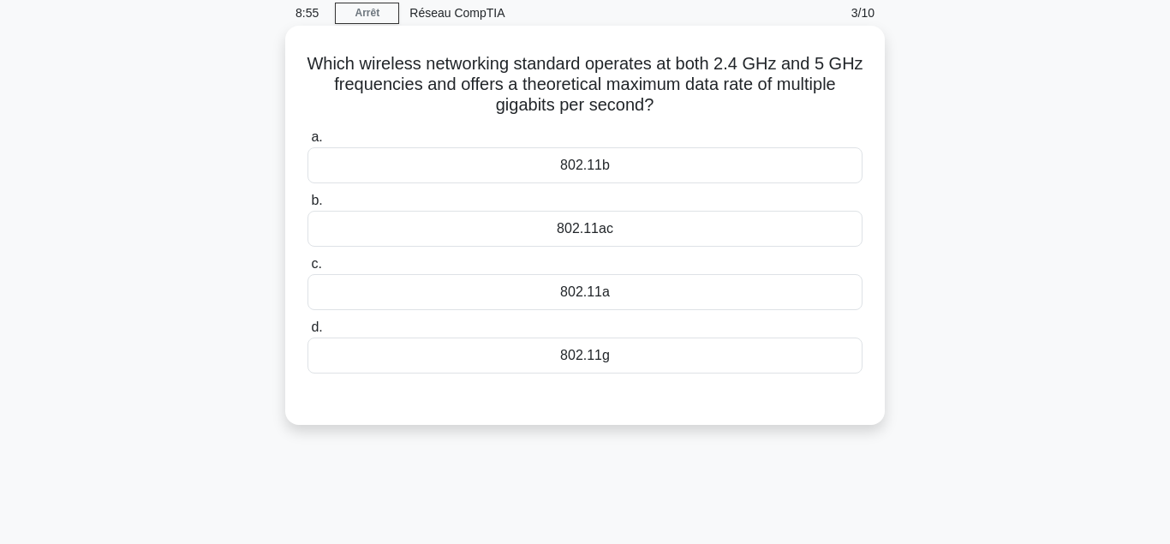
scroll to position [11, 0]
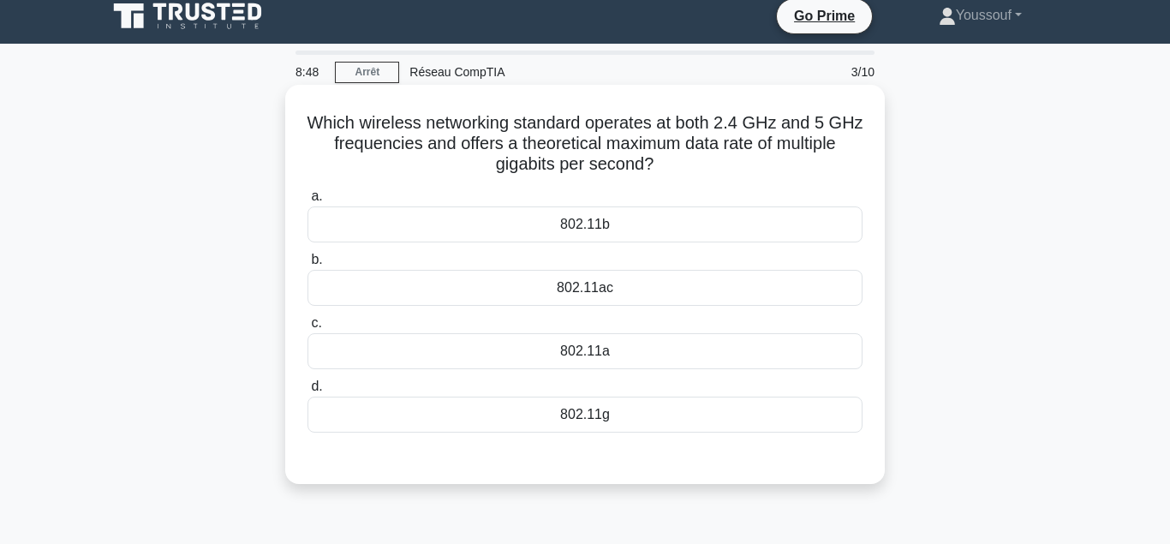
click at [575, 309] on div "a. 802.11b b. 802.11ac c." at bounding box center [585, 309] width 576 height 254
click at [580, 353] on div "802.11a" at bounding box center [585, 351] width 555 height 36
click at [581, 346] on div "802.11a" at bounding box center [585, 351] width 555 height 36
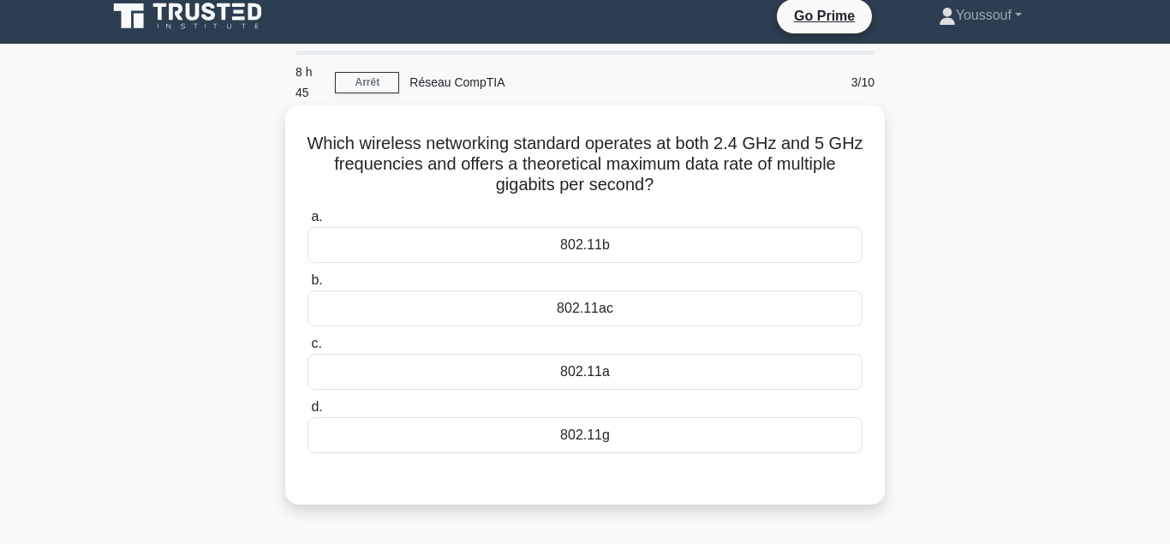
click at [582, 293] on div "802.11ac" at bounding box center [585, 308] width 555 height 36
click at [308, 286] on input "b. 802.11ac" at bounding box center [308, 280] width 0 height 11
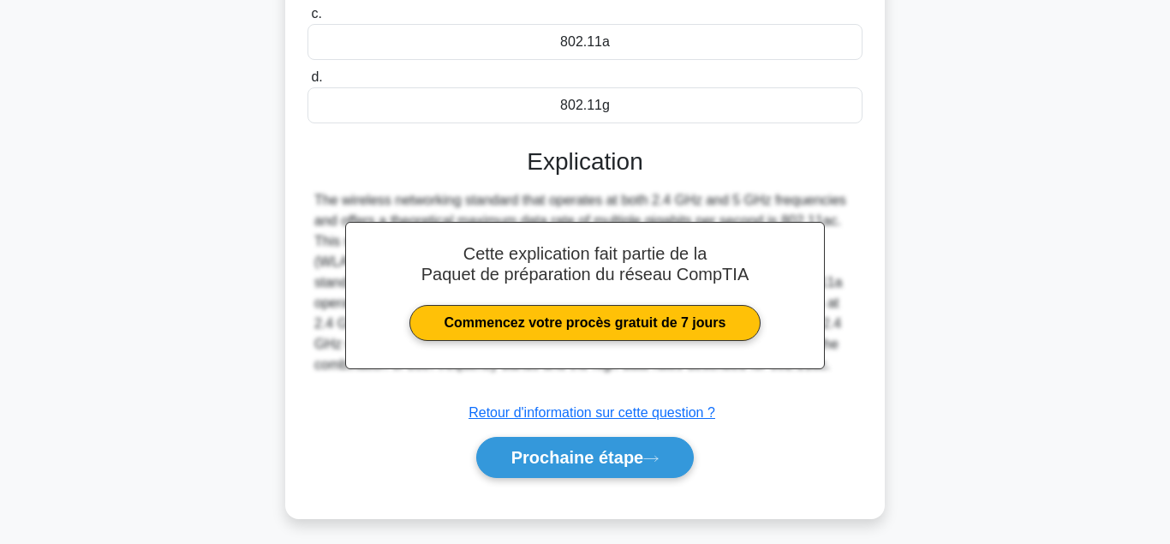
scroll to position [340, 0]
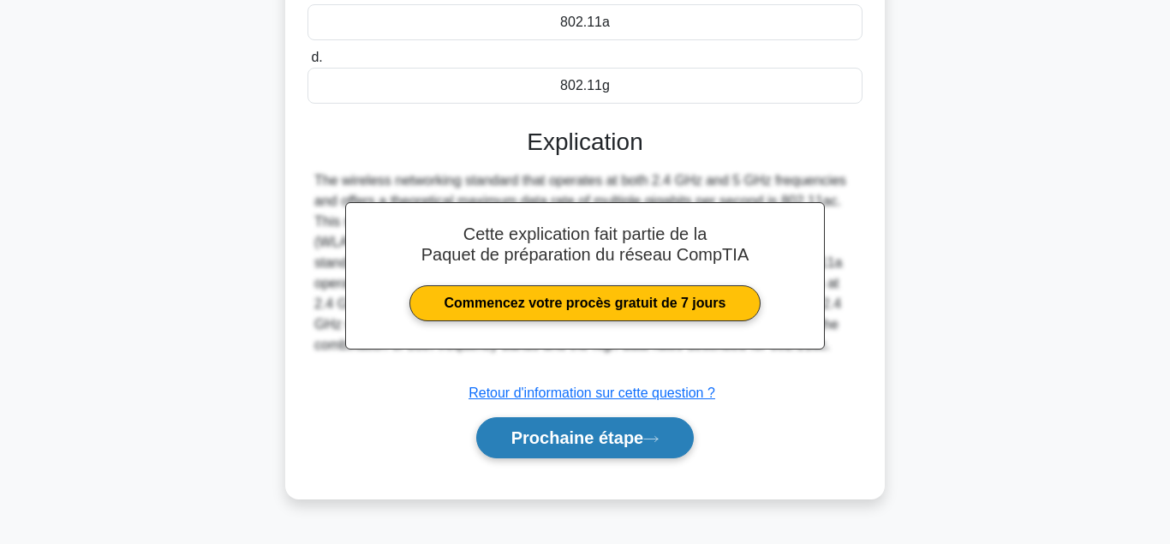
click at [623, 433] on button "Prochaine étape" at bounding box center [585, 437] width 218 height 41
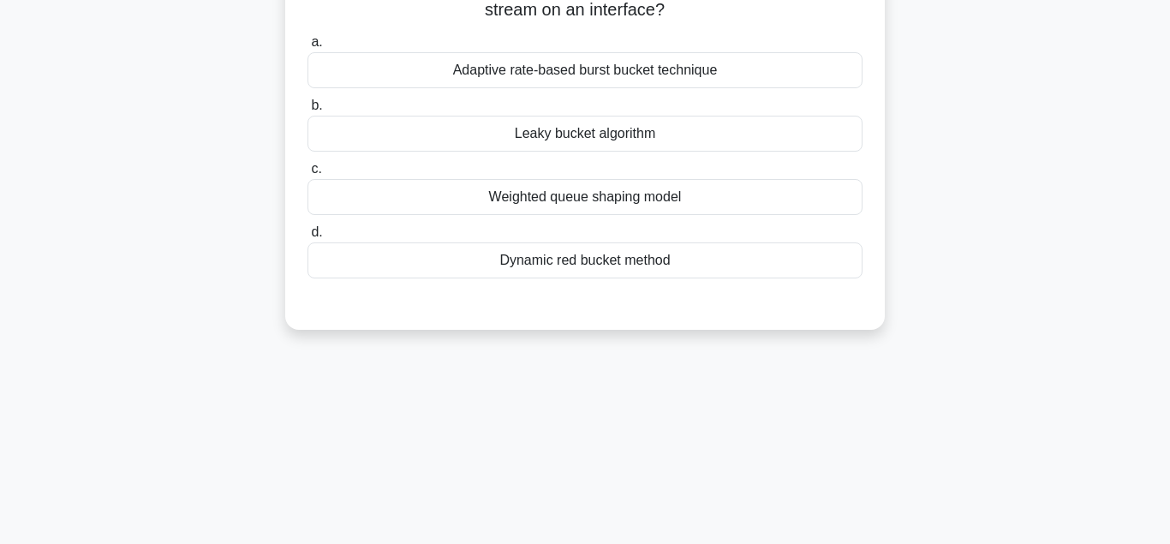
scroll to position [0, 0]
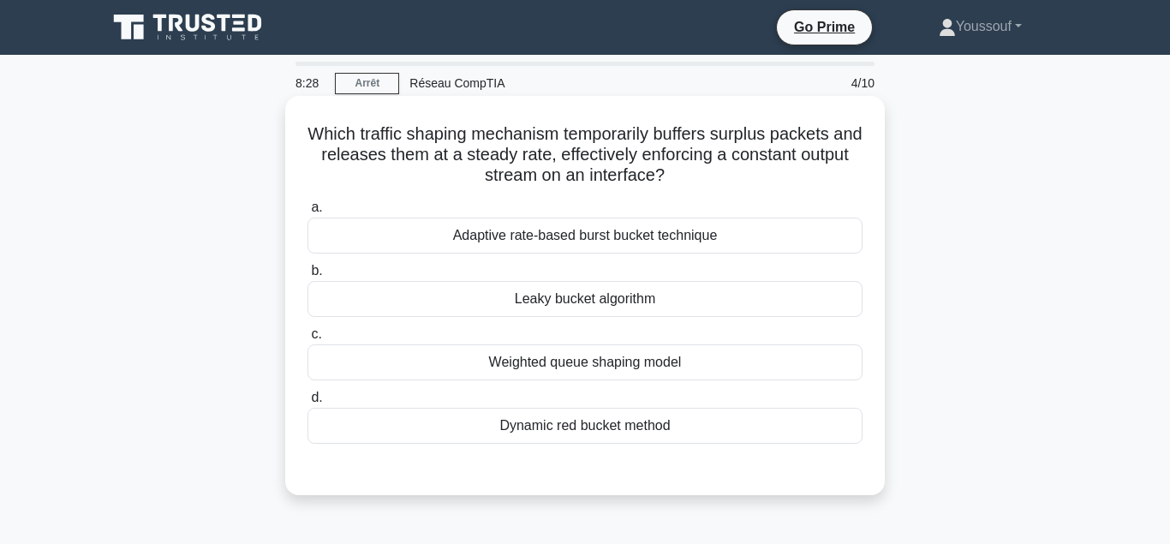
click at [581, 367] on div "Weighted queue shaping model" at bounding box center [585, 362] width 555 height 36
click at [308, 340] on input "c. Weighted queue shaping model" at bounding box center [308, 334] width 0 height 11
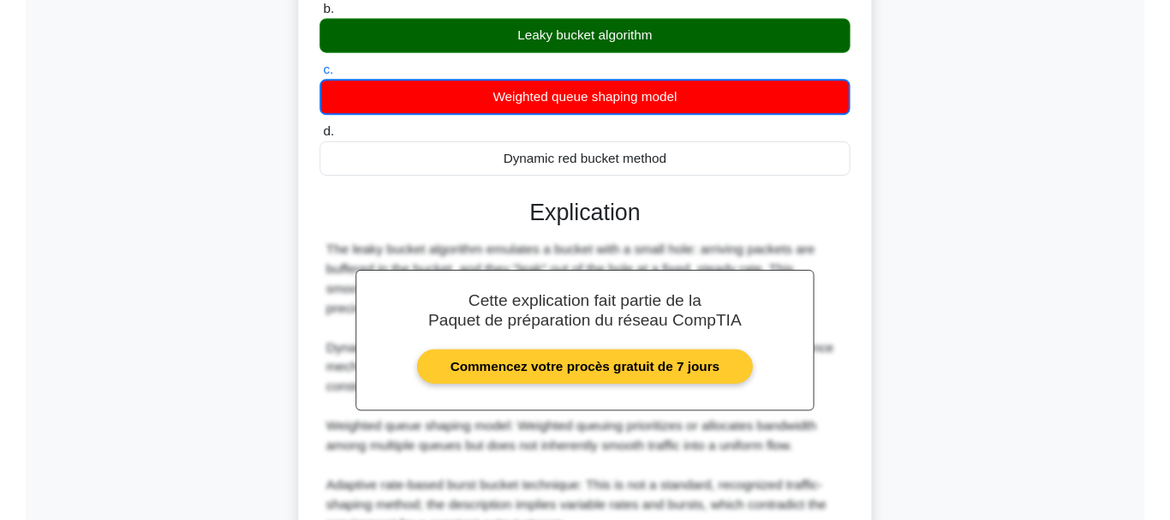
scroll to position [262, 0]
